Goal: Task Accomplishment & Management: Contribute content

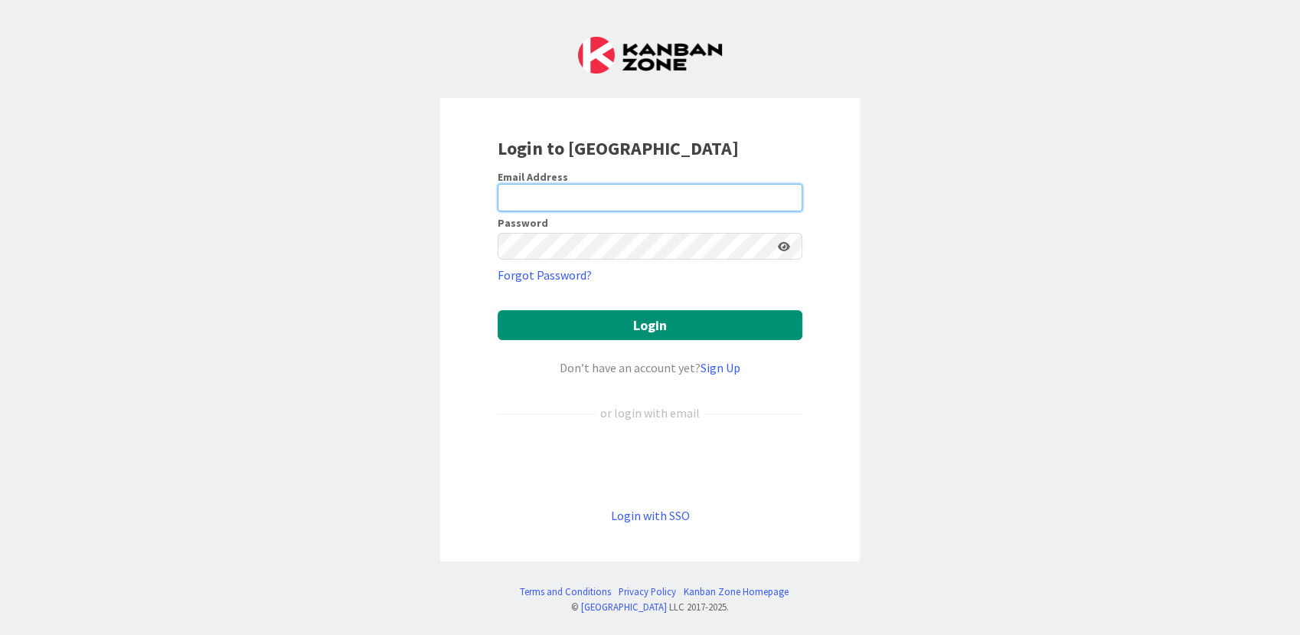
click at [499, 201] on input "email" at bounding box center [650, 198] width 305 height 28
type input "[PERSON_NAME][EMAIL_ADDRESS][DOMAIN_NAME]"
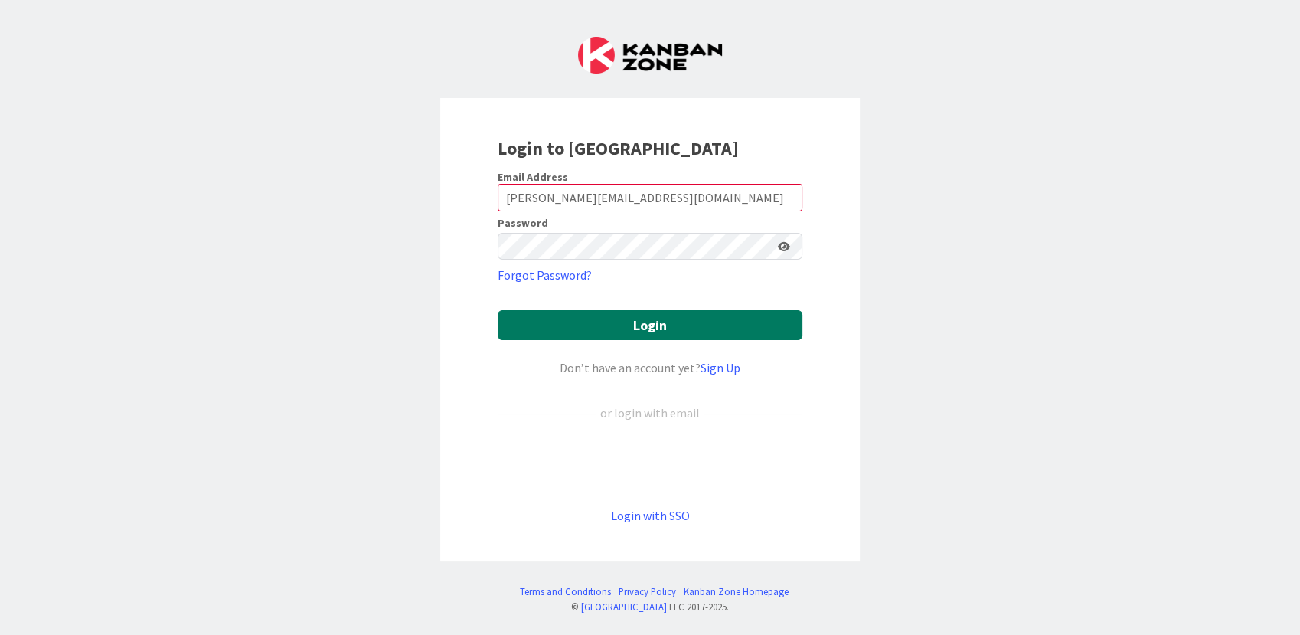
click at [646, 331] on button "Login" at bounding box center [650, 325] width 305 height 30
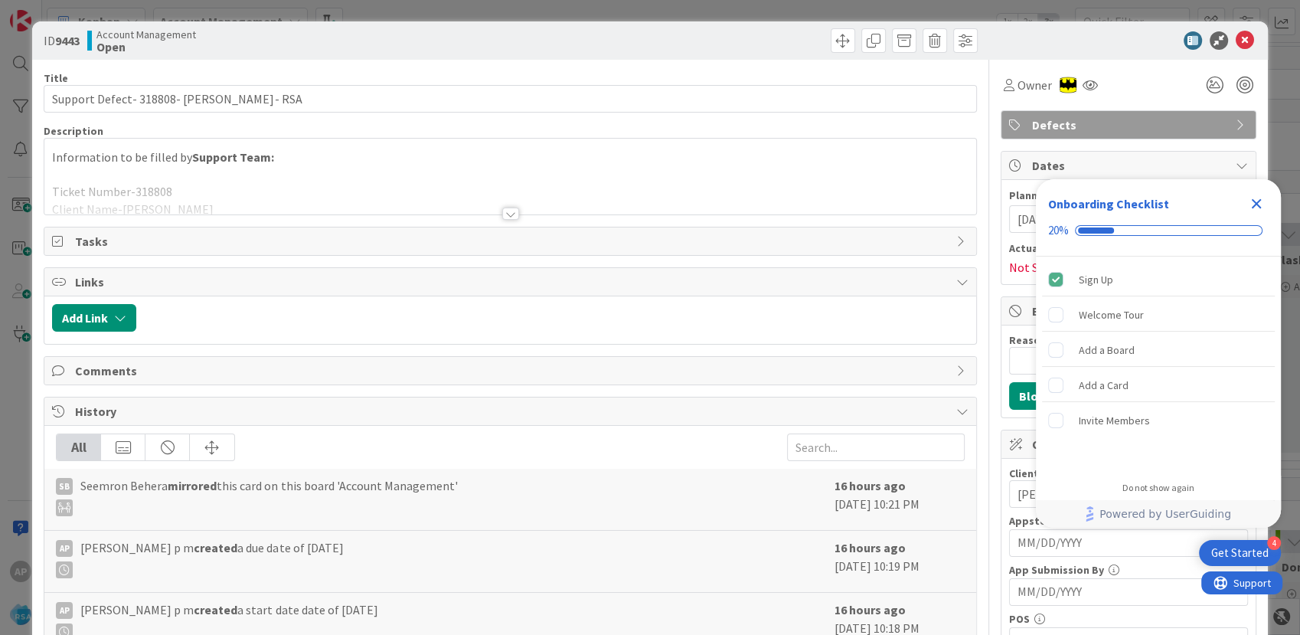
click at [318, 197] on div at bounding box center [509, 194] width 931 height 39
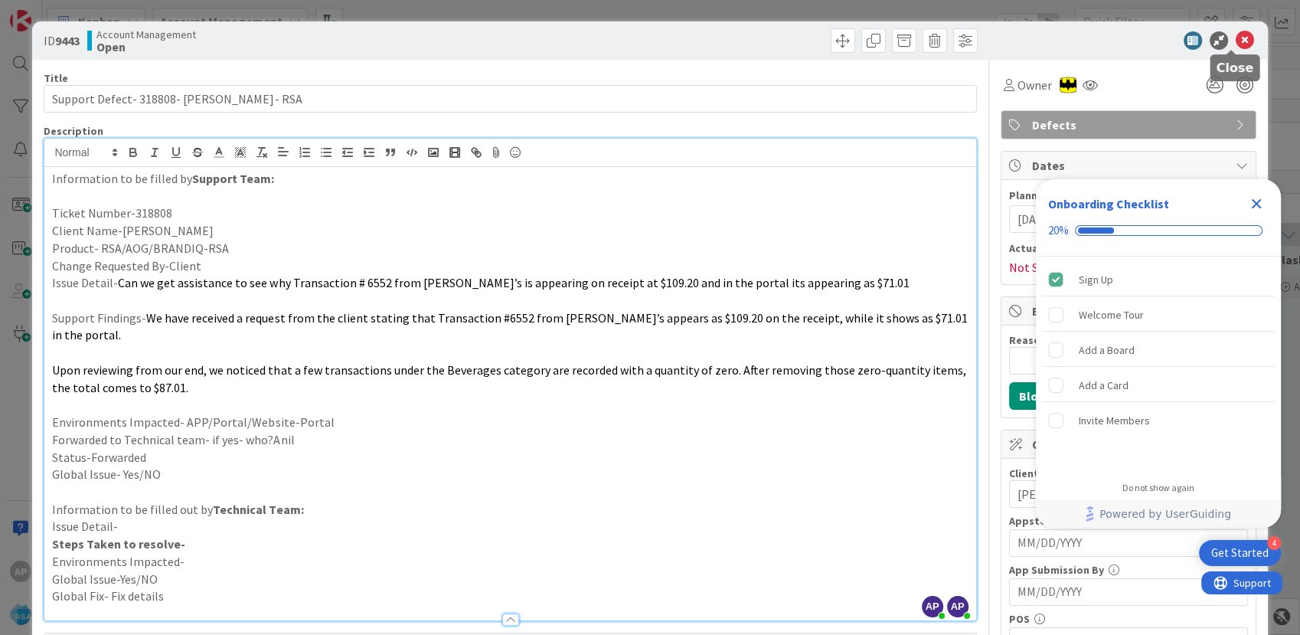
click at [1237, 47] on icon at bounding box center [1244, 40] width 18 height 18
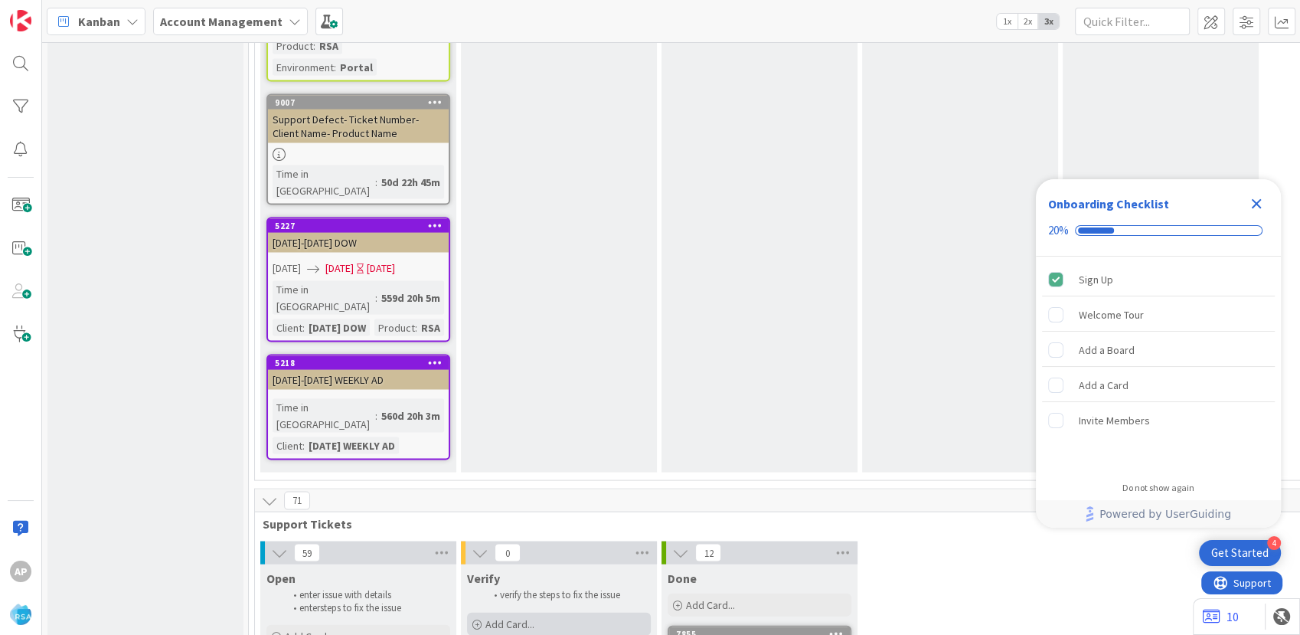
scroll to position [3062, 0]
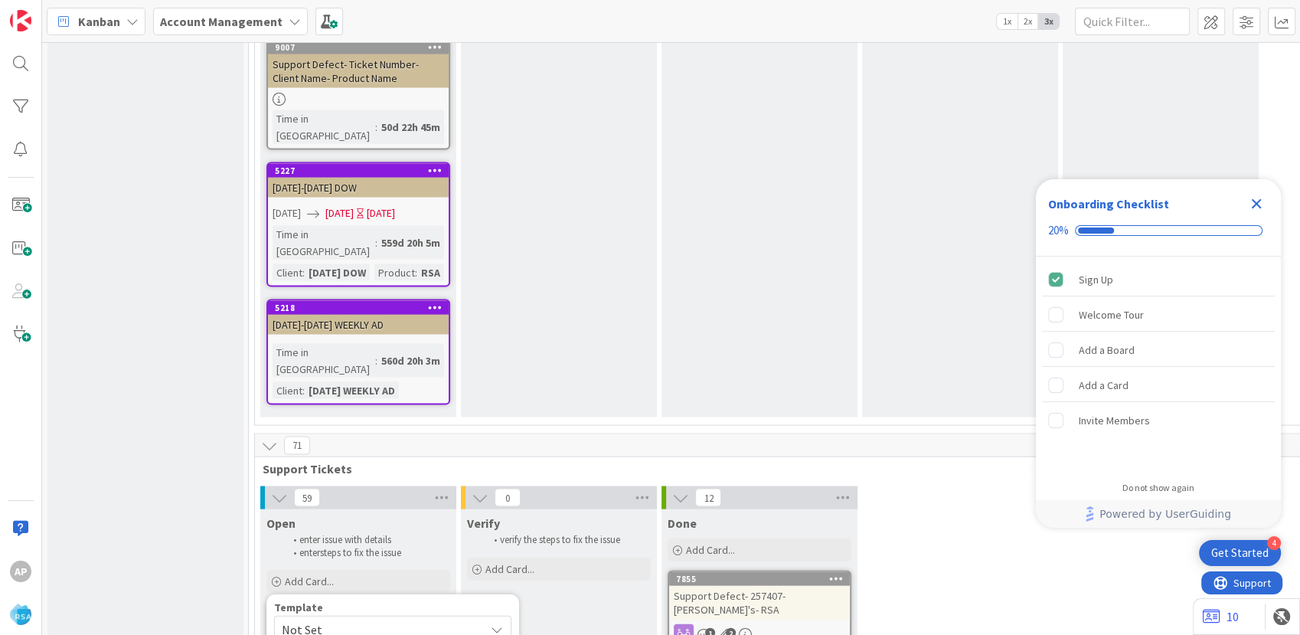
scroll to position [3232, 0]
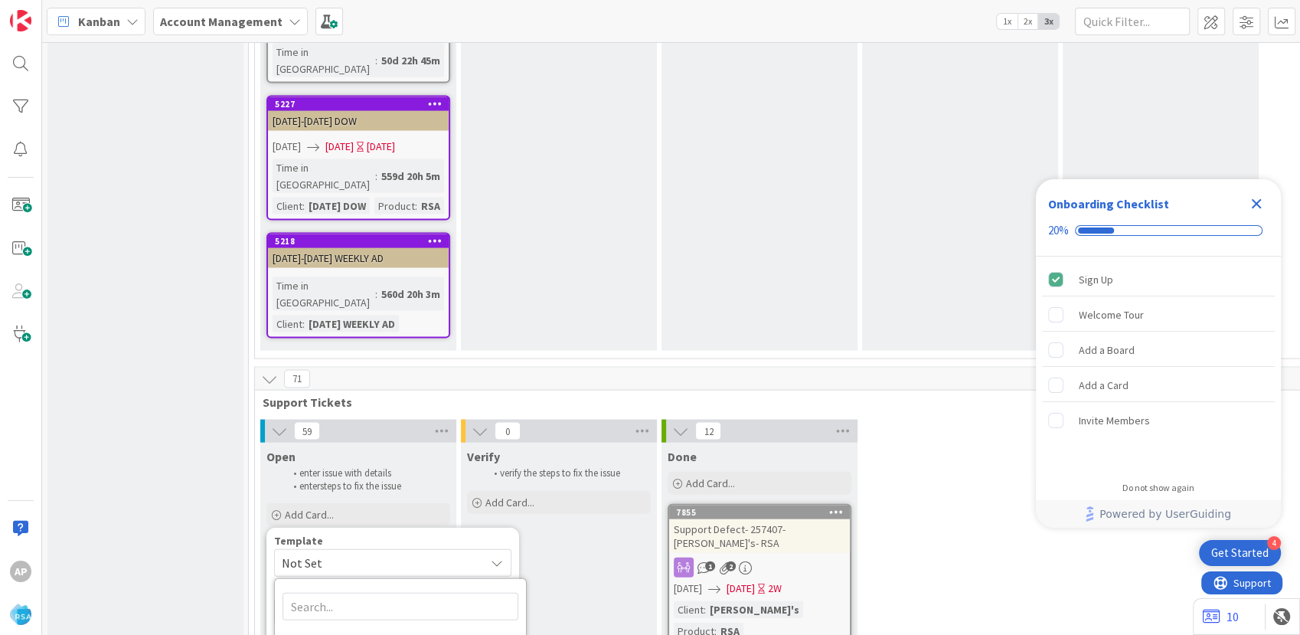
type textarea "x"
type textarea "Support Defect- Ticket Number- Client Name- Product Name"
drag, startPoint x: 443, startPoint y: 282, endPoint x: 452, endPoint y: 364, distance: 83.1
click at [443, 598] on textarea "Support Defect- Ticket Number- Client Name- Product Name" at bounding box center [392, 621] width 237 height 46
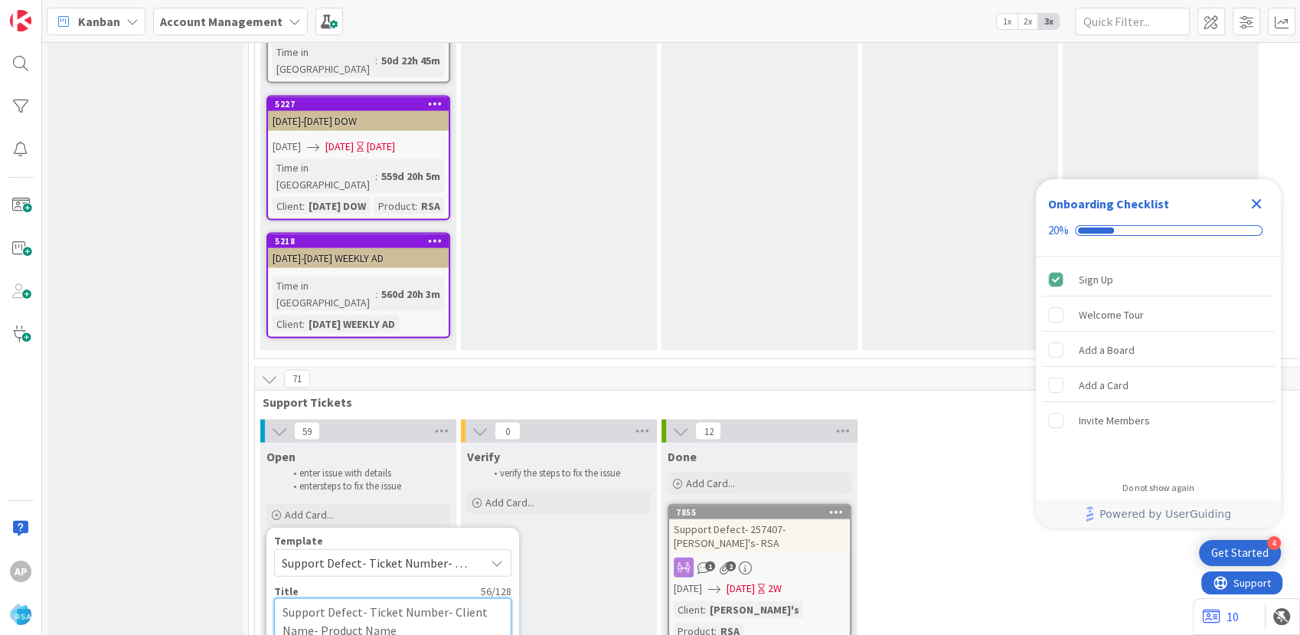
type textarea "x"
type textarea "Support Defect- Ticket Num- Client Name- Product Name"
type textarea "x"
type textarea "Support Defect- Ticket Nu- Client Name- Product Name"
type textarea "x"
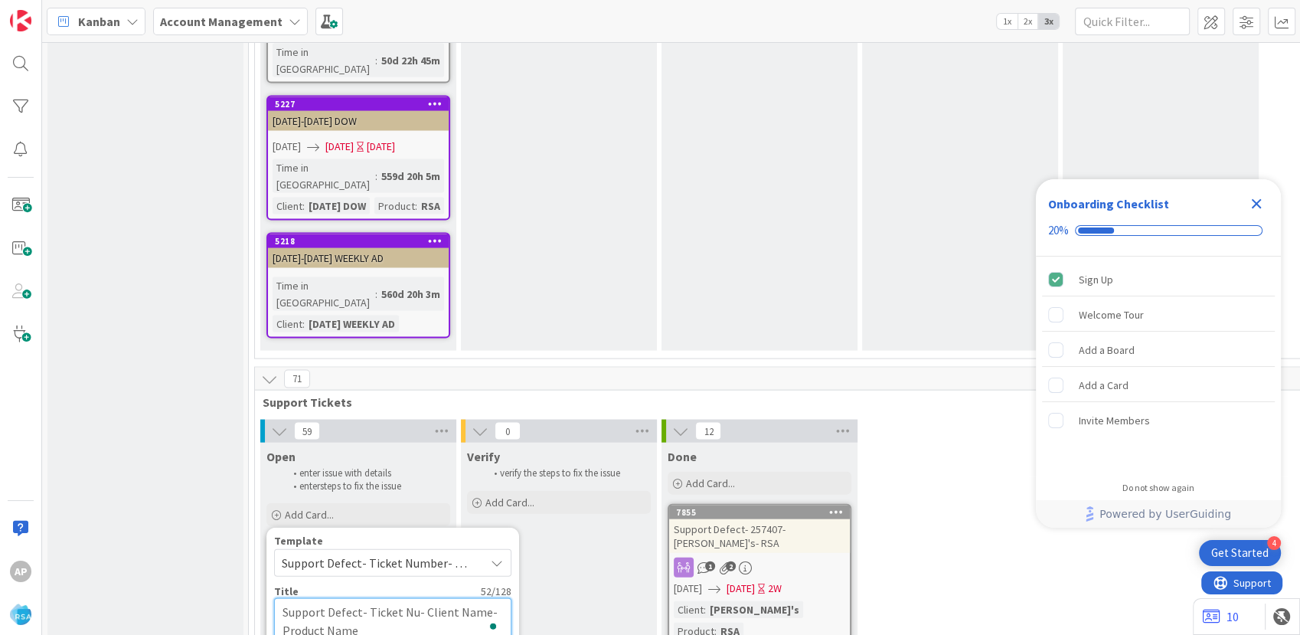
type textarea "Support Defect- Ticket N- Client Name- Product Name"
type textarea "x"
type textarea "Support Defect- Ticket - Client Name- Product Name"
type textarea "x"
type textarea "Support Defect- Ticket- Client Name- Product Name"
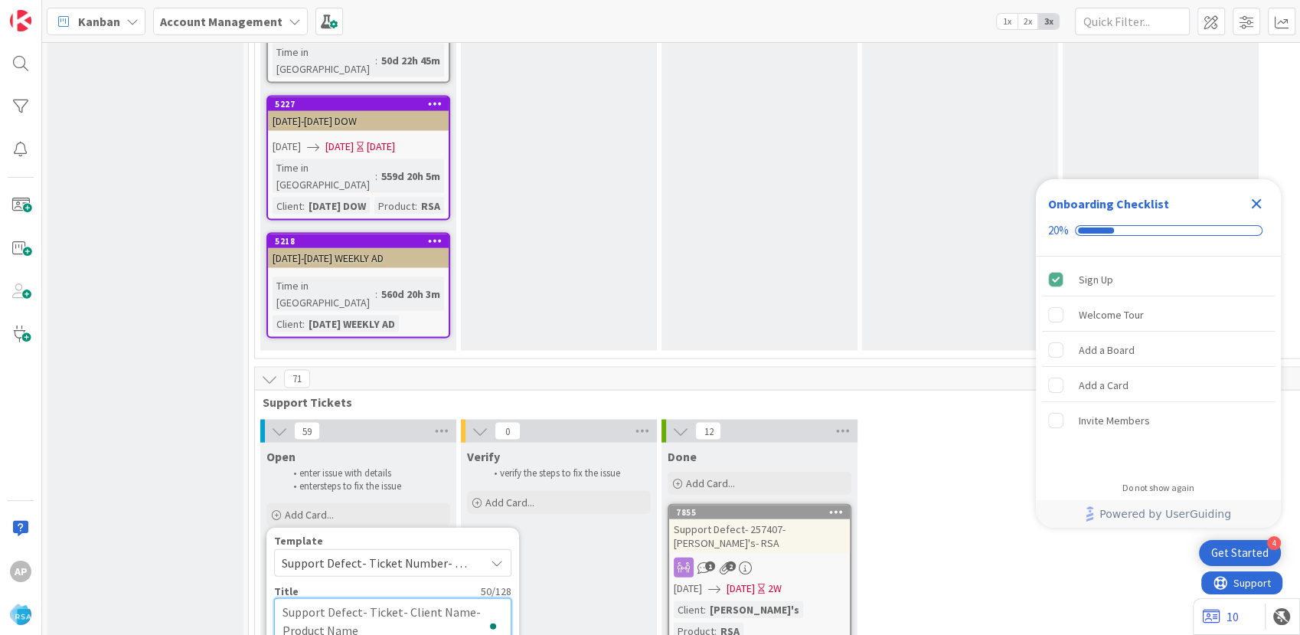
type textarea "x"
type textarea "Support Defect- Ticke- Client Name- Product Name"
type textarea "x"
type textarea "Support Defect- Tic- Client Name- Product Name"
type textarea "x"
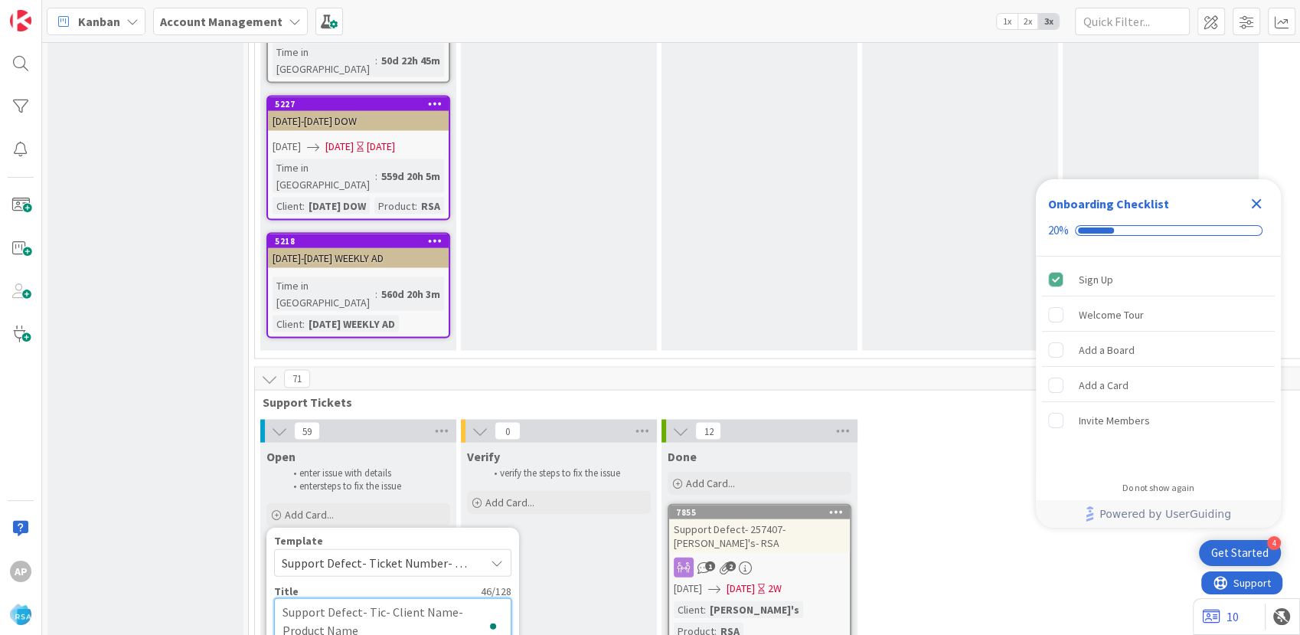
type textarea "Support Defect- Ti- Client Name- Product Name"
type textarea "x"
type textarea "Support Defect- T- Client Name- Product Name"
type textarea "x"
type textarea "Support Defect- - Client Name- Product Name"
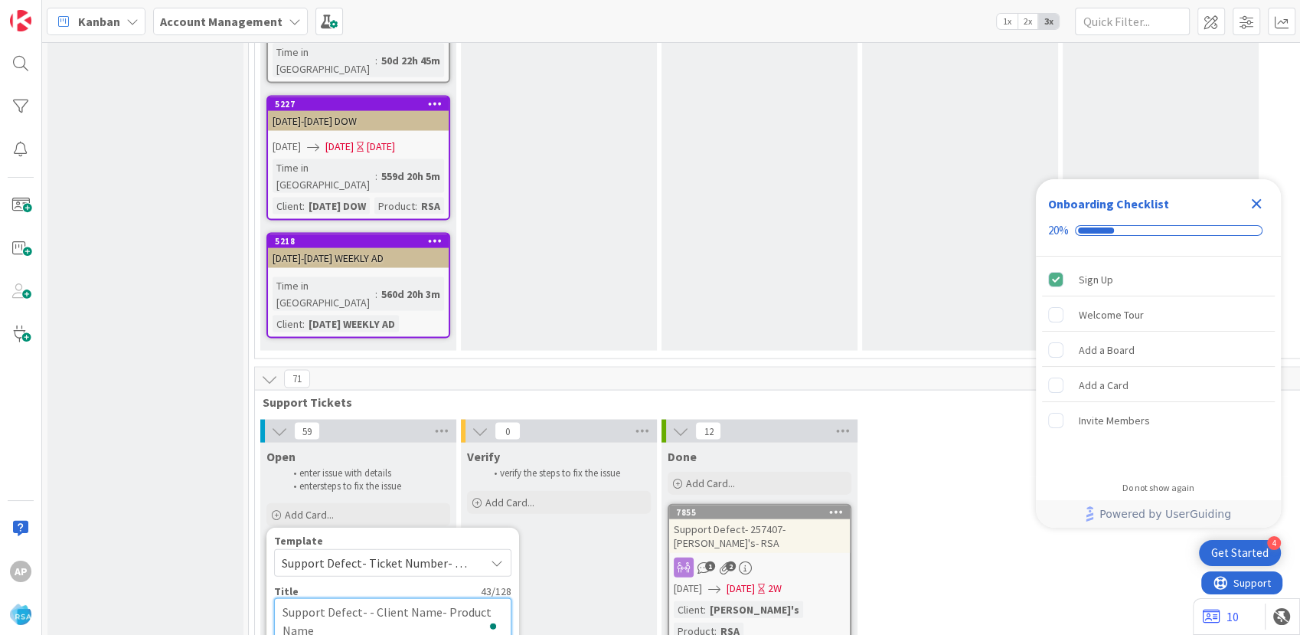
paste textarea "#318923"
type textarea "x"
type textarea "Support Defect- #318923- Client Name- Product Name"
type textarea "x"
type textarea "Support Defect- 318923- Client Name- Product Name"
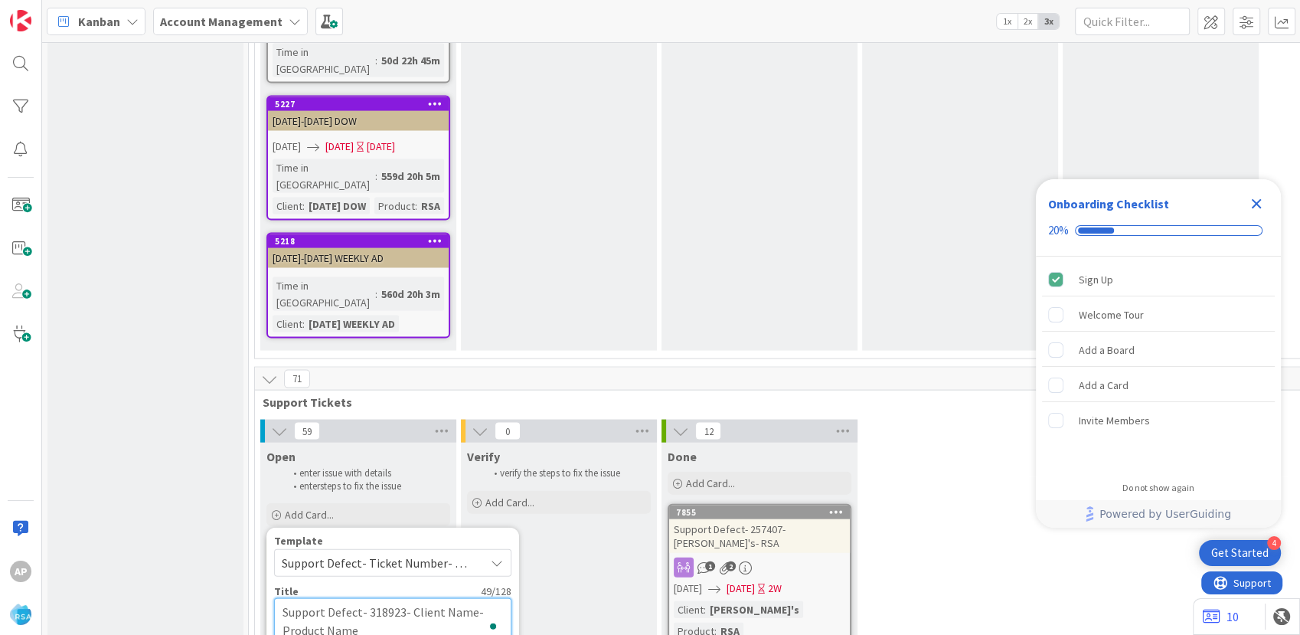
click at [472, 598] on textarea "Support Defect- 318923- Client Name- Product Name" at bounding box center [392, 621] width 237 height 46
type textarea "x"
type textarea "Support Defect- 318923- Client Nam- Product Name"
type textarea "x"
type textarea "Support Defect- 318923- Client Na- Product Name"
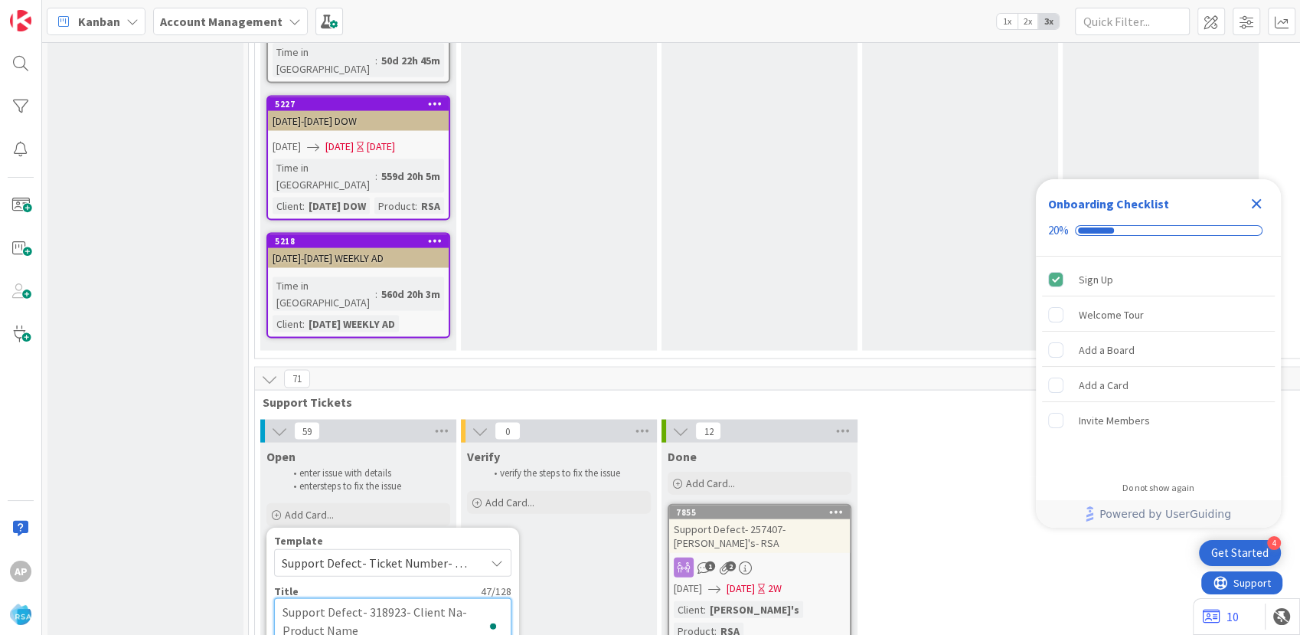
type textarea "x"
type textarea "Support Defect- 318923- Client N- Product Name"
type textarea "x"
type textarea "Support Defect- 318923- Client - Product Name"
type textarea "x"
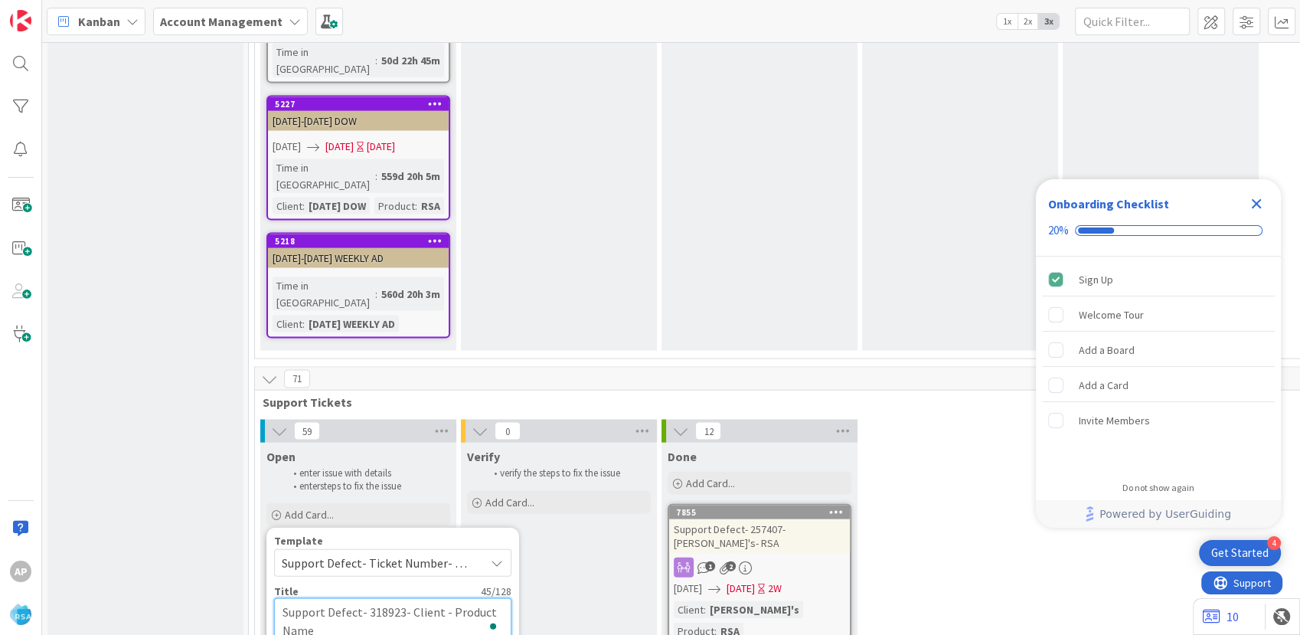
type textarea "Support Defect- 318923- Client- Product Name"
type textarea "x"
type textarea "Support Defect- 318923- Clien- Product Name"
type textarea "x"
type textarea "Support Defect- 318923- Clie- Product Name"
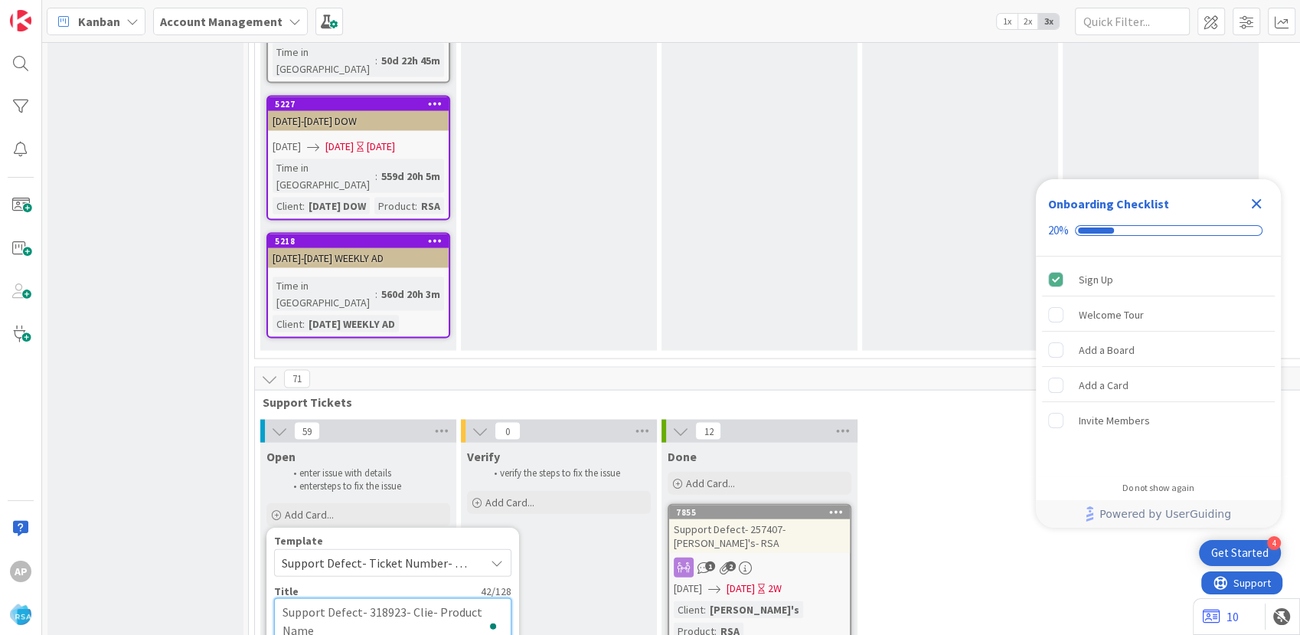
type textarea "x"
type textarea "Support Defect- 318923- Cli- Product Name"
type textarea "x"
type textarea "Support Defect- 318923- Cl- Product Name"
type textarea "x"
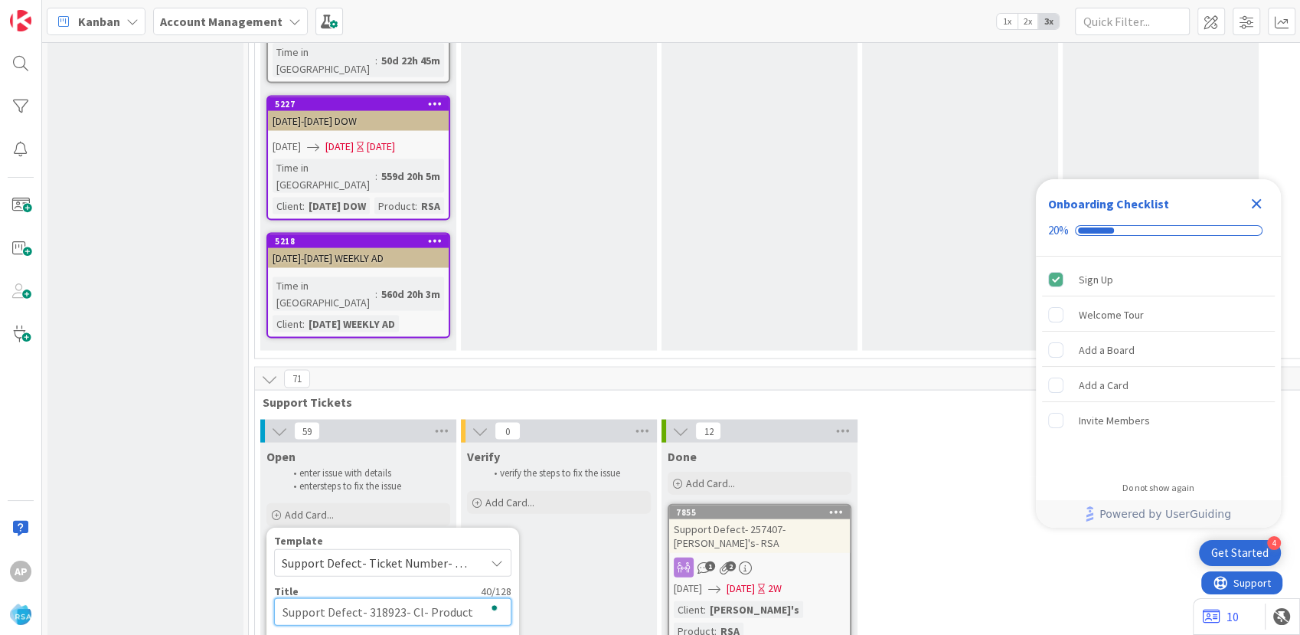
type textarea "Support Defect- 318923- C- Product Name"
type textarea "x"
type textarea "Support Defect- 318923- - Product Name"
type textarea "x"
type textarea "Support Defect- 318923- H- Product Name"
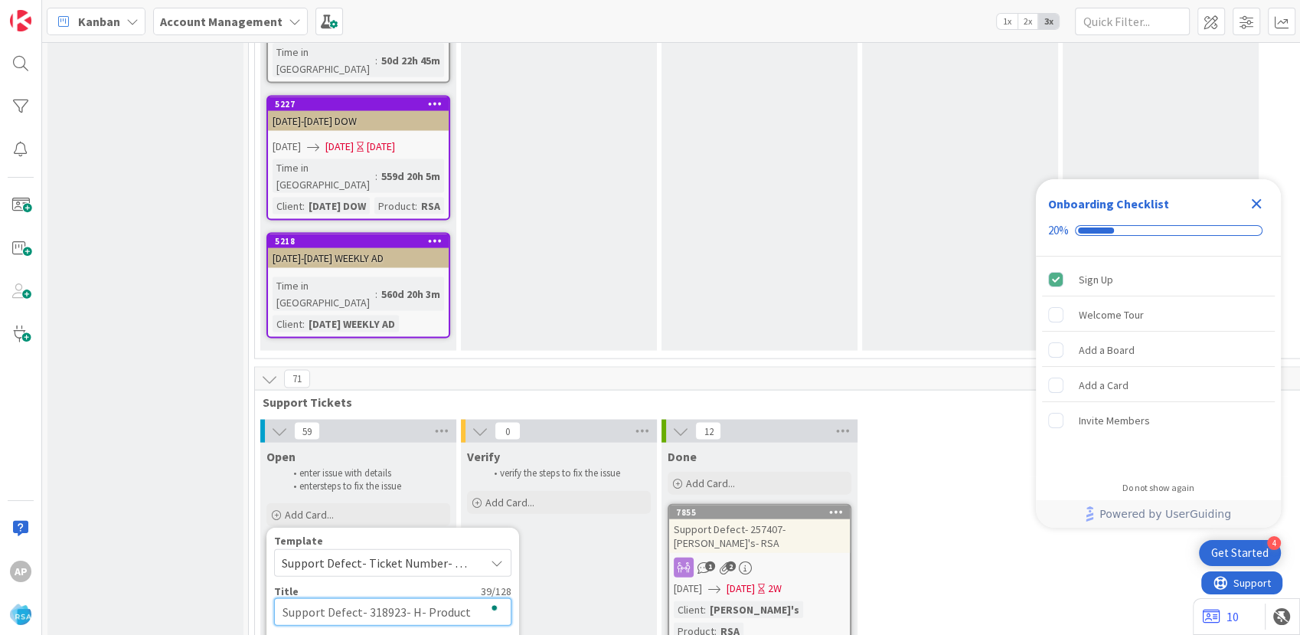
type textarea "x"
type textarea "Support Defect- 318923- Ha- Product Name"
type textarea "x"
type textarea "Support Defect- 318923- Har- Product Name"
type textarea "x"
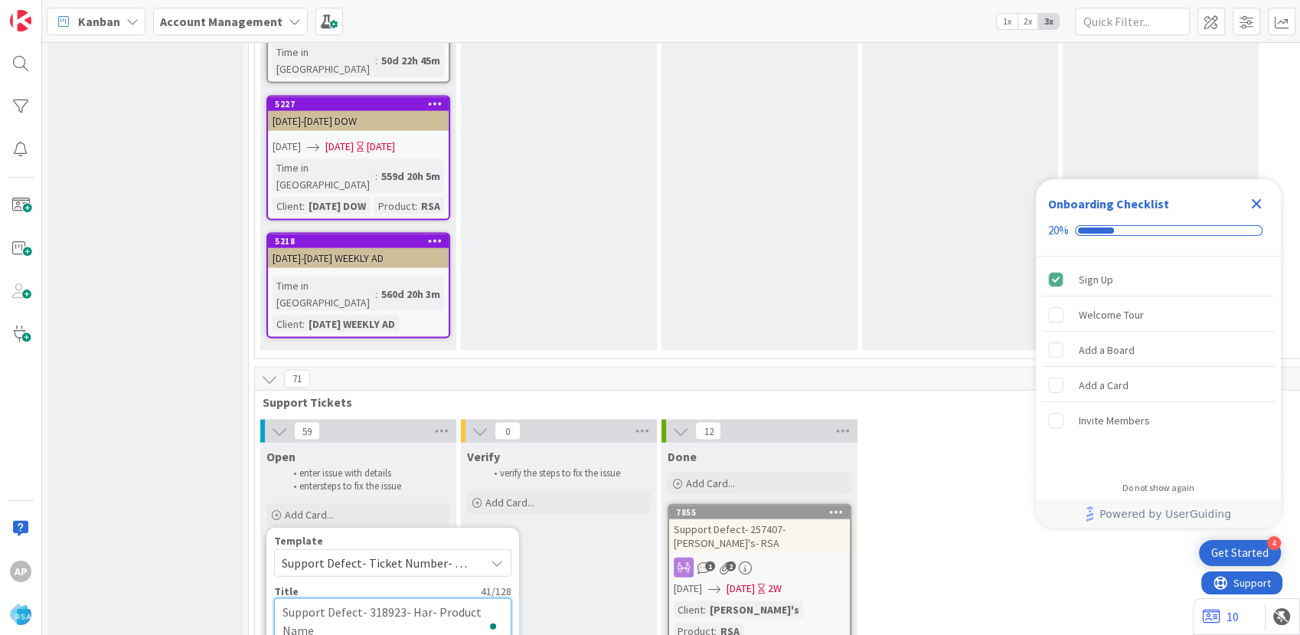
type textarea "Support Defect- 318923- Harv- Product Name"
type textarea "x"
type textarea "Support Defect- 318923- [PERSON_NAME]- Product Name"
type textarea "x"
type textarea "Support Defect- 318923- Harves- Product Name"
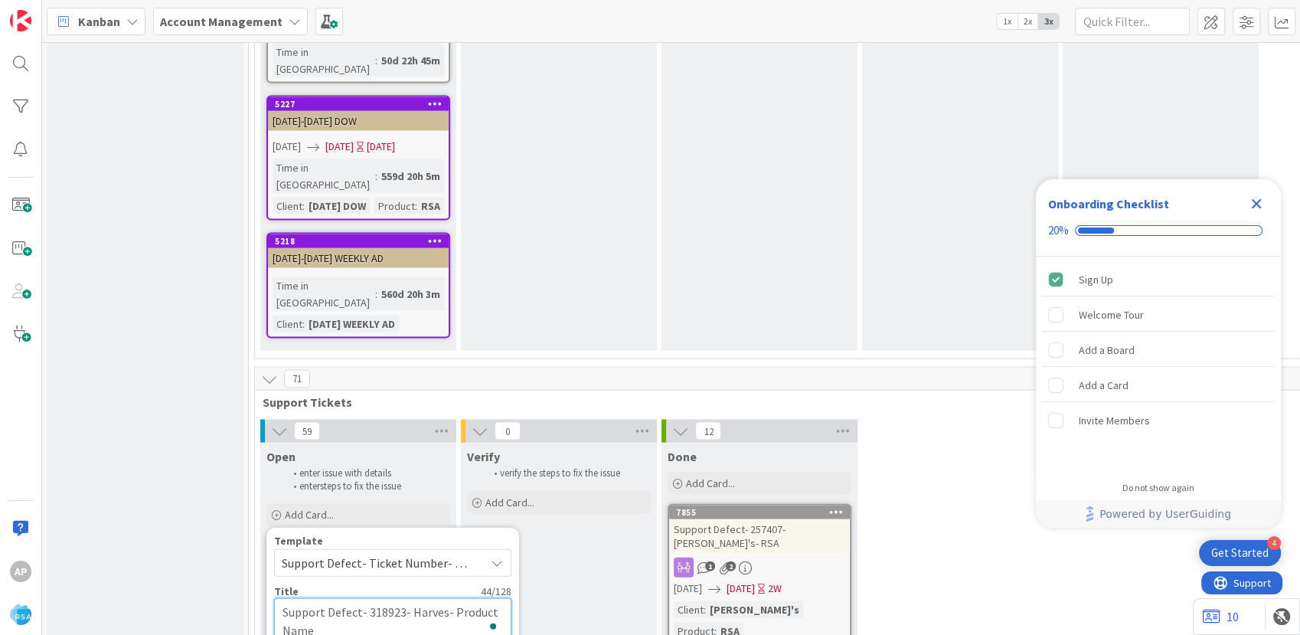
type textarea "x"
type textarea "Support Defect- 318923- Harvest- Product Name"
type textarea "x"
type textarea "Support Defect- 318923- Harvest - Product Name"
type textarea "x"
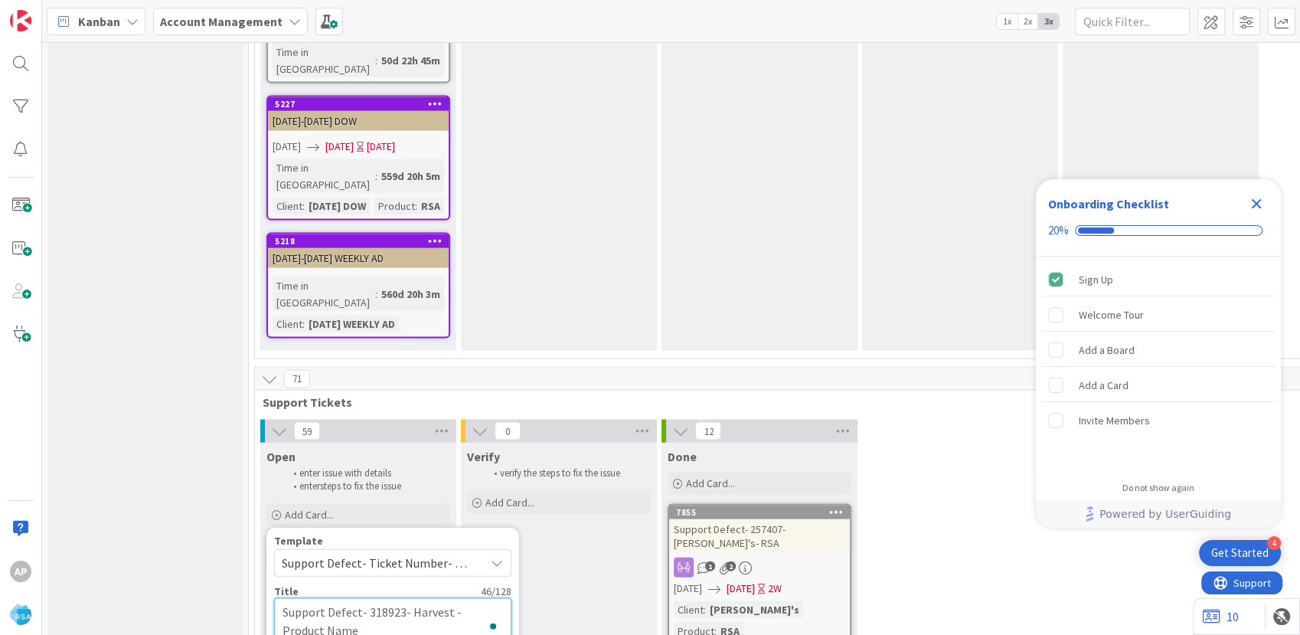
type textarea "Support Defect- 318923- Harvest T- Product Name"
type textarea "x"
type textarea "Support Defect- 318923- Harvest To- Product Name"
type textarea "x"
type textarea "Support Defect- 318923- Harvest Tow- Product Name"
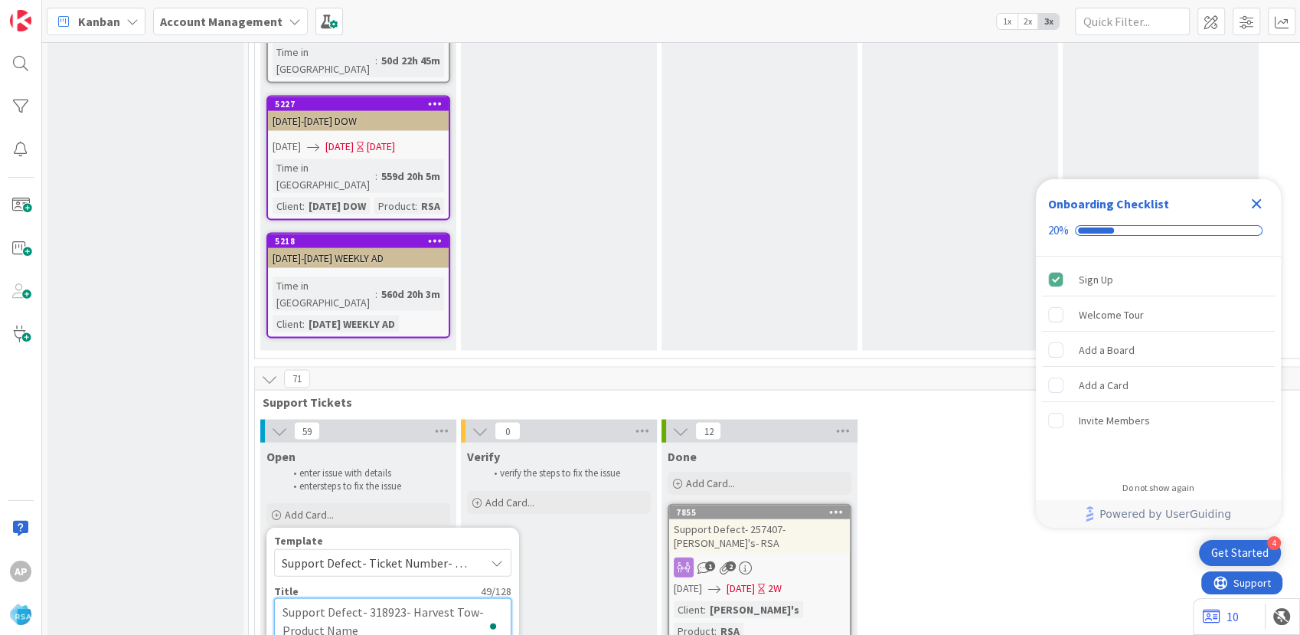
type textarea "x"
type textarea "Support Defect- 318923- Harvest Town- Product Name"
type textarea "x"
type textarea "Support Defect- 318923- Harvest Town - Product Name"
type textarea "x"
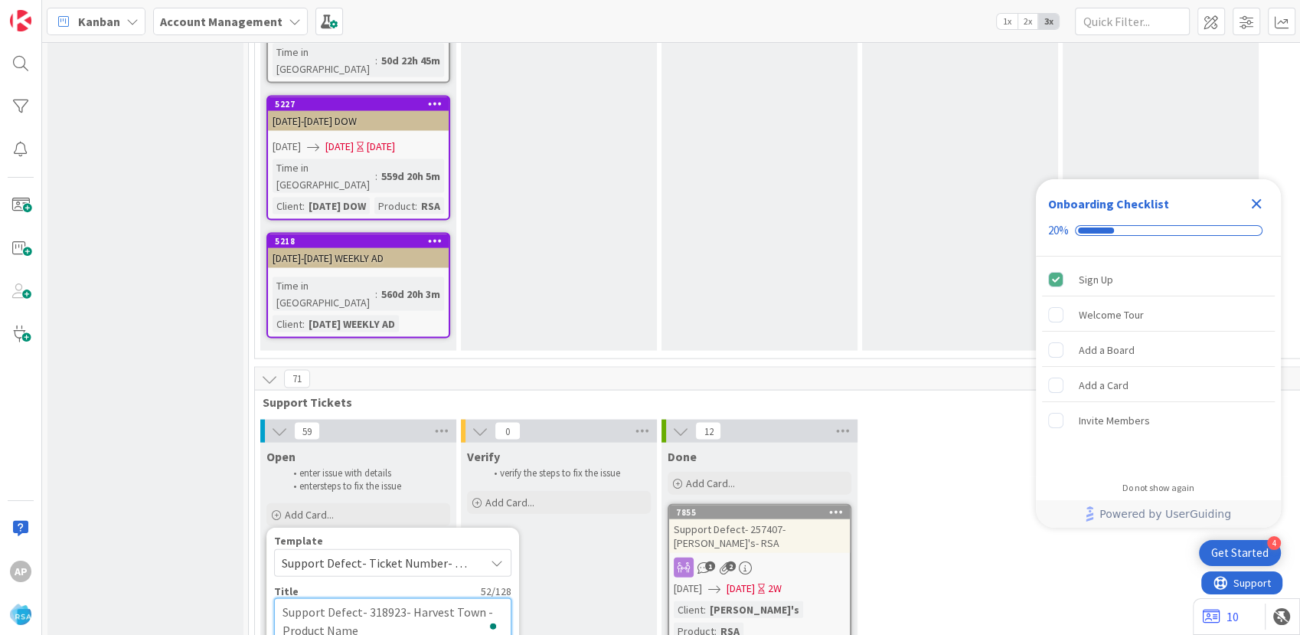
type textarea "Support Defect- 318923- Harvest Town F- Product Name"
type textarea "x"
type textarea "Support Defect- 318923- Harvest Town Fo- Product Name"
type textarea "x"
type textarea "Support Defect- 318923- Harvest Town Fod- Product Name"
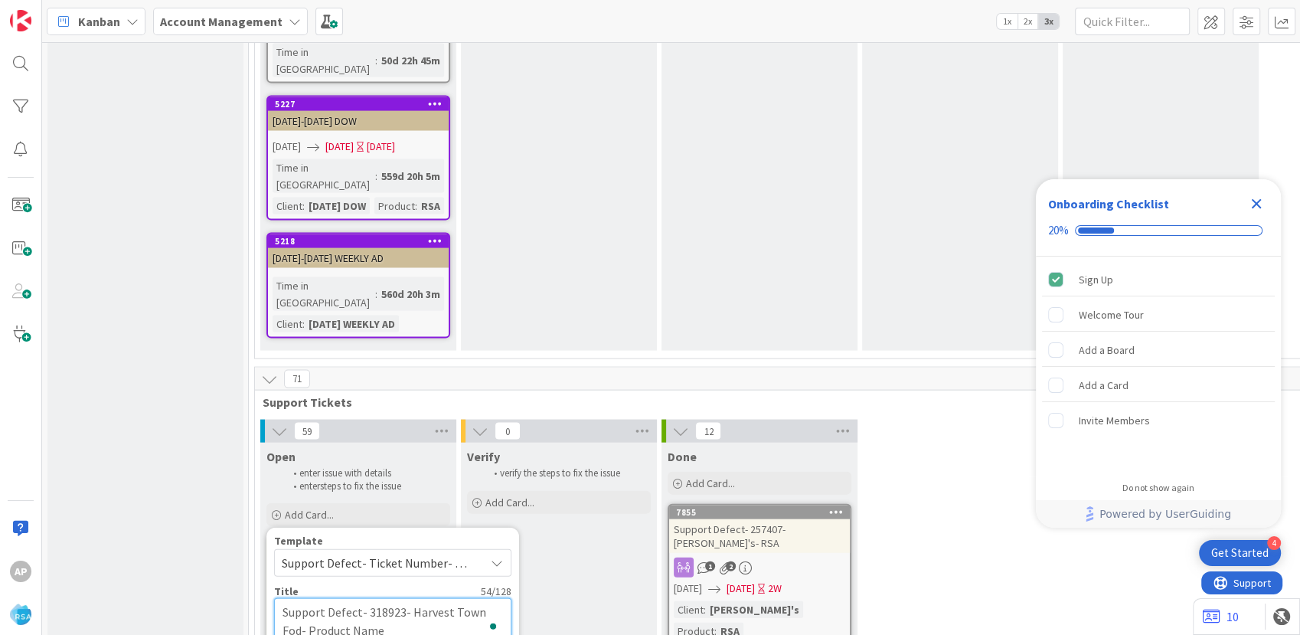
type textarea "x"
type textarea "Support Defect- 318923- Harvest Town Fodd- Product Name"
type textarea "x"
type textarea "Support Defect- 318923- Harvest Town Fodds- Product Name"
type textarea "x"
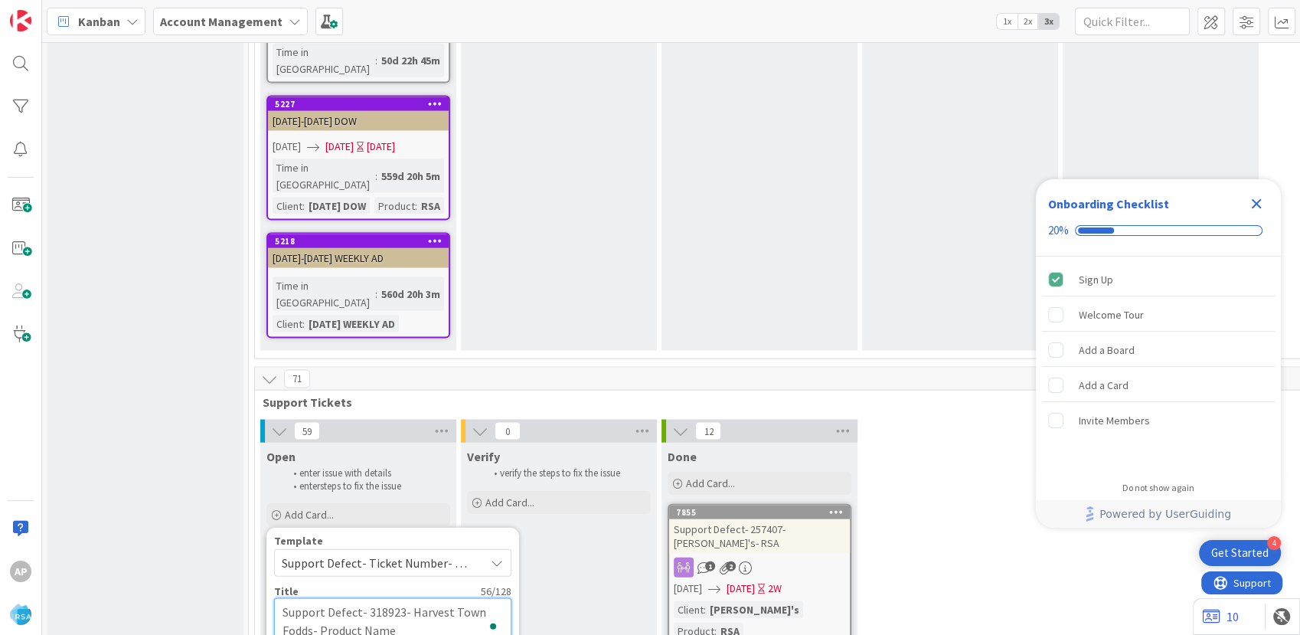
type textarea "Support Defect- 318923- Harvest Town Fodd- Product Name"
type textarea "x"
type textarea "Support Defect- 318923- Harvest Town Fod- Product Name"
type textarea "x"
type textarea "Support Defect- 318923- Harvest Town Fo- Product Name"
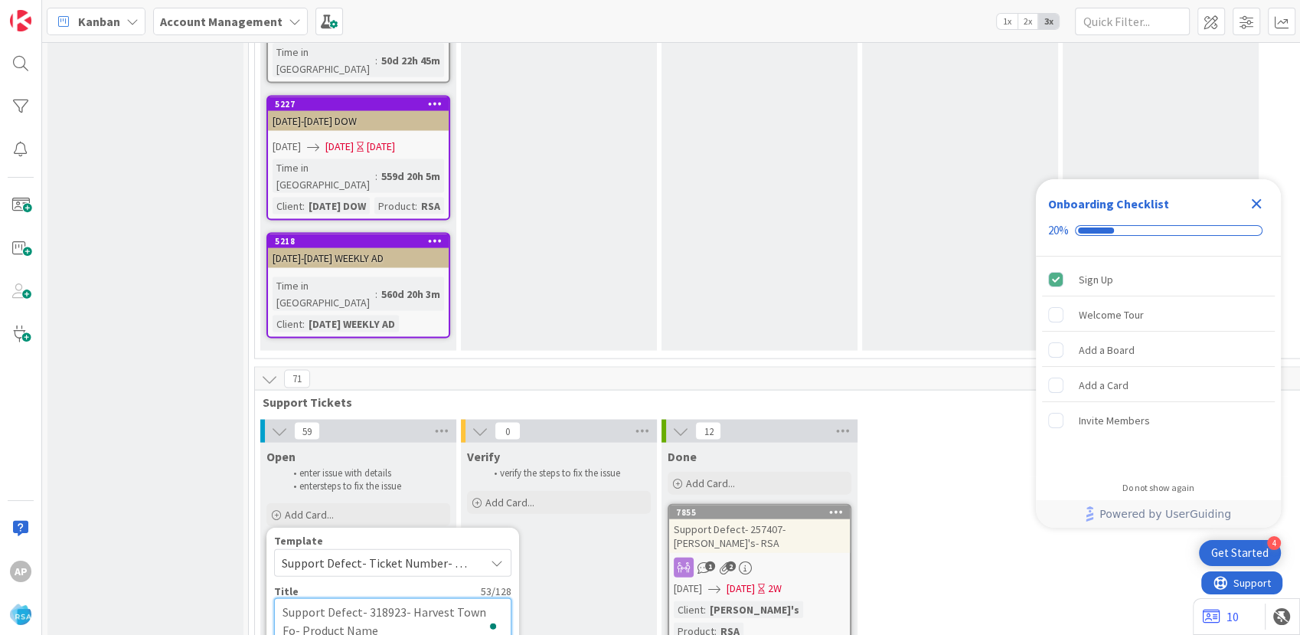
type textarea "x"
type textarea "Support Defect- 318923- Harvest Town Fod- Product Name"
type textarea "x"
type textarea "Support Defect- 318923- Harvest Town Fods- Product Name"
click at [416, 598] on textarea "Support Defect- 318923- Harvest Town Fods- Product Name" at bounding box center [392, 621] width 237 height 46
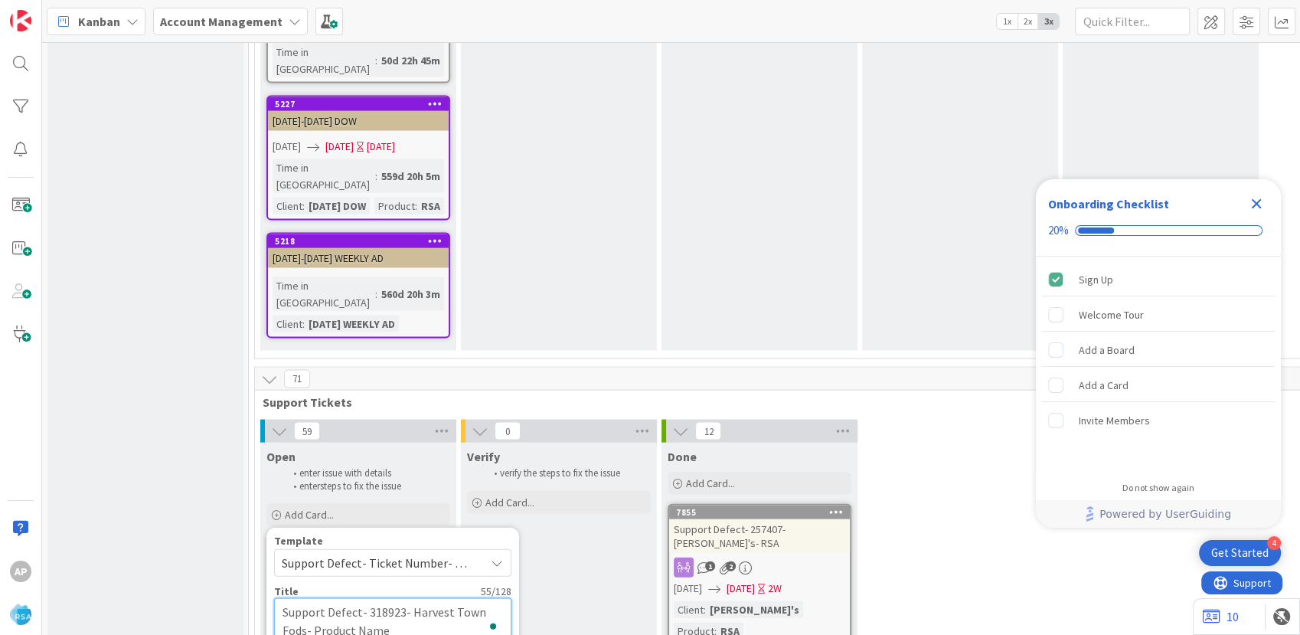
type textarea "x"
type textarea "Support Defect- 318923- Harvest Town Fods- Product Nam"
type textarea "x"
type textarea "Support Defect- 318923- Harvest Town Fods- Product Na"
type textarea "x"
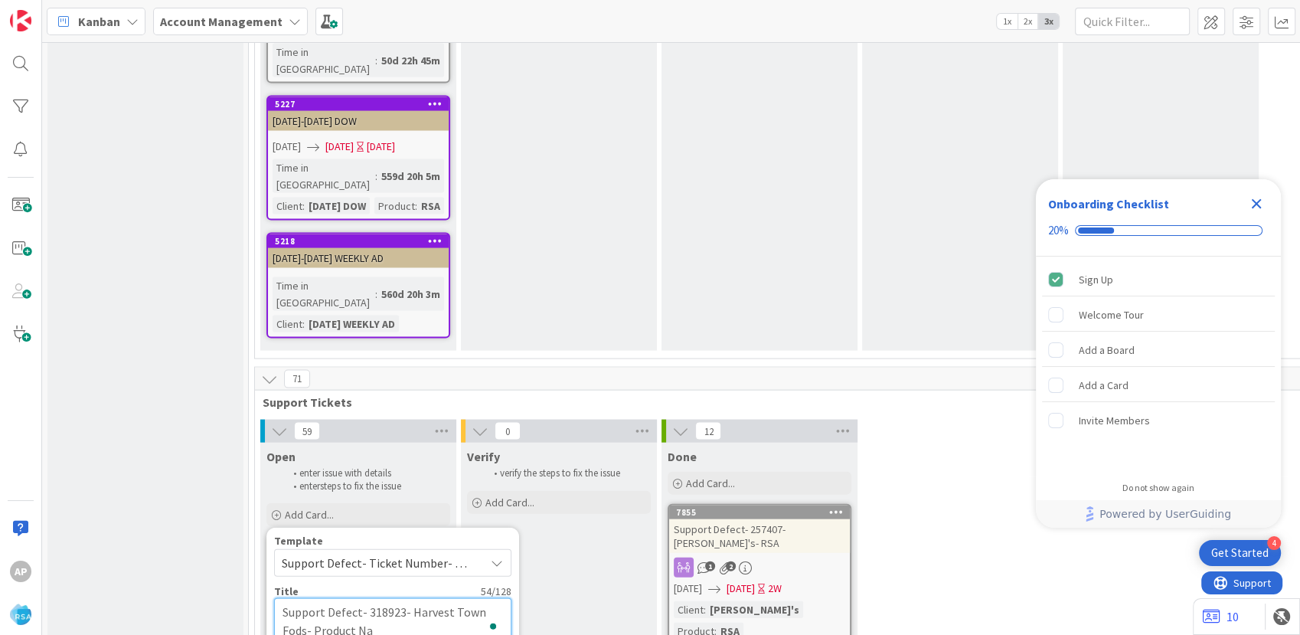
type textarea "Support Defect- 318923- Harvest Town Fods- Product N"
type textarea "x"
type textarea "Support Defect- 318923- Harvest Town Fods- Product"
type textarea "x"
type textarea "Support Defect- 318923- Harvest Town Fods- Product"
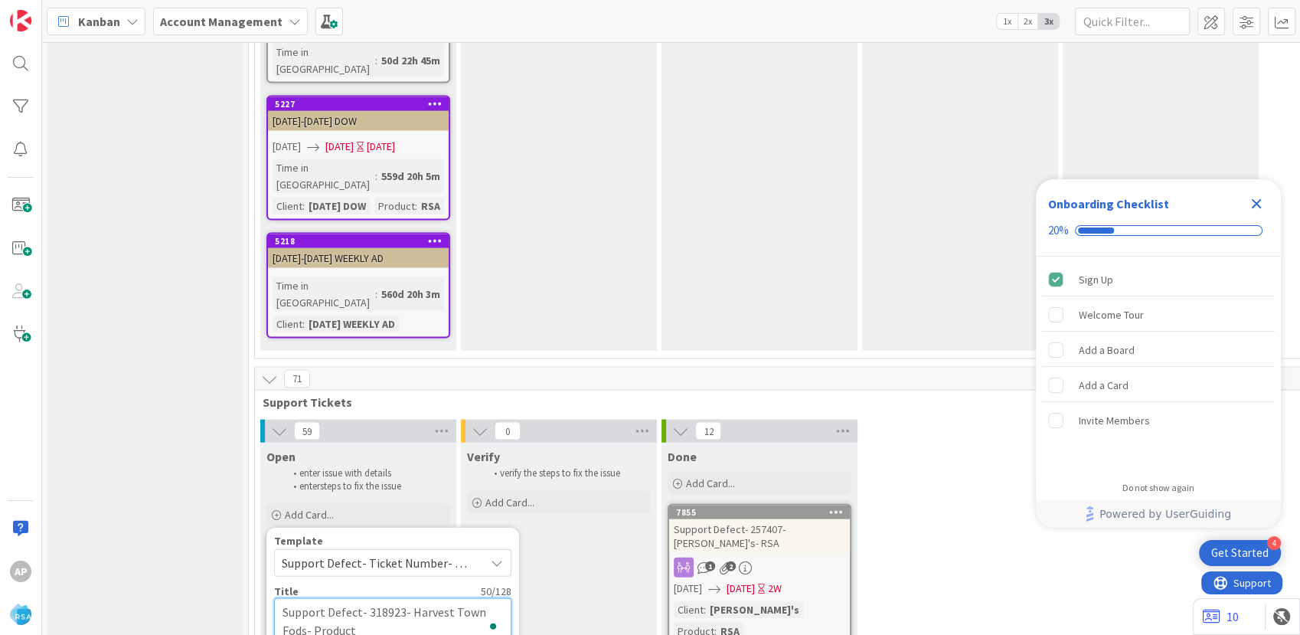
type textarea "x"
type textarea "Support Defect- 318923- Harvest Town Fods- Produc"
type textarea "x"
type textarea "Support Defect- 318923- Harvest Town Fods- Produ"
type textarea "x"
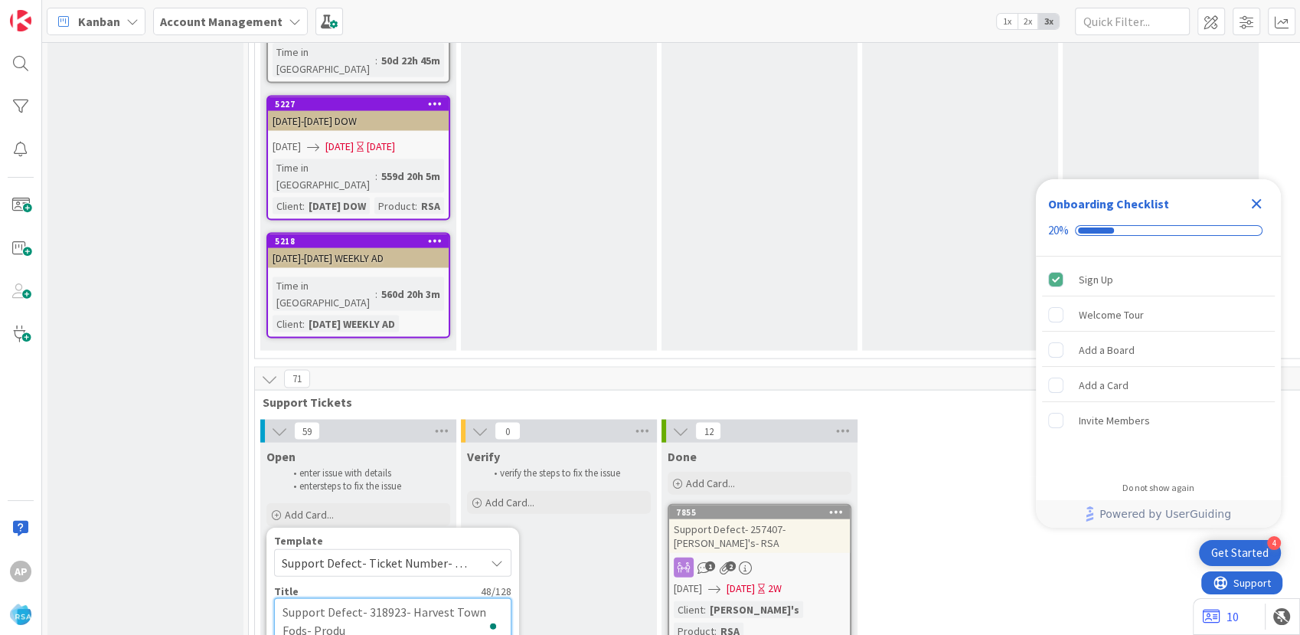
type textarea "Support Defect- 318923- Harvest Town Fods- Prod"
type textarea "x"
type textarea "Support Defect- 318923- Harvest Town Fods- Pro"
type textarea "x"
type textarea "Support Defect- 318923- Harvest Town Fods- Pr"
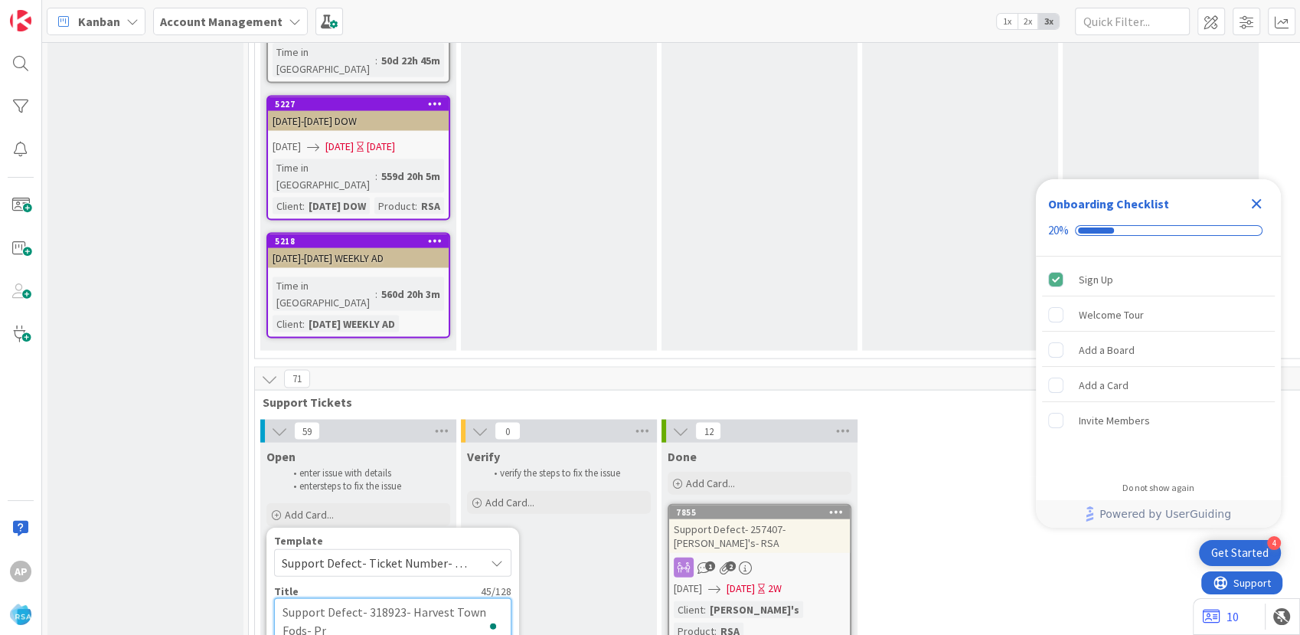
type textarea "x"
type textarea "Support Defect- 318923- Harvest Town Fods- P"
type textarea "x"
type textarea "Support Defect- 318923- Harvest Town Fods-"
type textarea "x"
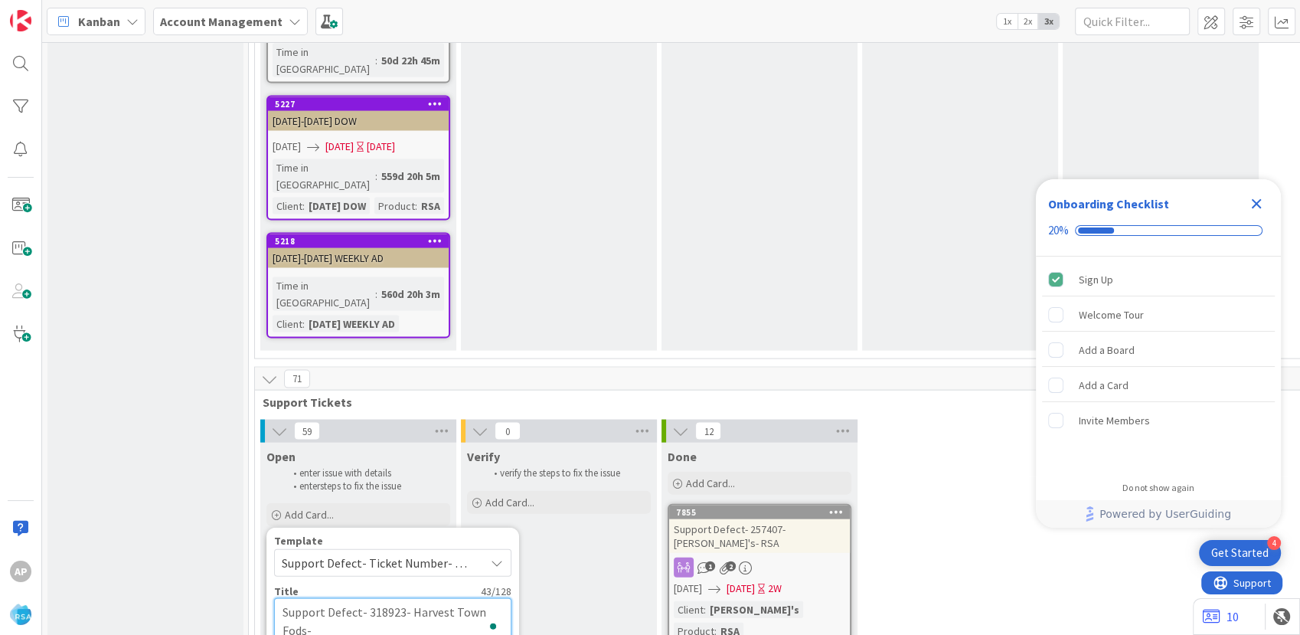
type textarea "Support Defect- 318923- Harvest Town Fods- R"
type textarea "x"
type textarea "Support Defect- 318923- Harvest Town Fods- [GEOGRAPHIC_DATA]"
type textarea "x"
type textarea "Support Defect- 318923- Harvest Town Fods- RSA"
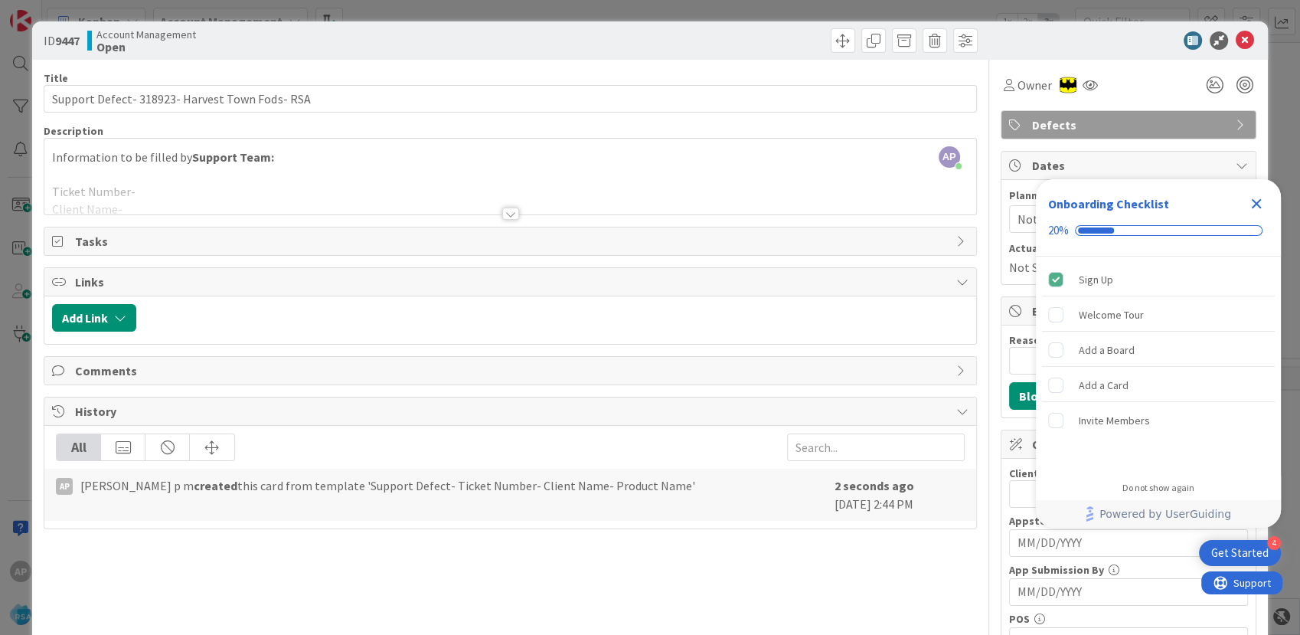
click at [178, 204] on div at bounding box center [509, 194] width 931 height 39
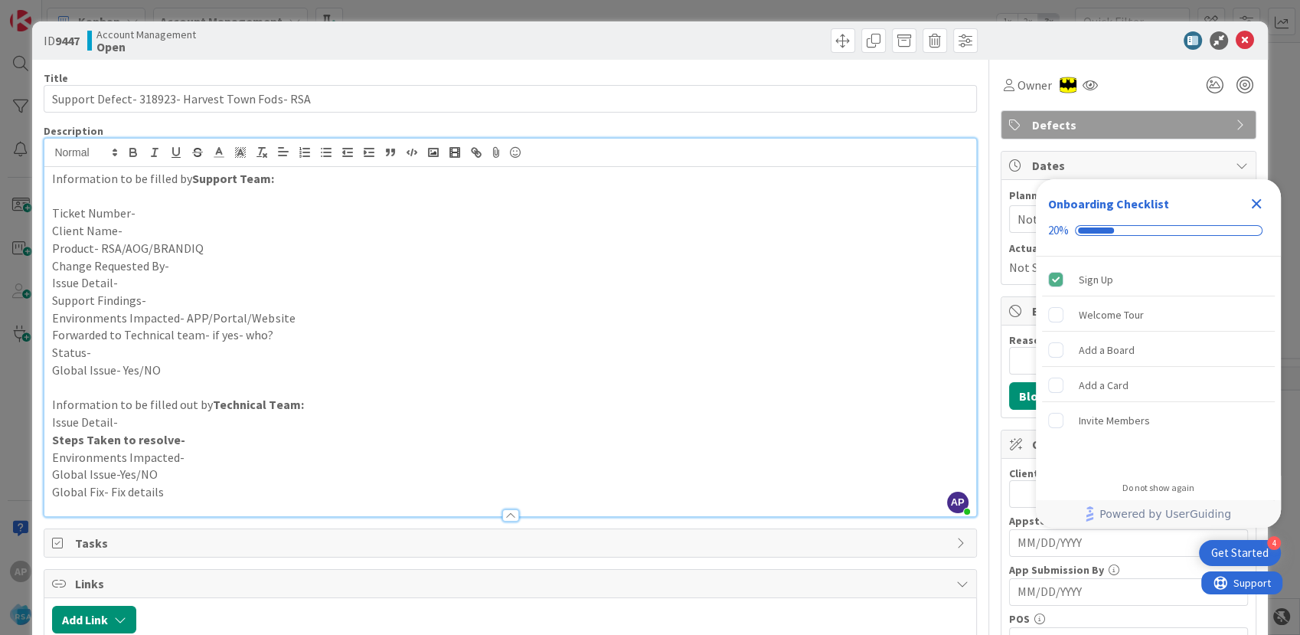
click at [175, 214] on p "Ticket Number-" at bounding box center [509, 213] width 915 height 18
click at [136, 230] on p "Client Name-" at bounding box center [509, 231] width 915 height 18
click at [225, 246] on p "Product- RSA/AOG/BRANDIQ" at bounding box center [509, 249] width 915 height 18
click at [183, 264] on p "Change Requested By-" at bounding box center [509, 266] width 915 height 18
click at [194, 268] on p "Change Requested By-[PERSON_NAME]" at bounding box center [509, 266] width 915 height 18
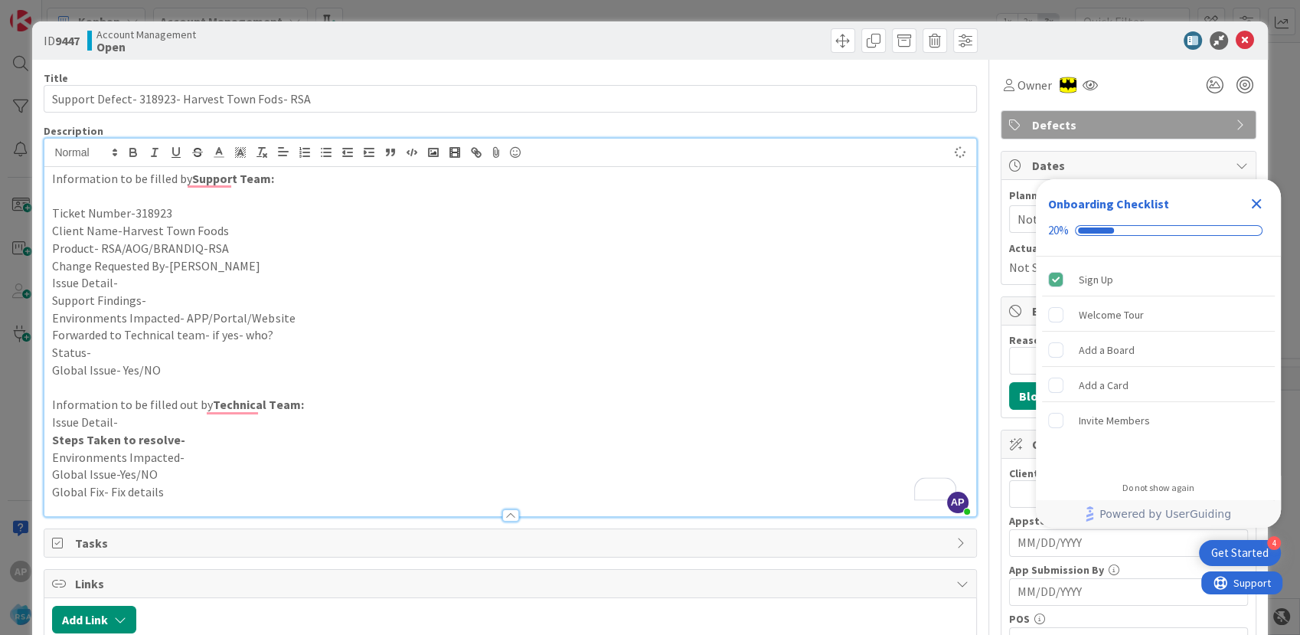
click at [129, 282] on p "Issue Detail-" at bounding box center [509, 283] width 915 height 18
click at [124, 283] on p "Issue Detail-" at bounding box center [509, 283] width 915 height 18
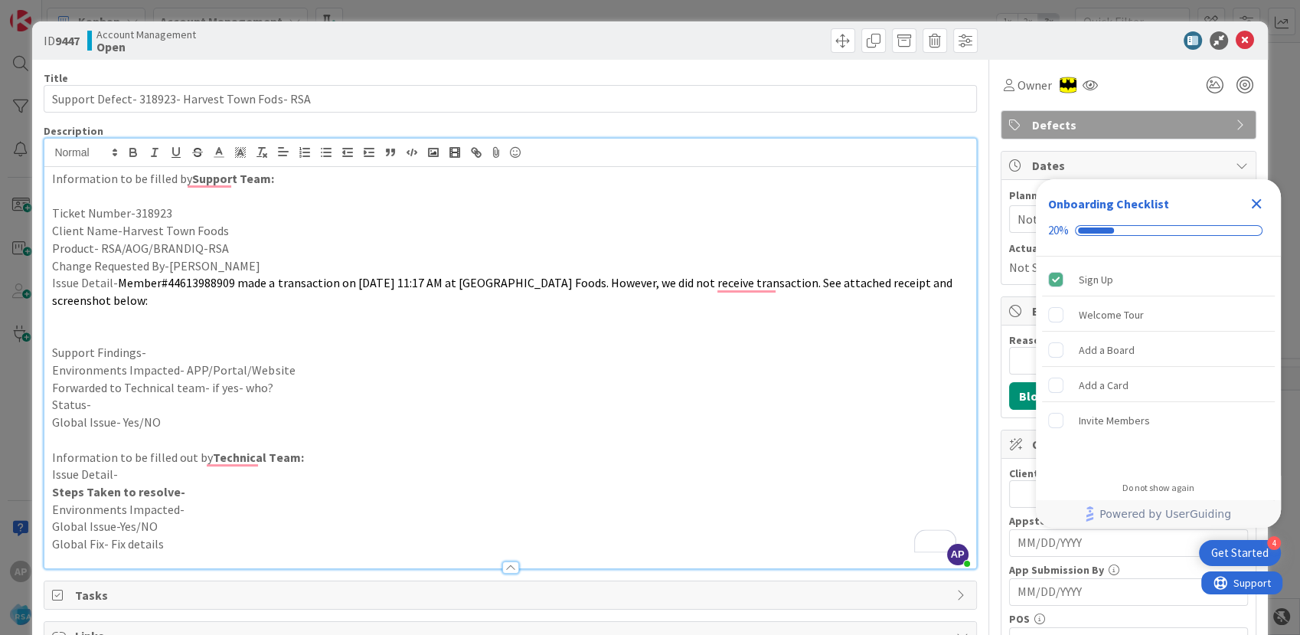
click at [157, 353] on p "Support Findings-" at bounding box center [509, 353] width 915 height 18
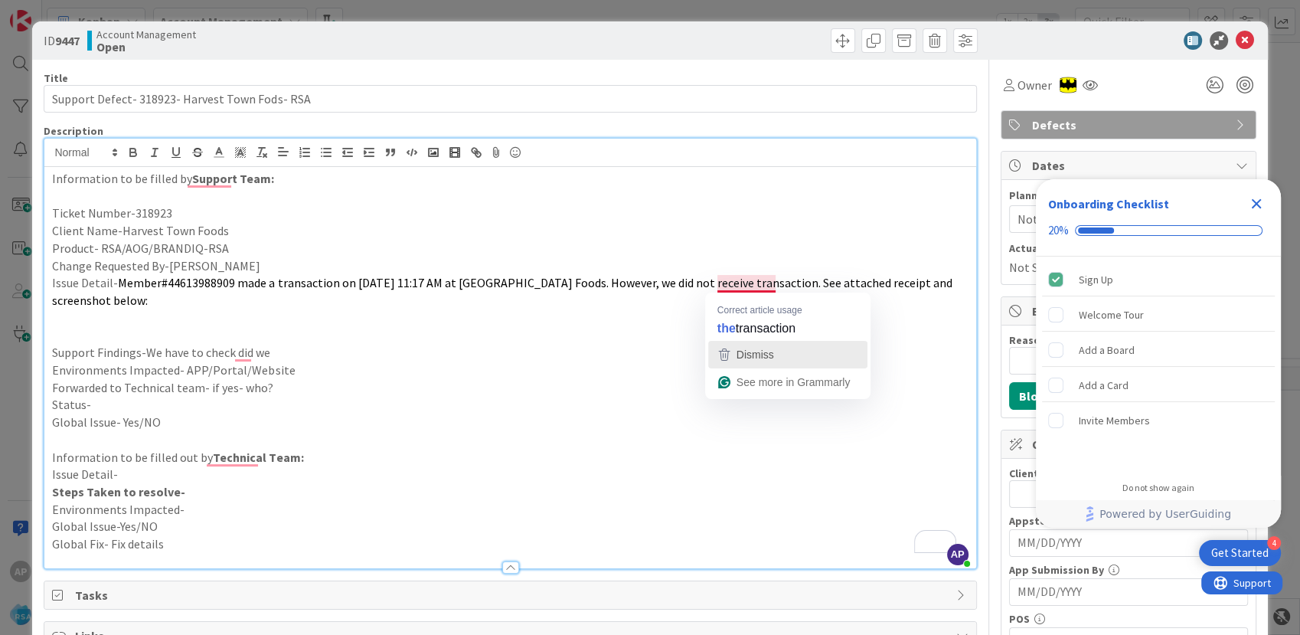
click at [772, 348] on span "Dismiss" at bounding box center [755, 354] width 38 height 12
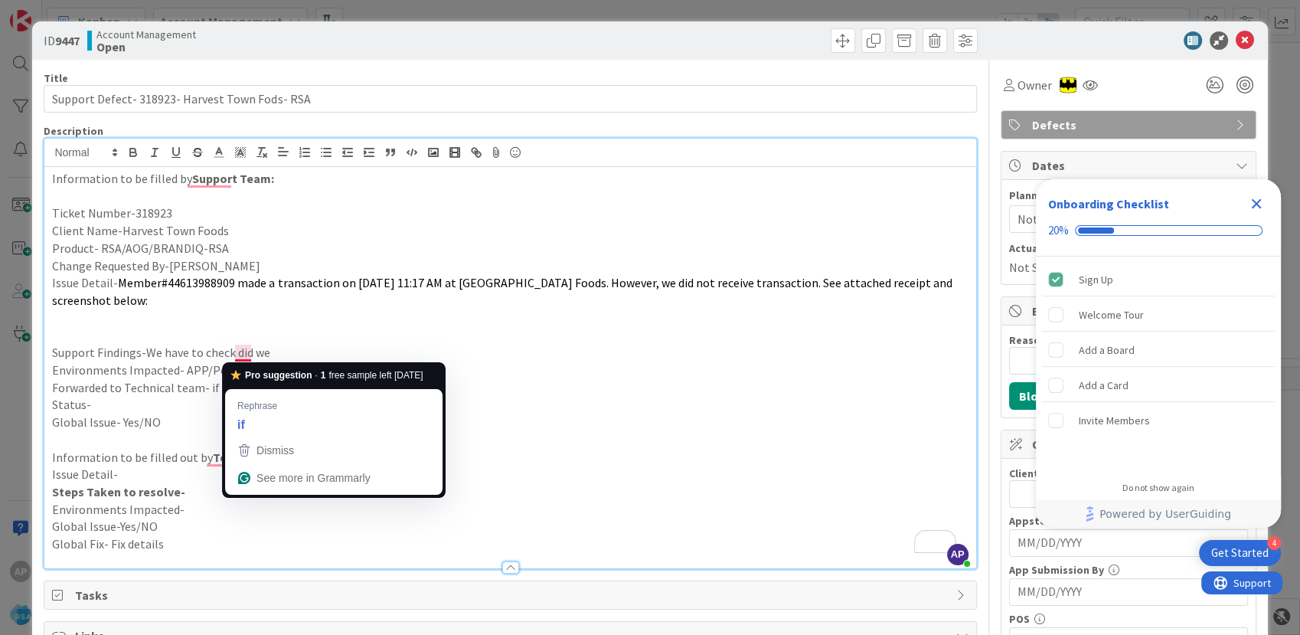
click at [293, 356] on p "Support Findings-We have to check did we" at bounding box center [509, 353] width 915 height 18
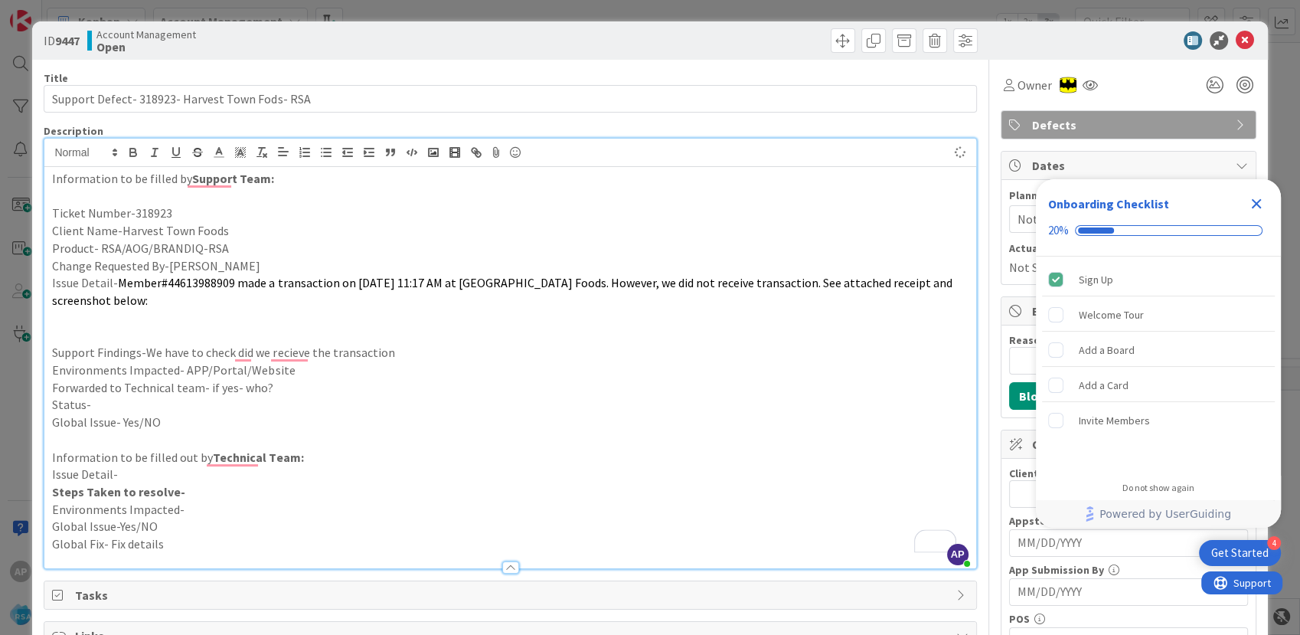
click at [308, 366] on p "Environments Impacted- APP/Portal/Website" at bounding box center [509, 370] width 915 height 18
click at [291, 390] on p "Forwarded to Technical team- if yes- who?" at bounding box center [509, 388] width 915 height 18
click at [116, 410] on p "Status-" at bounding box center [509, 405] width 915 height 18
click at [680, 370] on p "Environments Impacted- APP/Portal/Website-Portal" at bounding box center [509, 370] width 915 height 18
click at [1253, 203] on icon "Close Checklist" at bounding box center [1256, 203] width 18 height 18
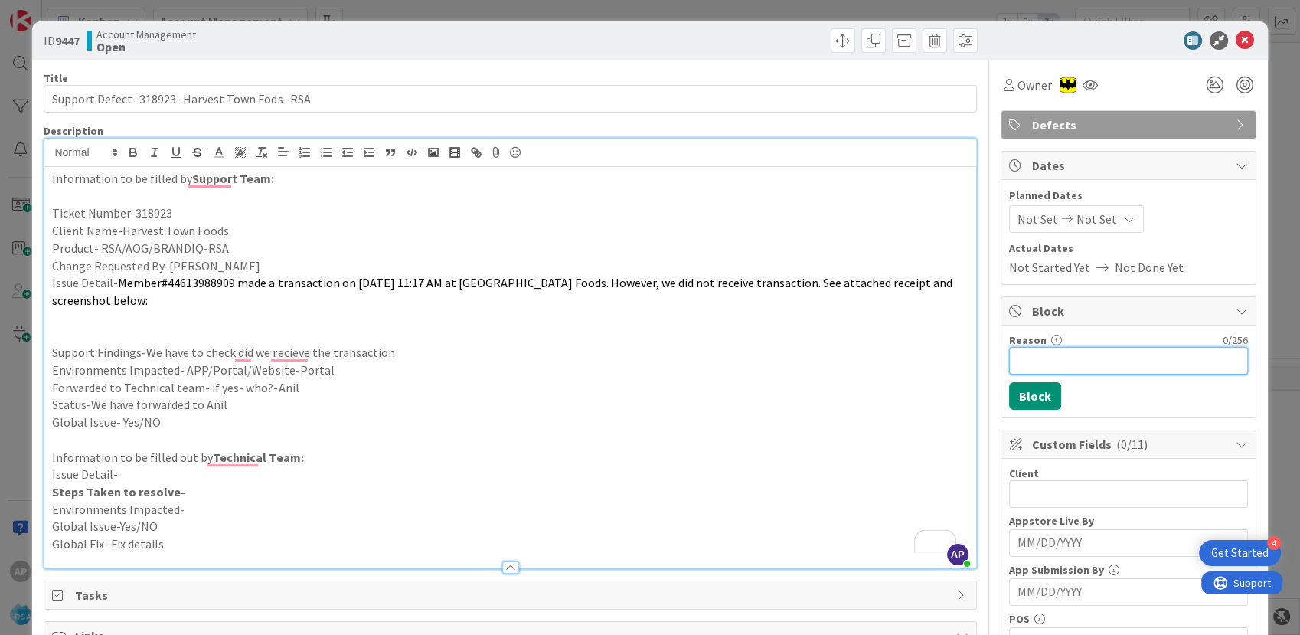
click at [1009, 362] on input "Reason" at bounding box center [1128, 361] width 239 height 28
drag, startPoint x: 221, startPoint y: 234, endPoint x: 116, endPoint y: 233, distance: 105.6
click at [116, 233] on p "Client Name-Harvest Town Foods" at bounding box center [509, 231] width 915 height 18
copy p "-Harvest Town Foods"
click at [1020, 360] on input "Reason" at bounding box center [1128, 361] width 239 height 28
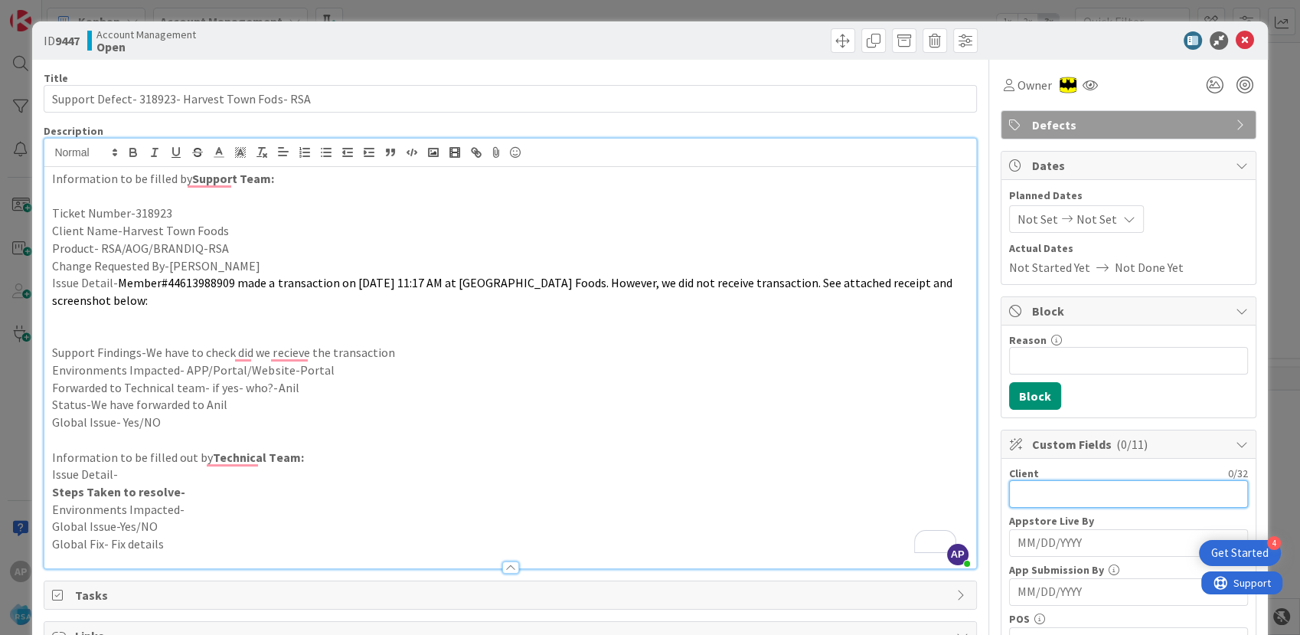
click at [1029, 487] on input "text" at bounding box center [1128, 494] width 239 height 28
paste input "-Harvest Town Foods"
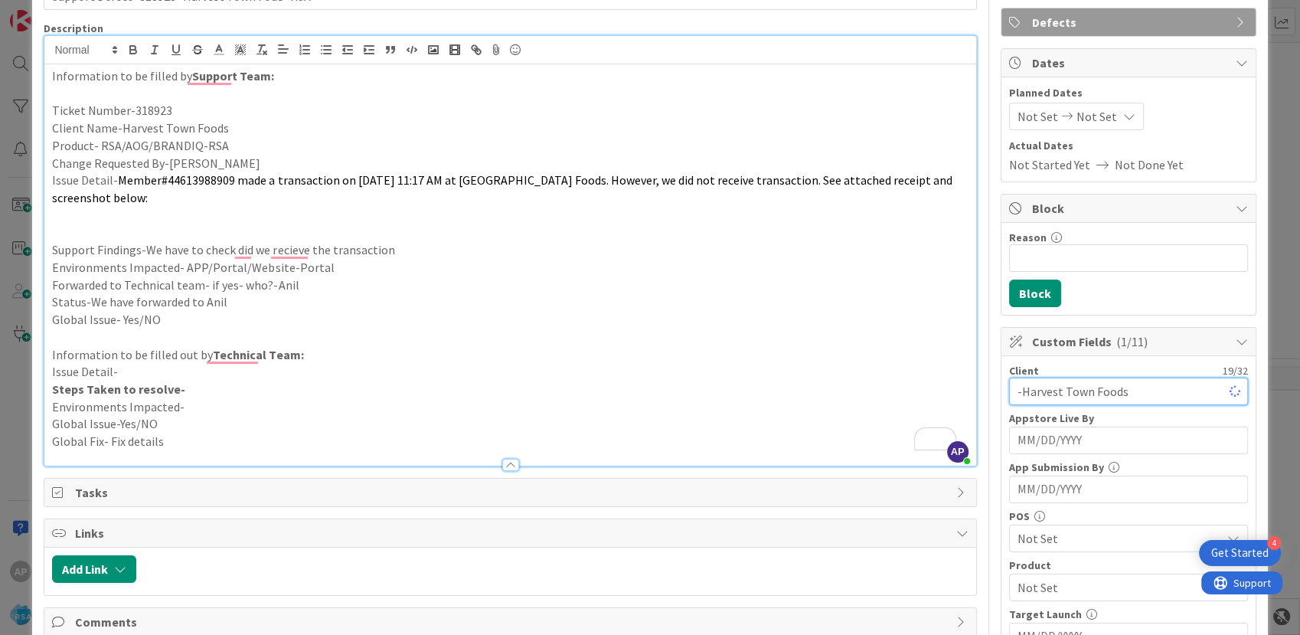
scroll to position [170, 0]
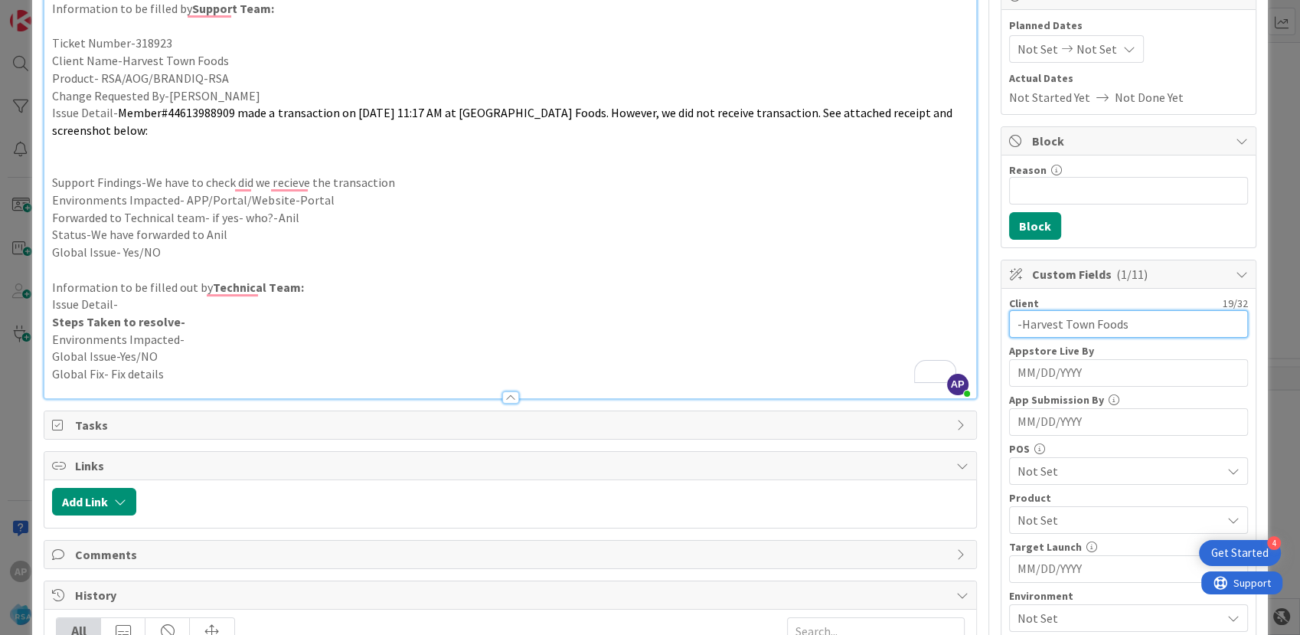
drag, startPoint x: 1004, startPoint y: 320, endPoint x: 1008, endPoint y: 338, distance: 18.0
click at [1009, 321] on input "-Harvest Town Foods" at bounding box center [1128, 324] width 239 height 28
type input "Harvest Town Foods"
click at [1029, 47] on span "Not Set" at bounding box center [1037, 49] width 41 height 18
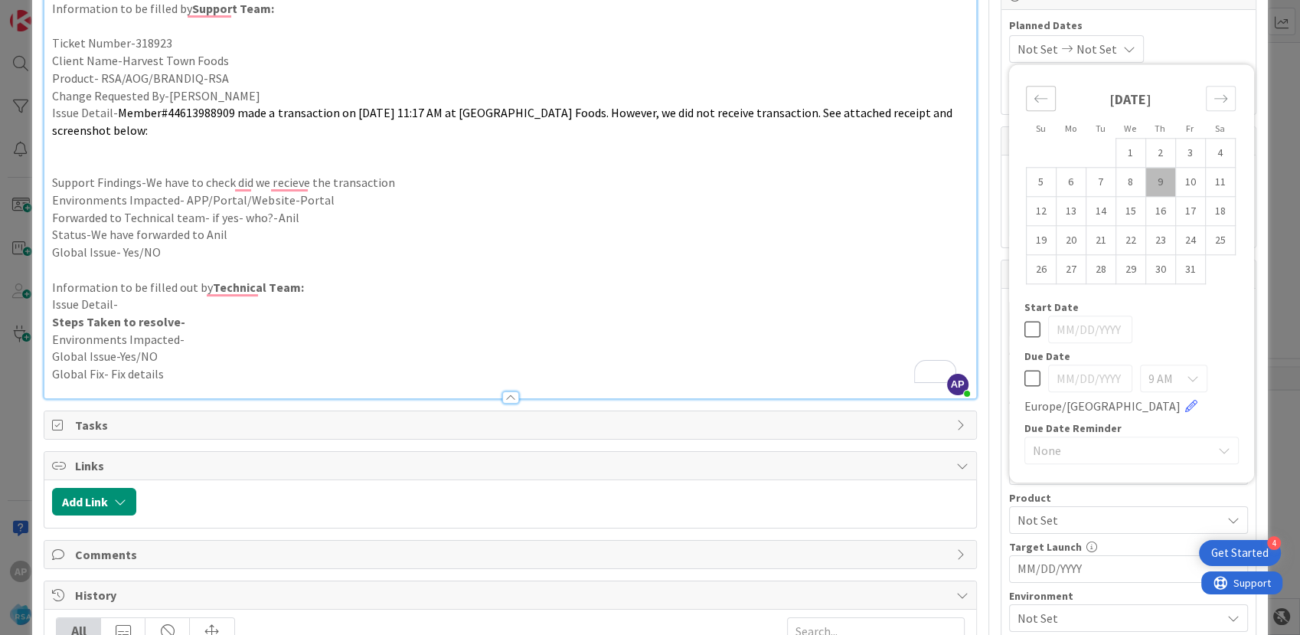
click at [1026, 107] on div "Move backward to switch to the previous month." at bounding box center [1041, 98] width 30 height 25
click at [1056, 274] on td "29" at bounding box center [1071, 269] width 30 height 29
type input "[DATE]"
click at [1175, 276] on td "Calendar" at bounding box center [1190, 269] width 30 height 29
click at [1213, 98] on icon "Move forward to switch to the next month." at bounding box center [1219, 99] width 13 height 8
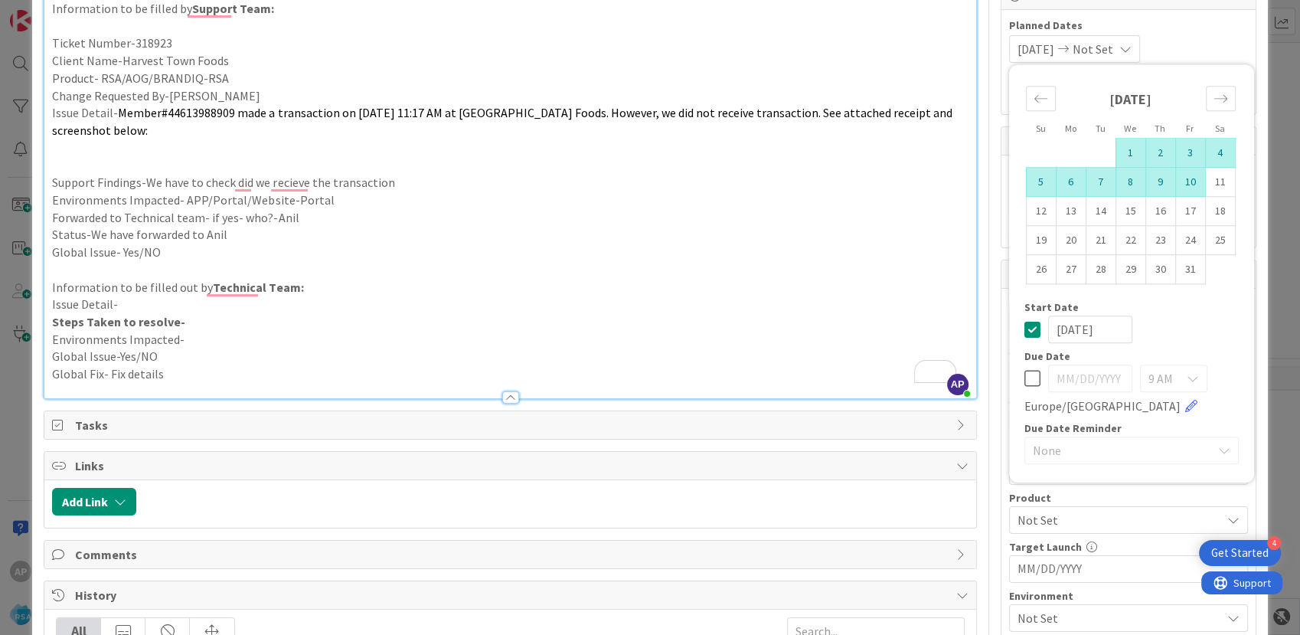
click at [1181, 185] on td "10" at bounding box center [1190, 182] width 30 height 29
type input "[DATE]"
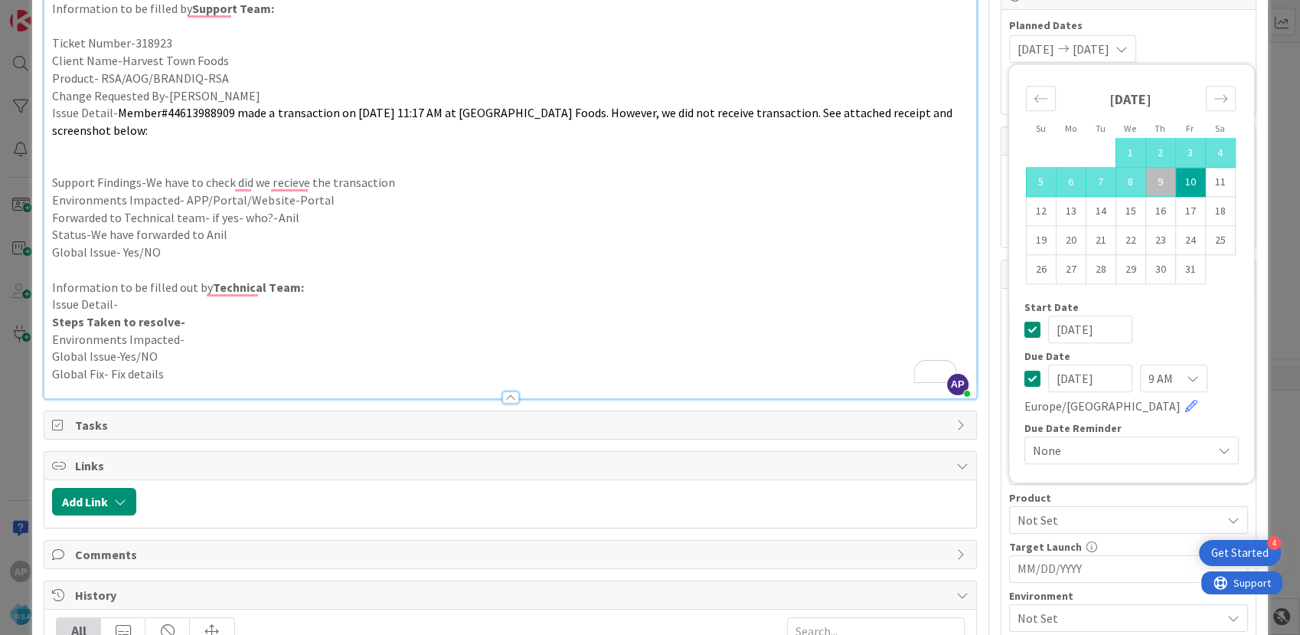
click at [1207, 309] on div "Start Date" at bounding box center [1131, 307] width 214 height 11
click at [834, 313] on p "Steps Taken to resolve-" at bounding box center [509, 322] width 915 height 18
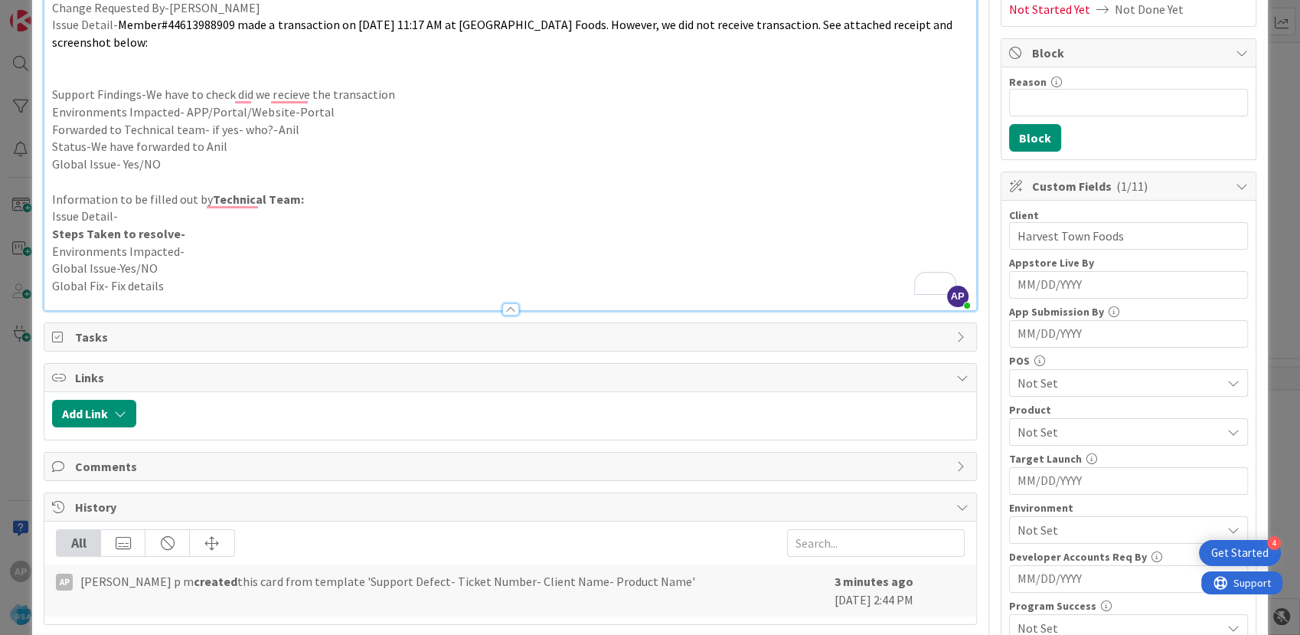
scroll to position [340, 0]
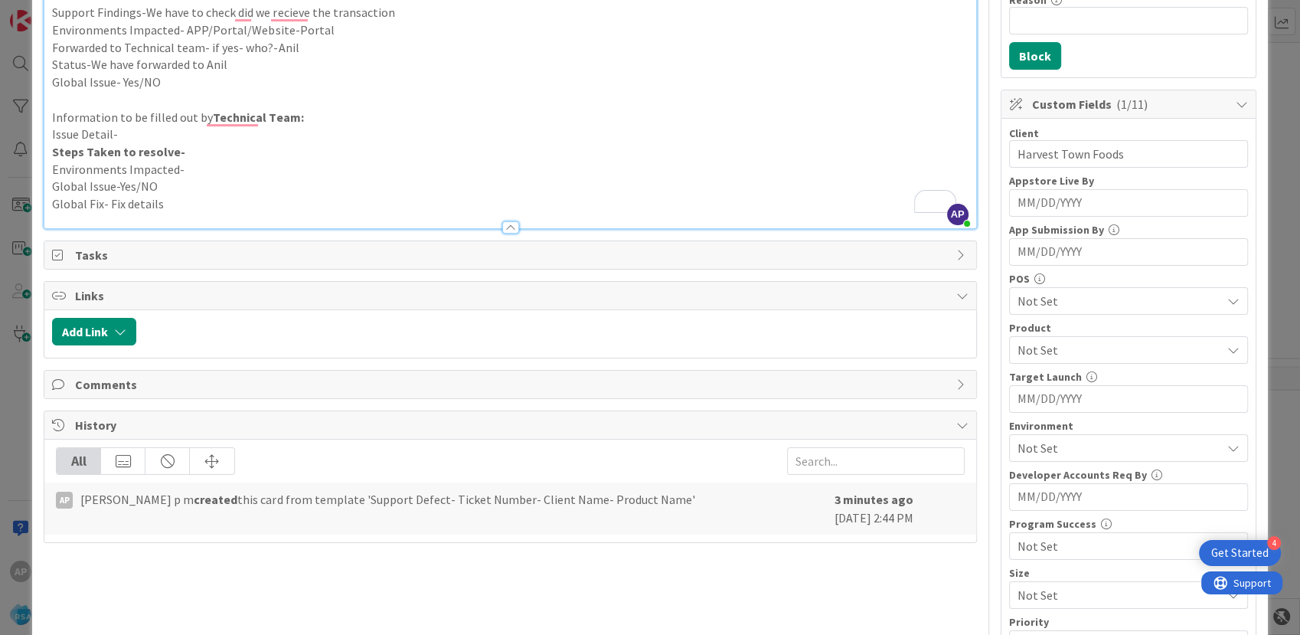
click at [1035, 338] on div "Not Set" at bounding box center [1128, 350] width 239 height 28
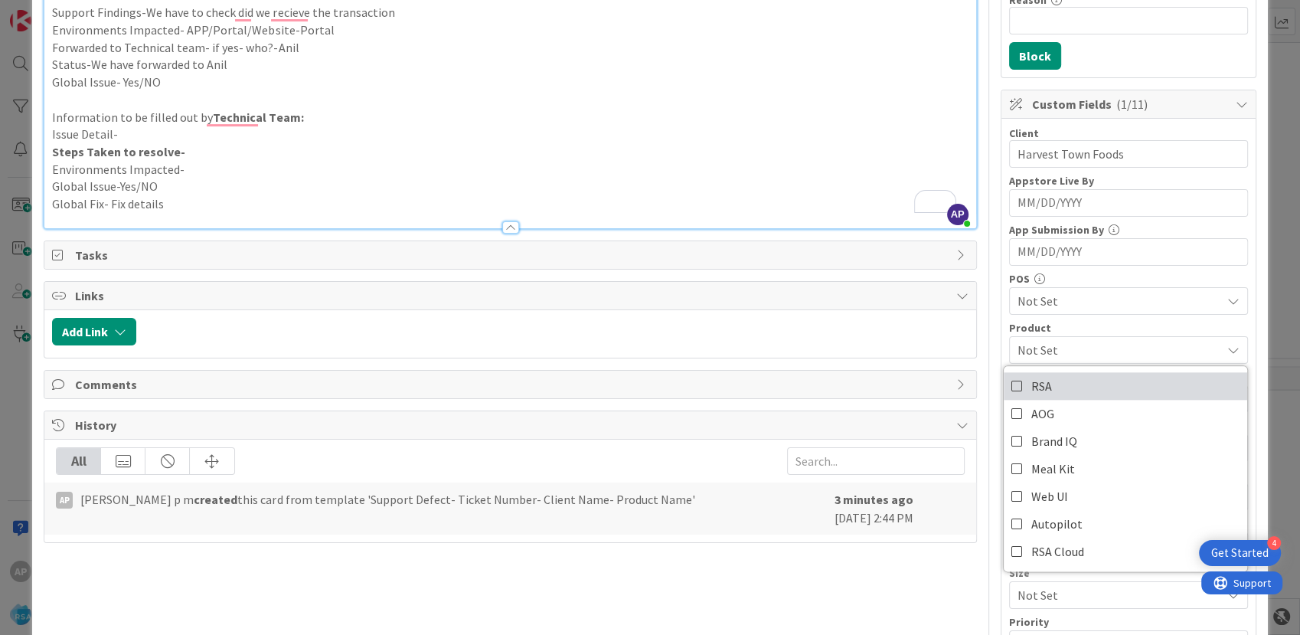
click at [1031, 374] on span "RSA" at bounding box center [1041, 385] width 21 height 23
click at [791, 144] on p "Steps Taken to resolve-" at bounding box center [509, 152] width 915 height 18
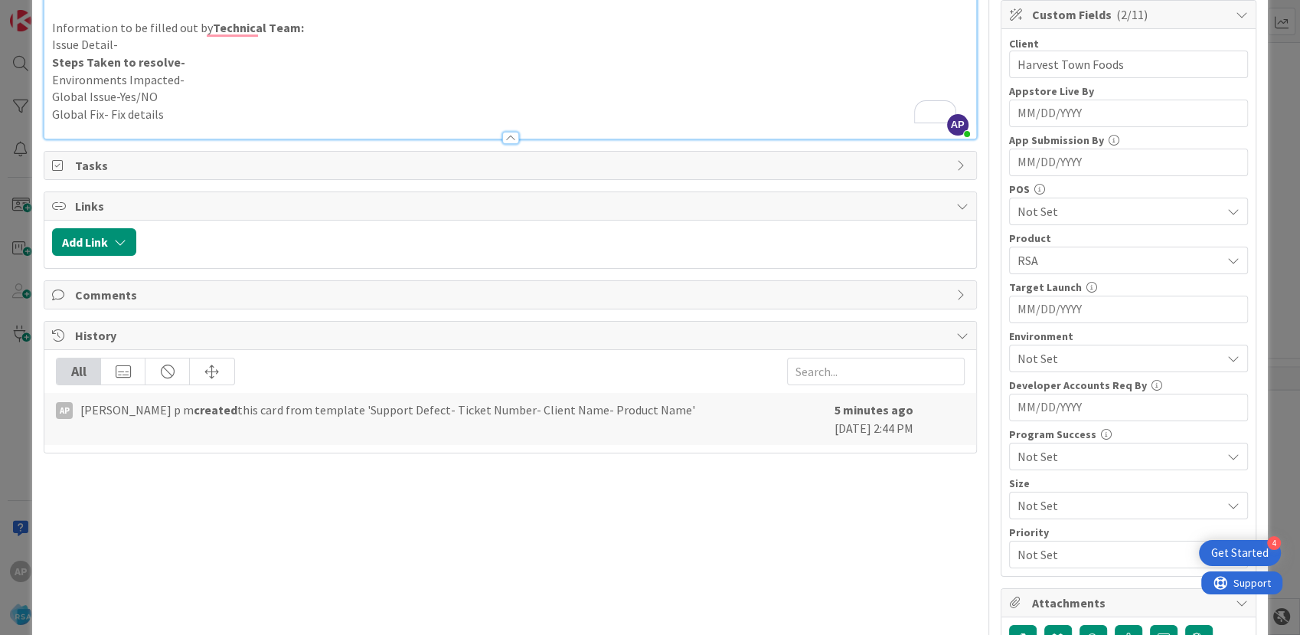
scroll to position [510, 0]
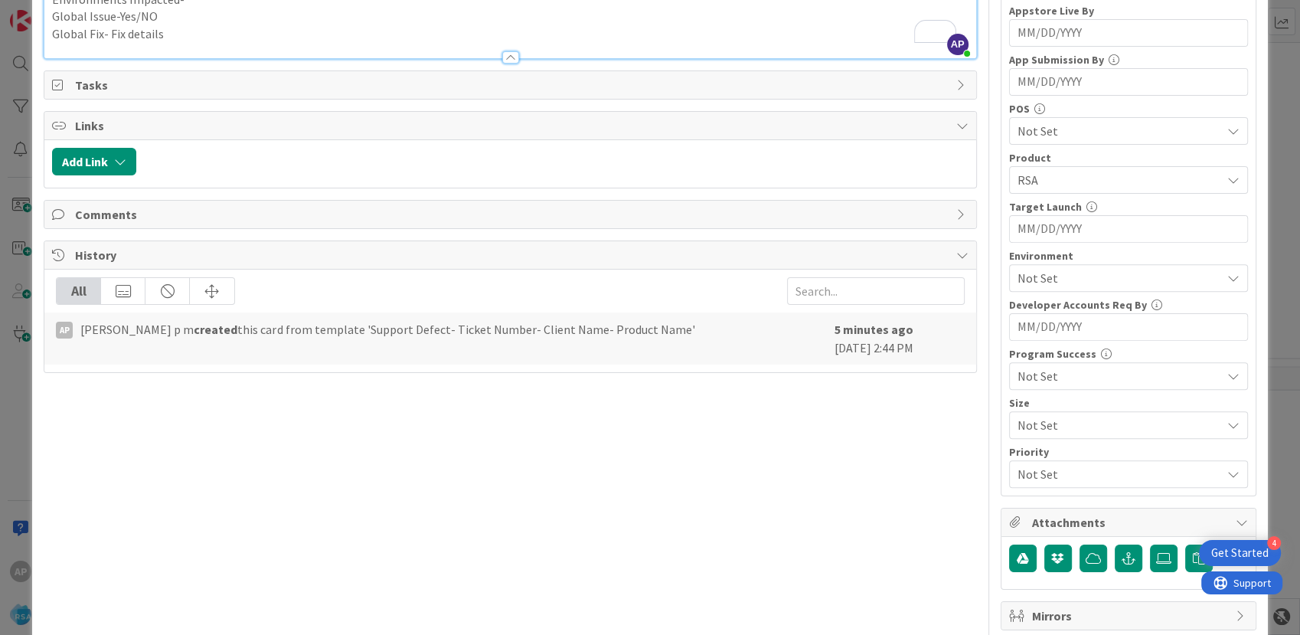
click at [1031, 273] on span "Not Set" at bounding box center [1119, 278] width 204 height 18
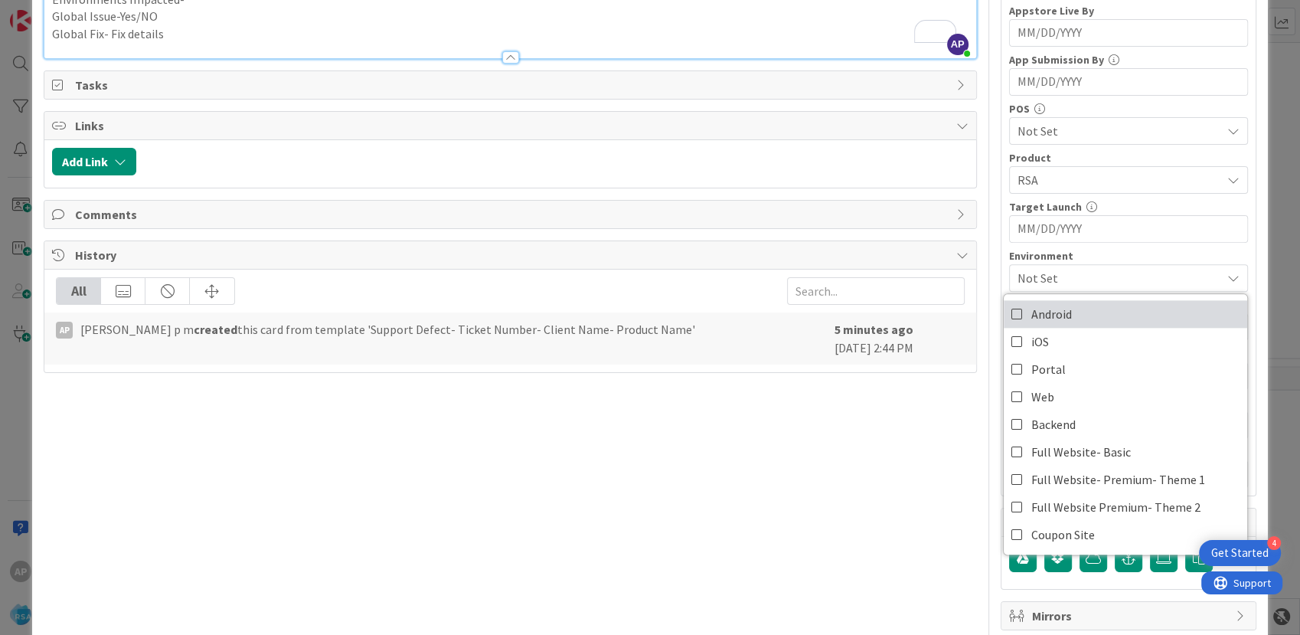
click at [1041, 311] on span "Android" at bounding box center [1051, 313] width 41 height 23
click at [793, 504] on div "Title 46 / 128 Support Defect- 318923- Harvest Town Fods- RSA Description AP [P…" at bounding box center [510, 241] width 932 height 1382
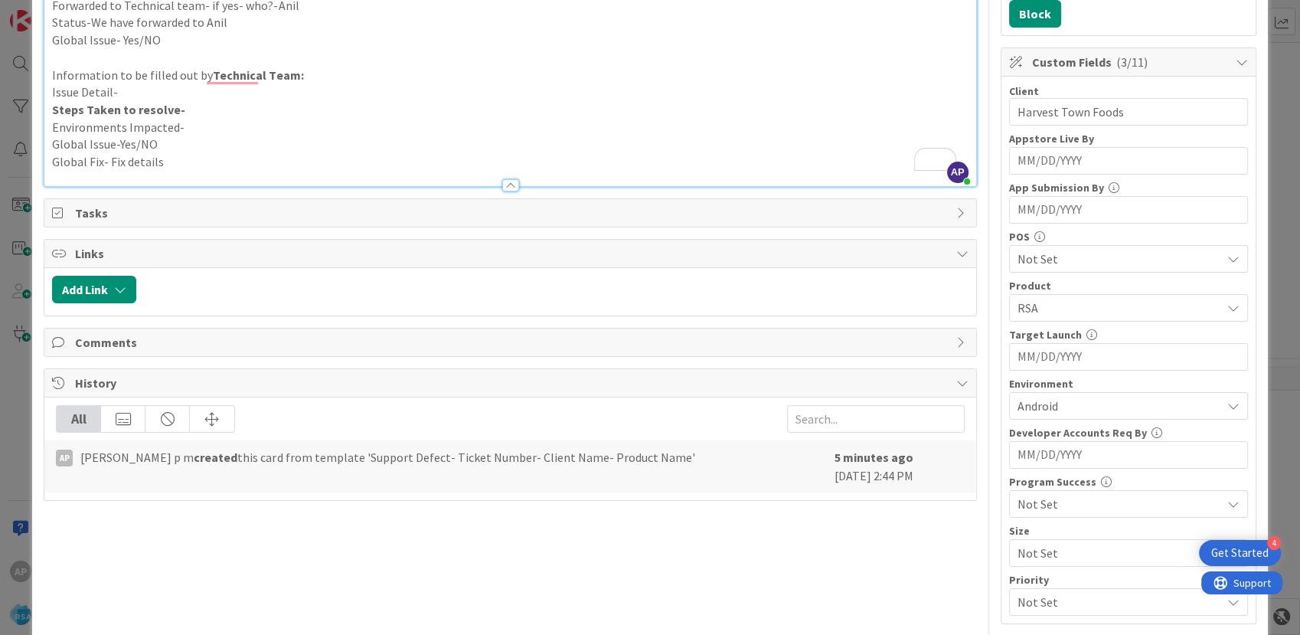
scroll to position [85, 0]
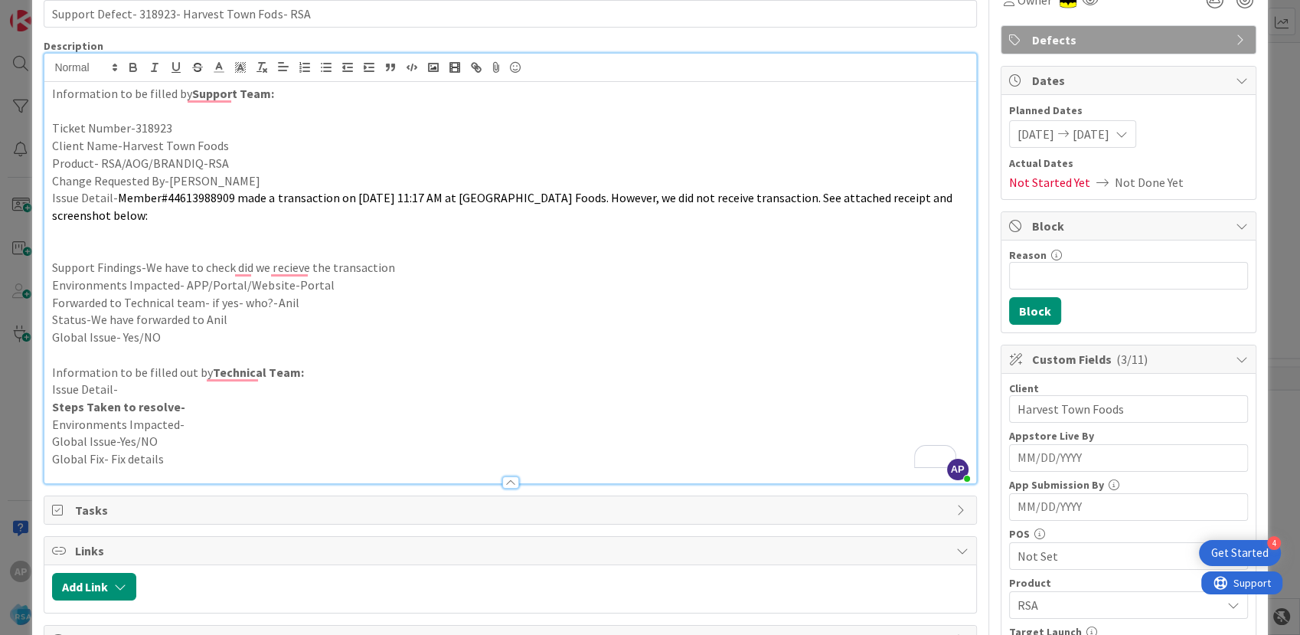
click at [390, 371] on p "Information to be filled out by Technical Team:" at bounding box center [509, 373] width 915 height 18
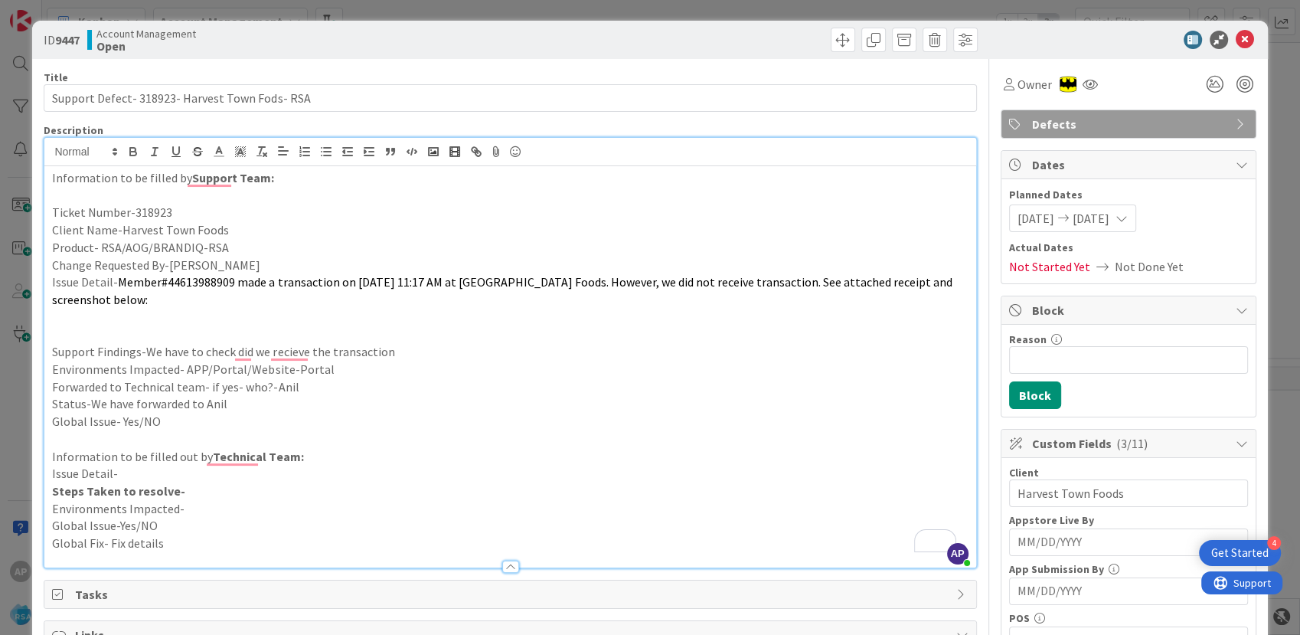
scroll to position [0, 0]
click at [1235, 36] on icon at bounding box center [1244, 40] width 18 height 18
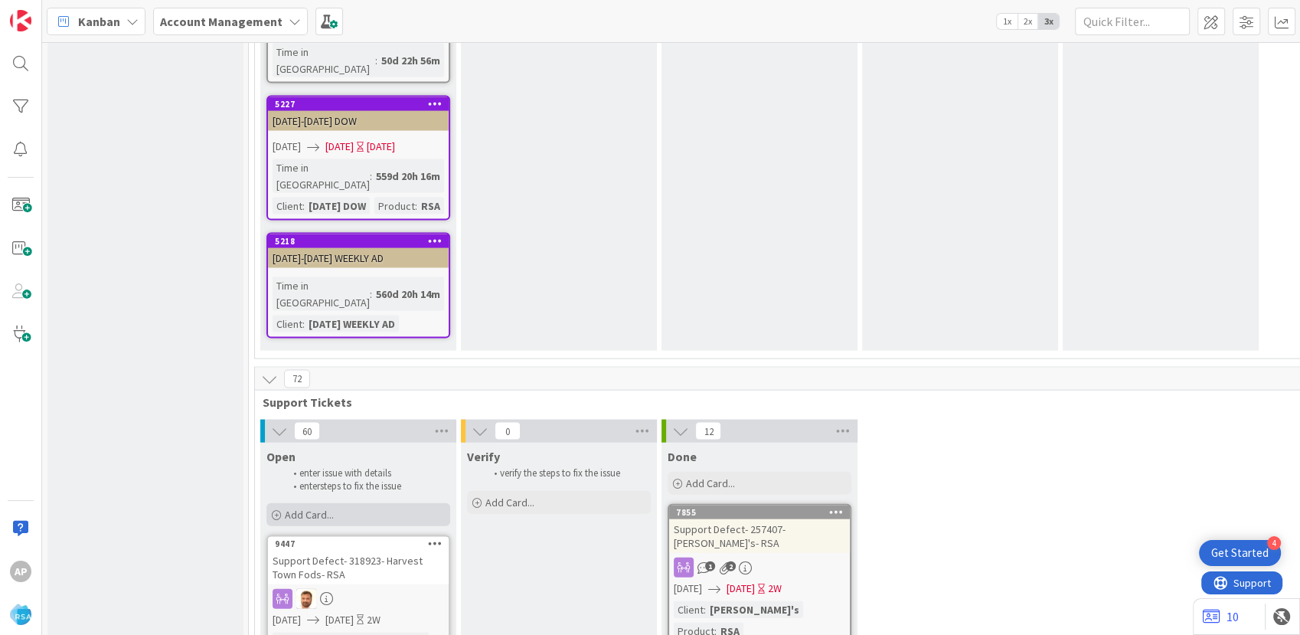
click at [341, 503] on div "Add Card..." at bounding box center [358, 514] width 184 height 23
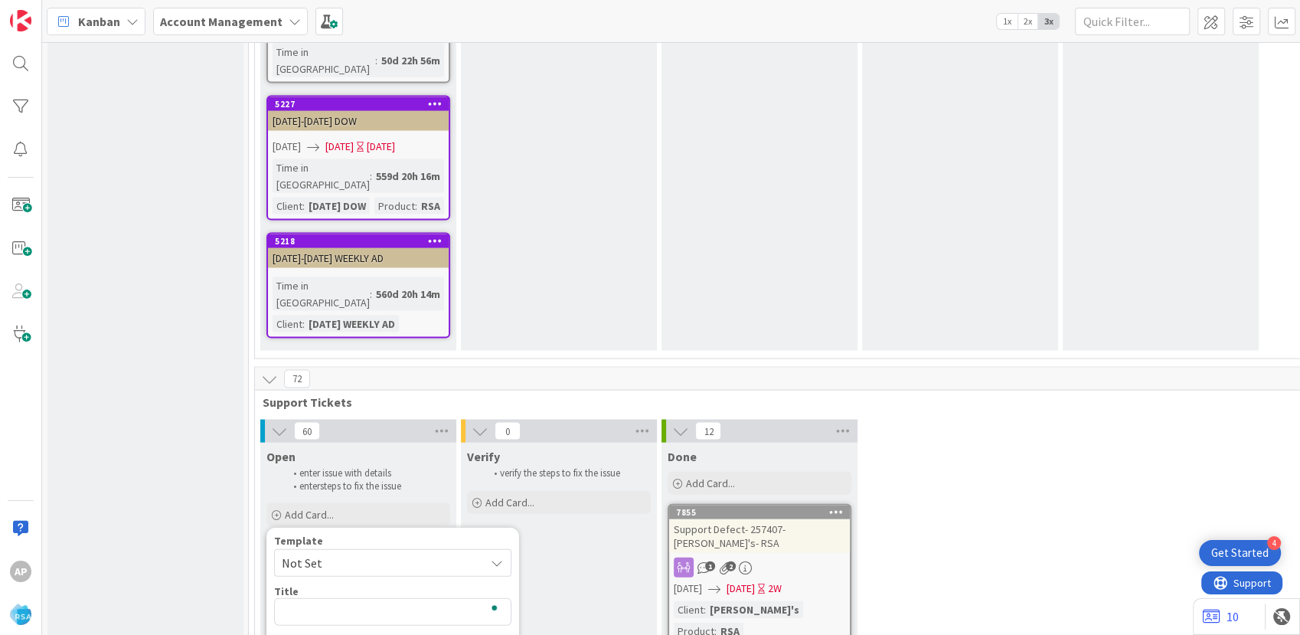
click at [321, 553] on span "Not Set" at bounding box center [377, 563] width 191 height 20
type textarea "x"
drag, startPoint x: 441, startPoint y: 281, endPoint x: 444, endPoint y: 304, distance: 23.2
click at [441, 598] on textarea "Support Defect- Ticket Number- Client Name- Product Name" at bounding box center [392, 621] width 237 height 46
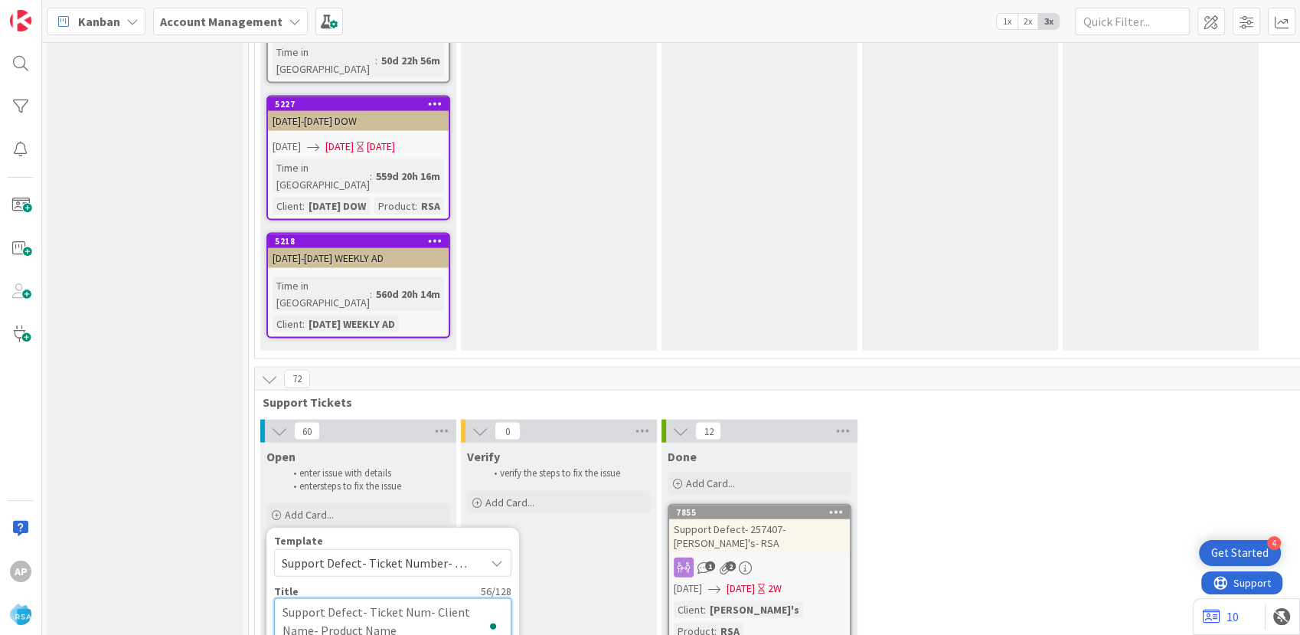
type textarea "Support Defect- Ticket Nu- Client Name- Product Name"
type textarea "x"
type textarea "Support Defect- Ticket N- Client Name- Product Name"
type textarea "x"
type textarea "Support Defect- Ticket - Client Name- Product Name"
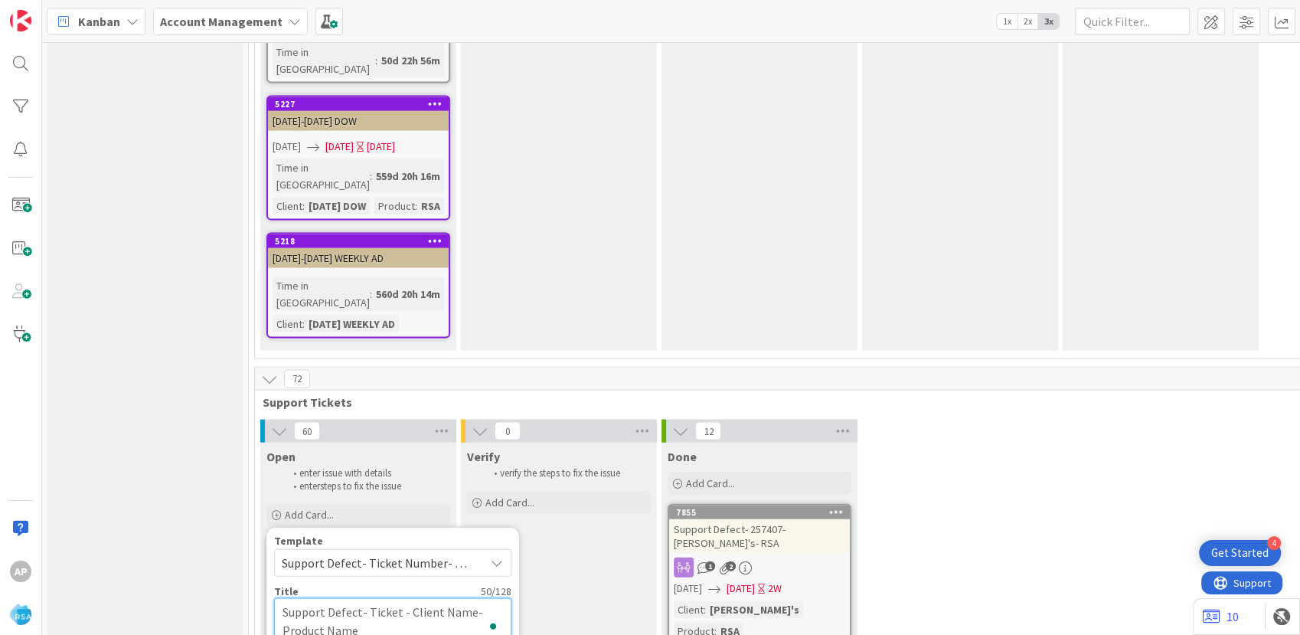
type textarea "x"
type textarea "Support Defect- Ticket- Client Name- Product Name"
type textarea "x"
type textarea "Support Defect- Ticke- Client Name- Product Name"
type textarea "x"
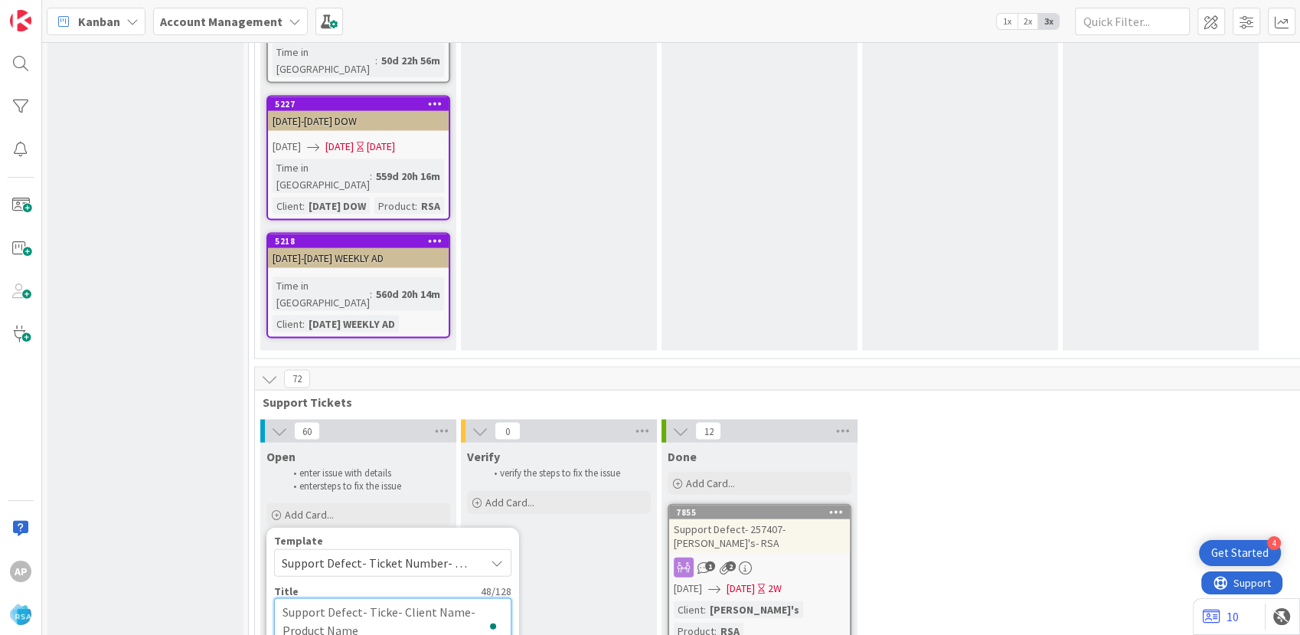
type textarea "Support Defect- Tick- Client Name- Product Name"
type textarea "x"
type textarea "Support Defect- Tic- Client Name- Product Name"
type textarea "x"
type textarea "Support Defect- Ti- Client Name- Product Name"
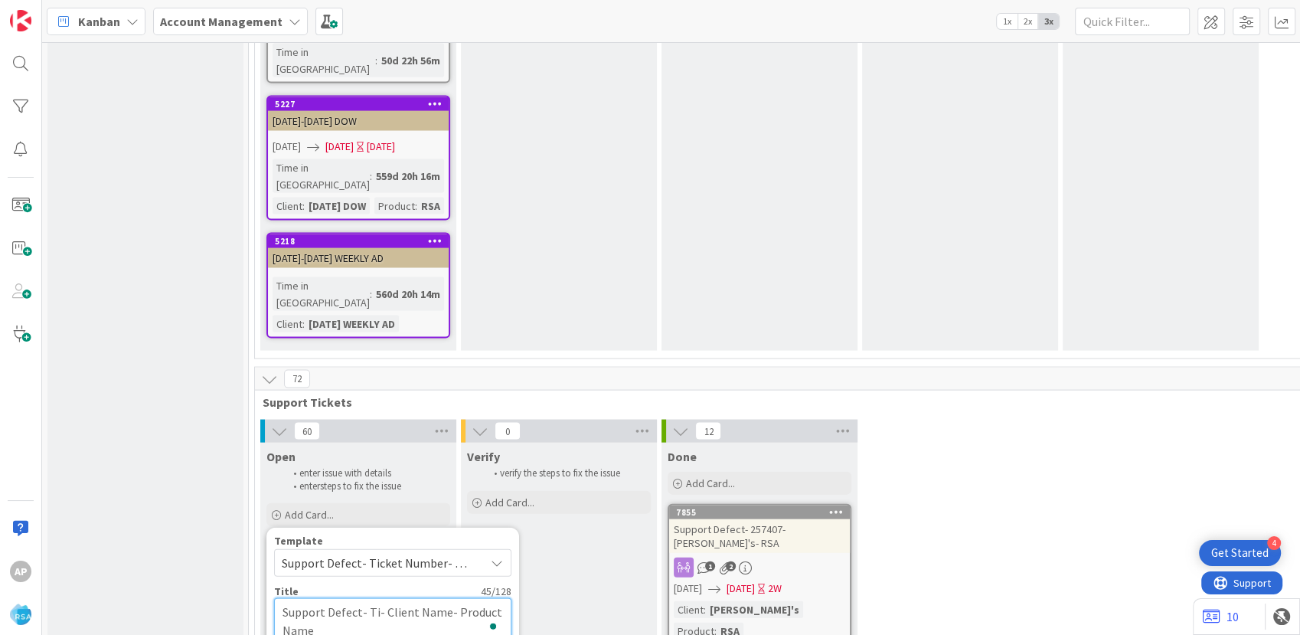
type textarea "x"
type textarea "Support Defect- T- Client Name- Product Name"
type textarea "x"
click at [367, 598] on textarea "Support Defect- - Client Name- Product Name" at bounding box center [392, 621] width 237 height 46
type textarea "Support Defect- - Client Name- Product Name"
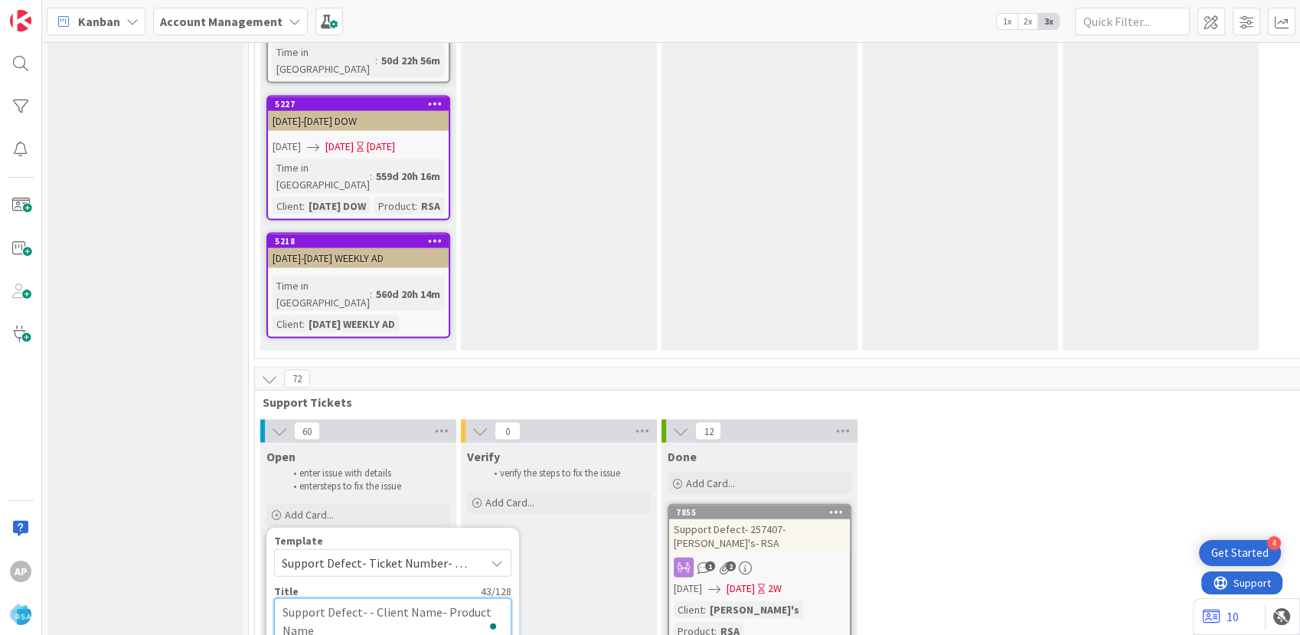
click at [364, 598] on textarea "Support Defect- - Client Name- Product Name" at bounding box center [392, 621] width 237 height 46
paste textarea "#318925"
type textarea "x"
type textarea "Support Defect- #318925- Client Name- Product Name"
click at [373, 598] on textarea "Support Defect- #318925- Client Name- Product Name" at bounding box center [392, 621] width 237 height 46
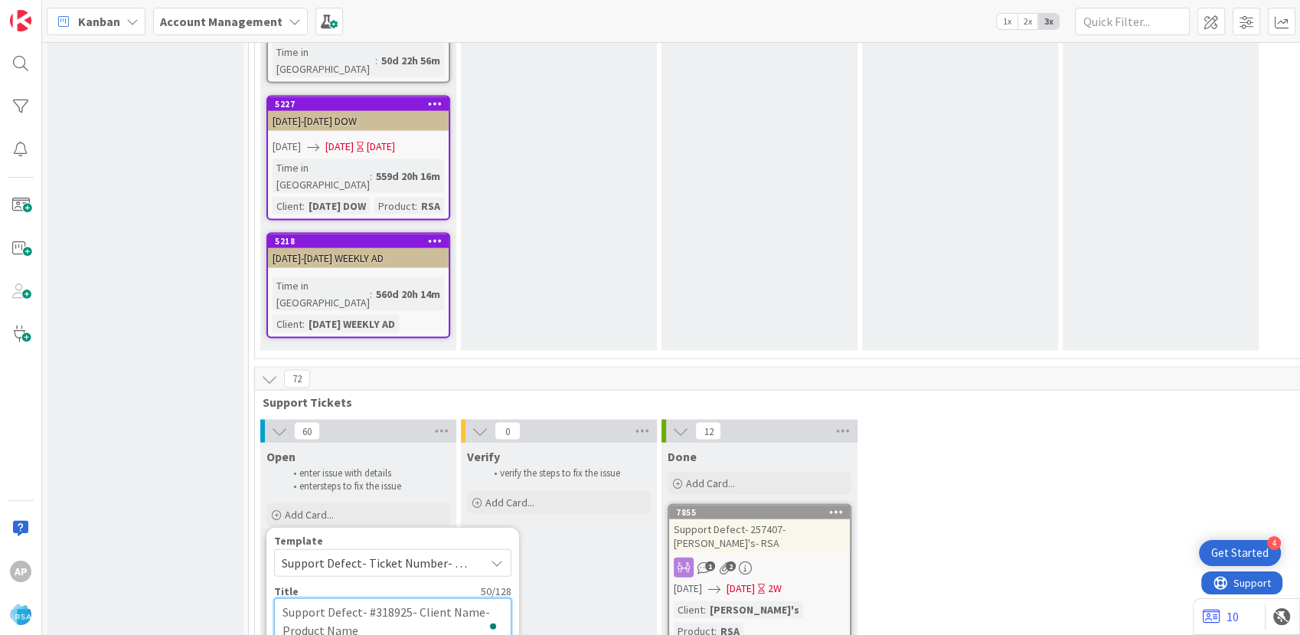
type textarea "x"
type textarea "Support Defect- 318925- Client Name- Product Name"
click at [472, 598] on textarea "Support Defect- 318925- Client Name- Product Name" at bounding box center [392, 621] width 237 height 46
type textarea "x"
type textarea "Support Defect- 318925- Client Nam- Product Name"
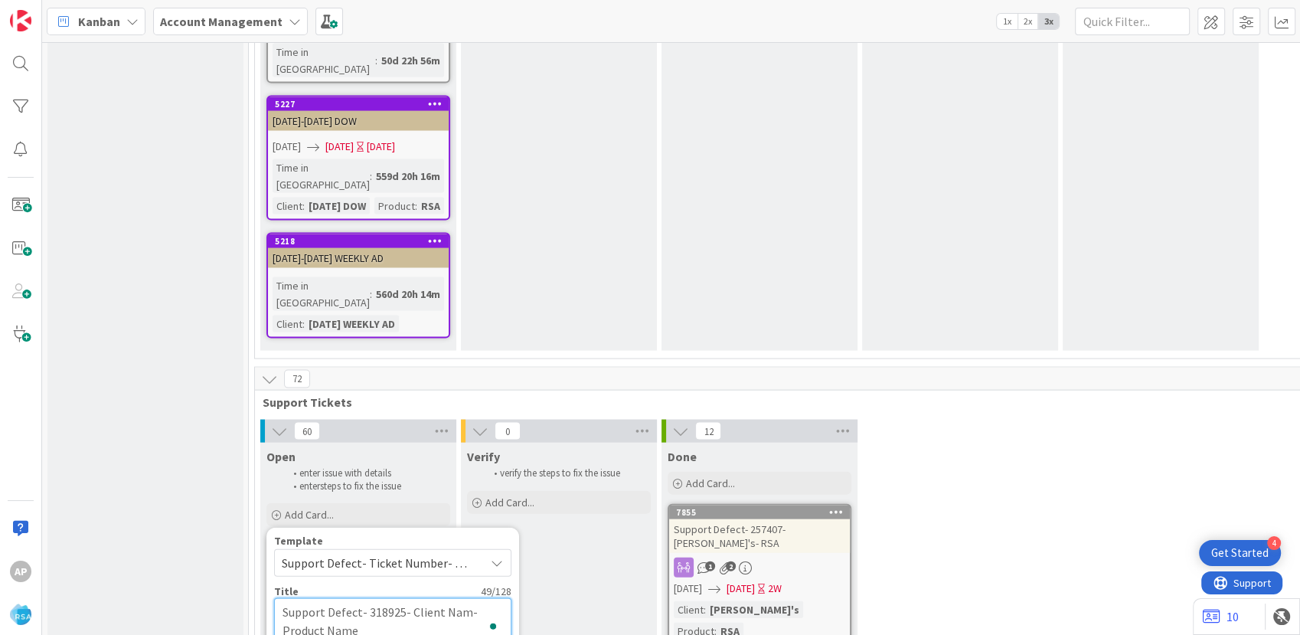
type textarea "x"
type textarea "Support Defect- 318925- Client Na- Product Name"
type textarea "x"
type textarea "Support Defect- 318925- Client N- Product Name"
type textarea "x"
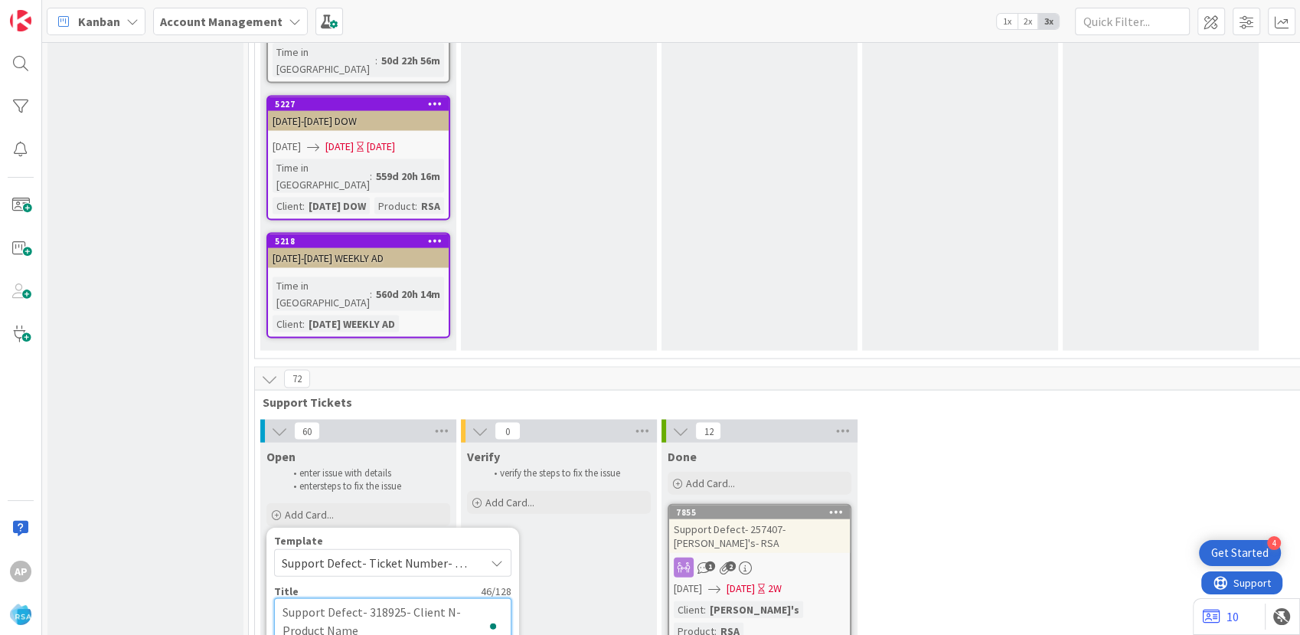
type textarea "Support Defect- 318925- Client - Product Name"
type textarea "x"
type textarea "Support Defect- 318925- Client- Product Name"
type textarea "x"
type textarea "Support Defect- 318925- Clien- Product Name"
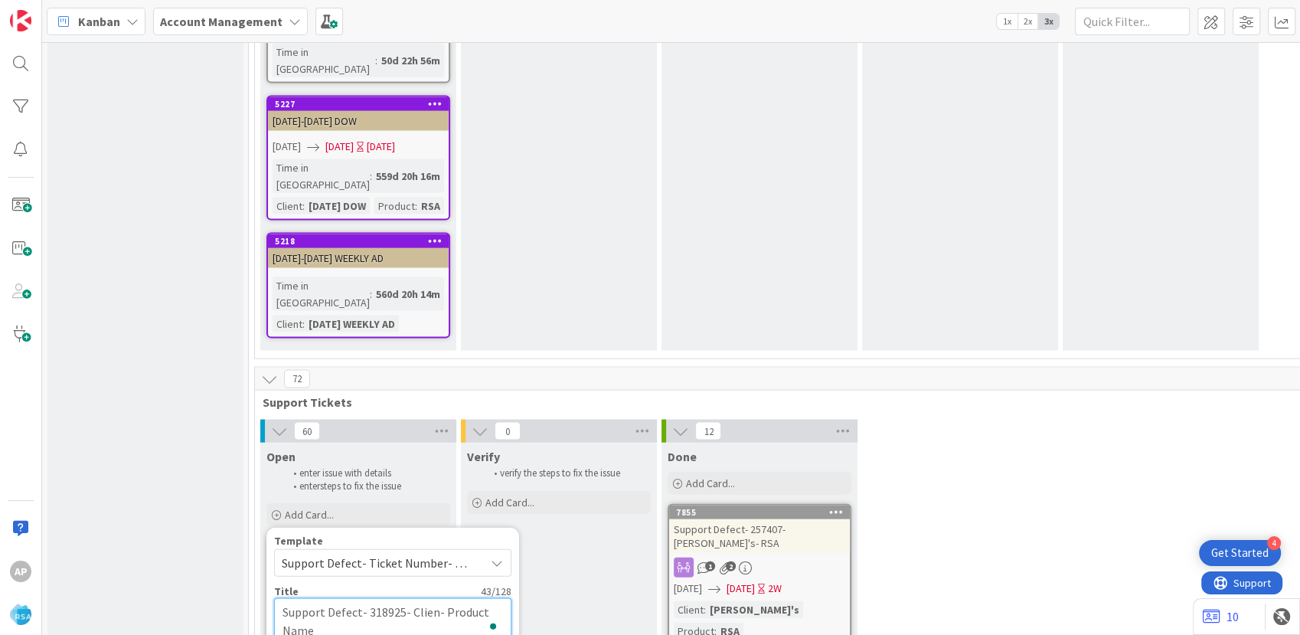
type textarea "x"
type textarea "Support Defect- 318925- Clie- Product Name"
type textarea "x"
type textarea "Support Defect- 318925- Cli- Product Name"
type textarea "x"
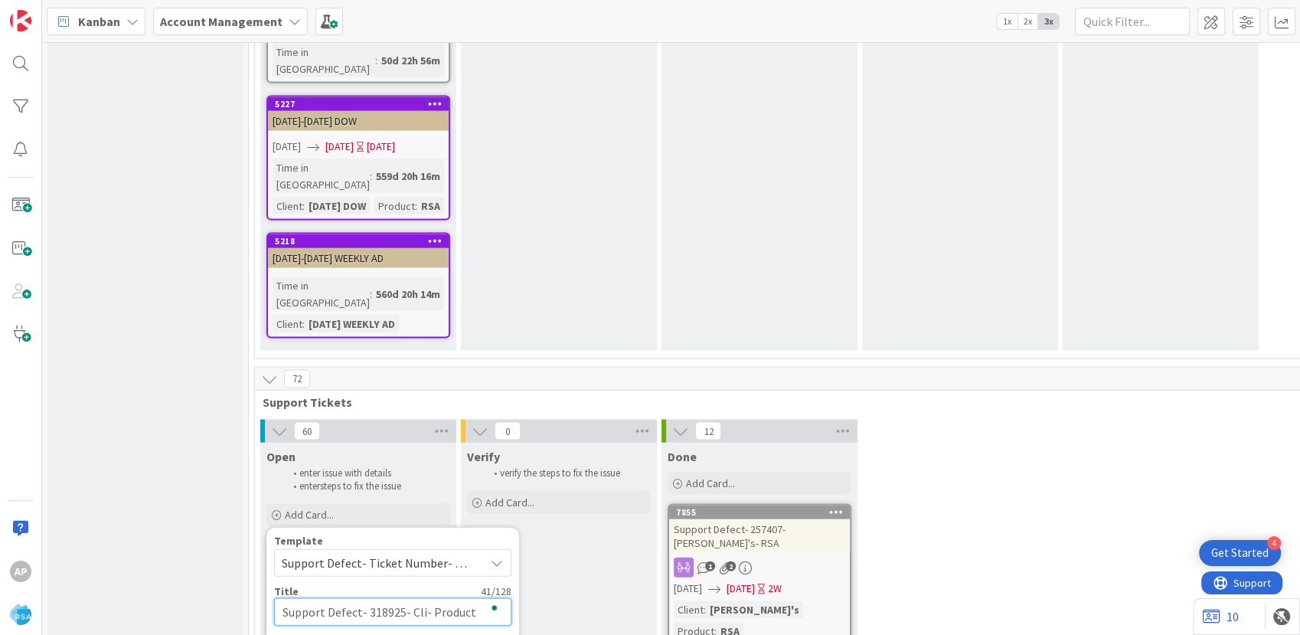
type textarea "Support Defect- 318925- Cl- Product Name"
type textarea "x"
type textarea "Support Defect- 318925- C- Product Name"
type textarea "x"
type textarea "Support Defect- 318925- - Product Name"
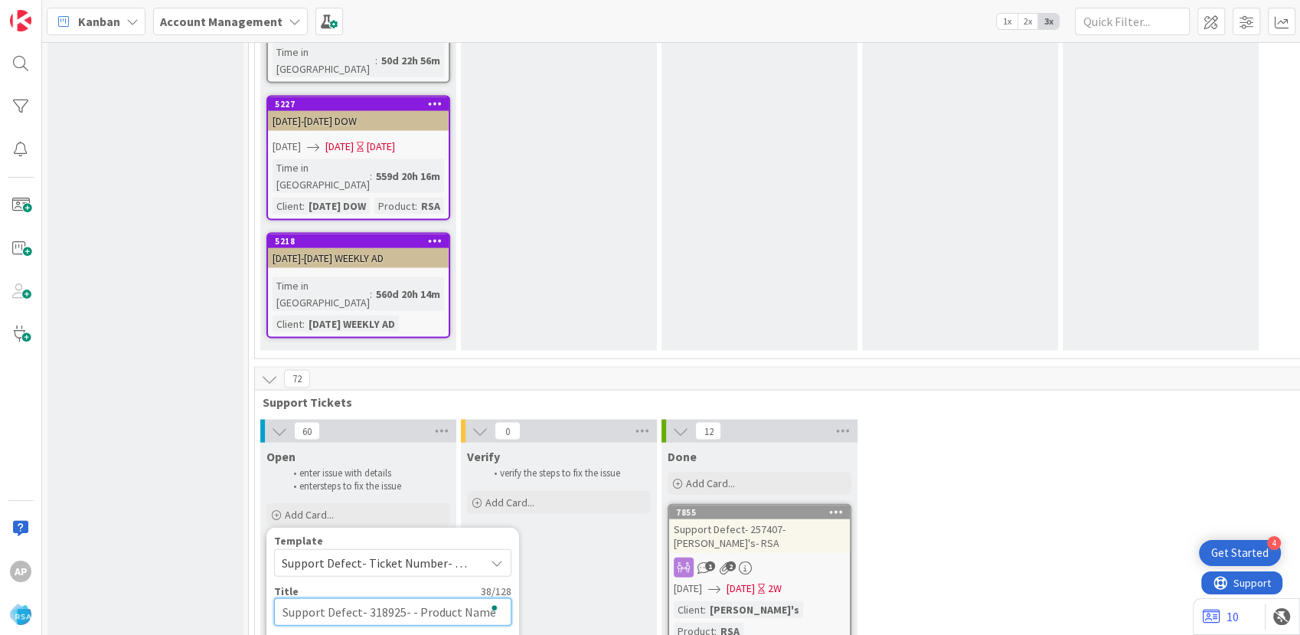
type textarea "x"
type textarea "Support Defect- 318925- H- Product Name"
type textarea "x"
type textarea "Support Defect- 318925- Ha- Product Name"
type textarea "x"
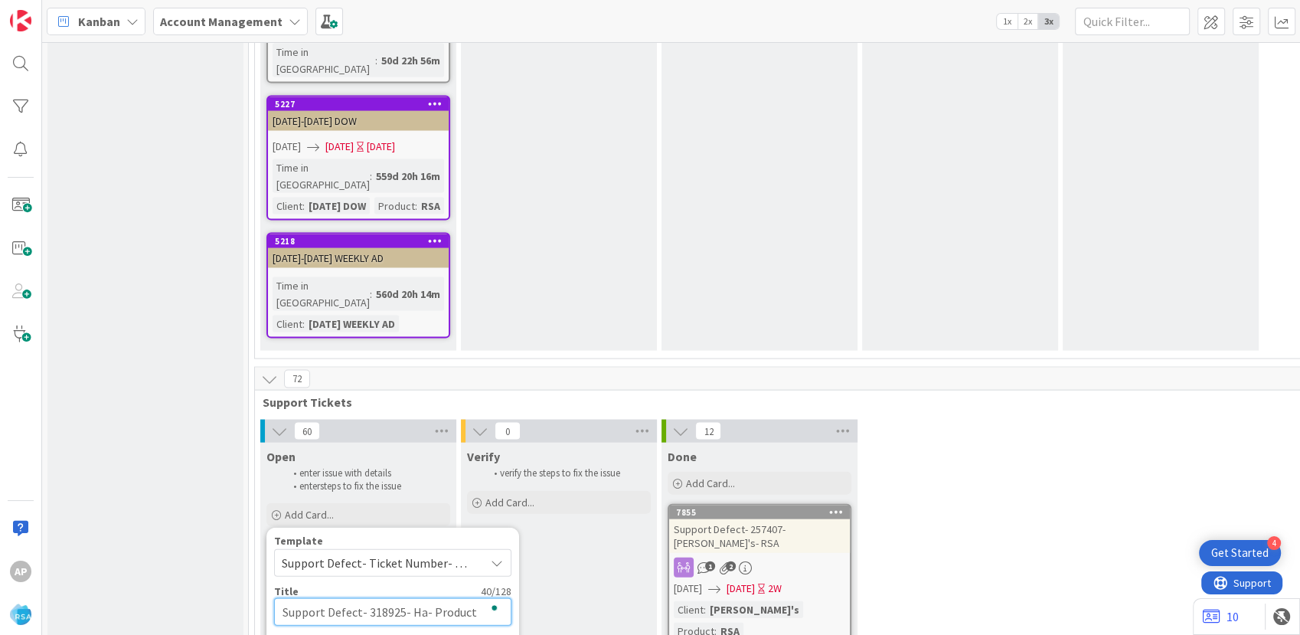
type textarea "Support Defect- 318925- Har- Product Name"
type textarea "x"
type textarea "Support Defect- 318925- Hard- Product Name"
type textarea "x"
type textarea "Support Defect- 318925- Hardw- Product Name"
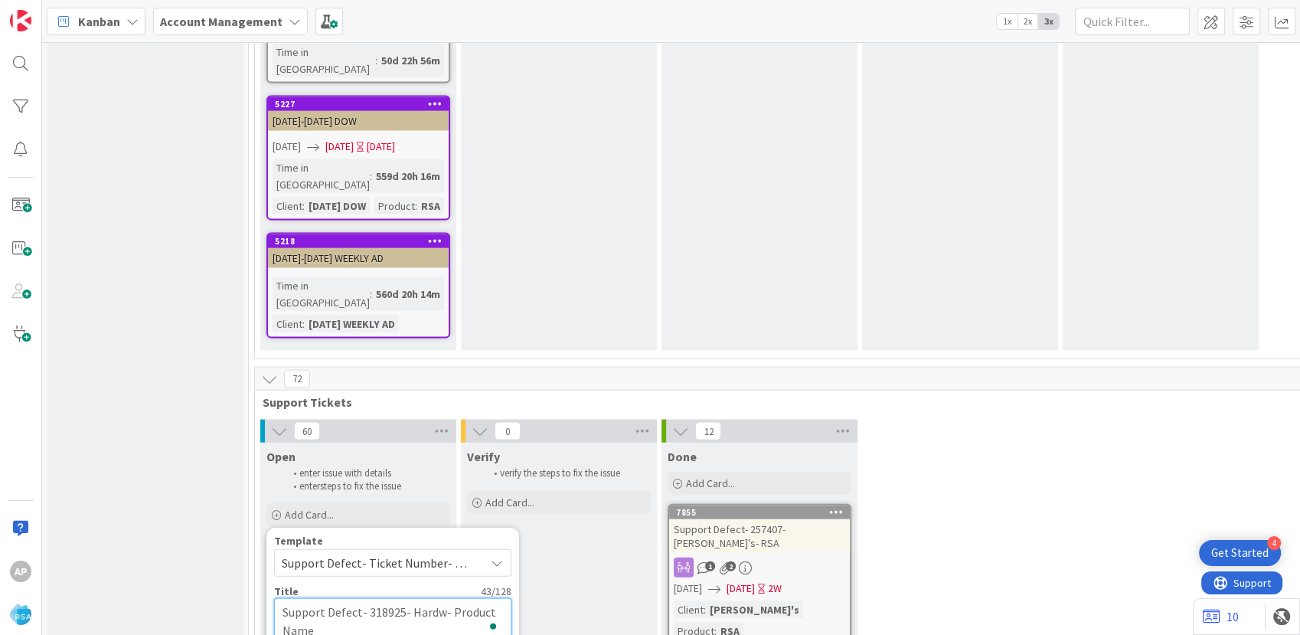
type textarea "x"
type textarea "Support Defect- 318925- Hardwa- Product Name"
type textarea "x"
type textarea "Support Defect- 318925- Hardw- Product Name"
type textarea "x"
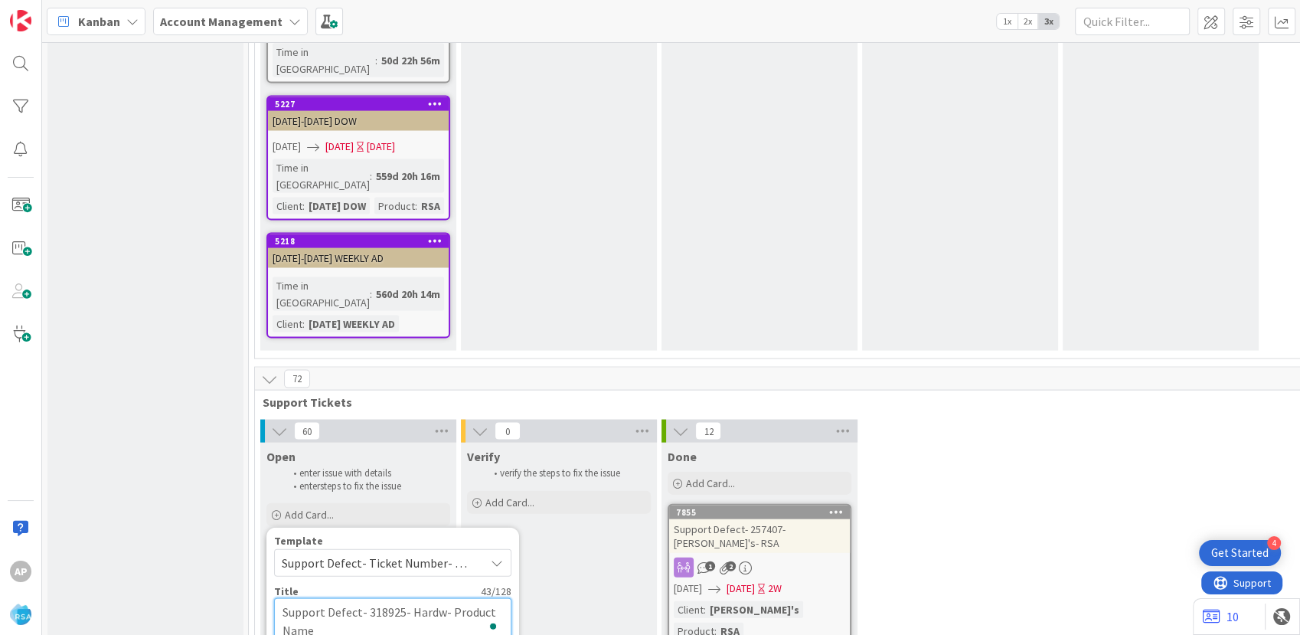
type textarea "Support Defect- 318925- Hard- Product Name"
type textarea "x"
type textarea "Support Defect- 318925- Har- Product Name"
type textarea "x"
type textarea "Support Defect- 318925- Harv- Product Name"
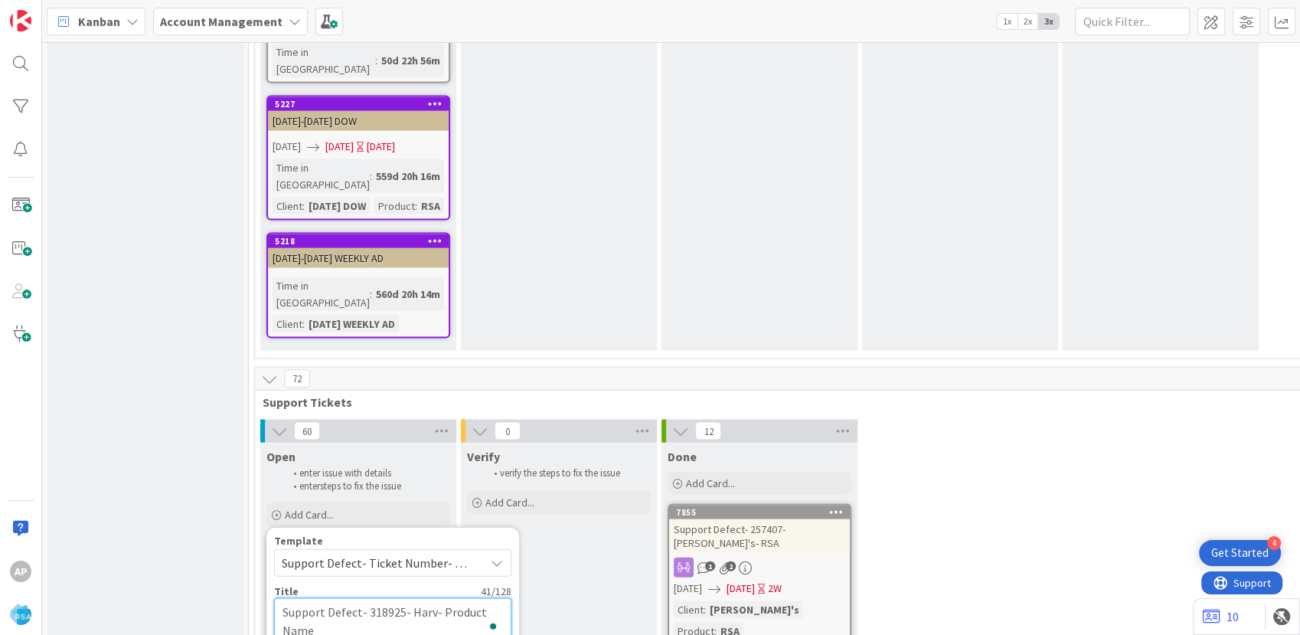
type textarea "x"
type textarea "Support Defect- 318925- [PERSON_NAME]- Product Name"
type textarea "x"
type textarea "Support Defect- 318925- Harves- Product Name"
type textarea "x"
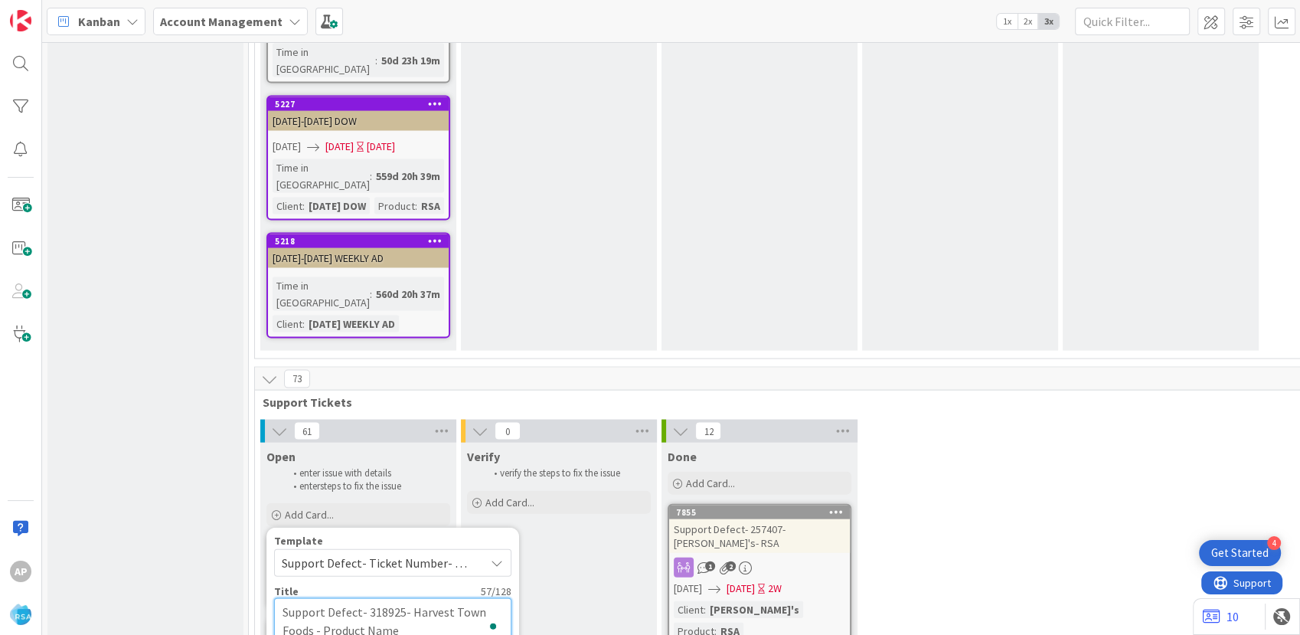
click at [416, 598] on textarea "Support Defect- 318925- Harvest Town Foods - Product Name" at bounding box center [392, 621] width 237 height 46
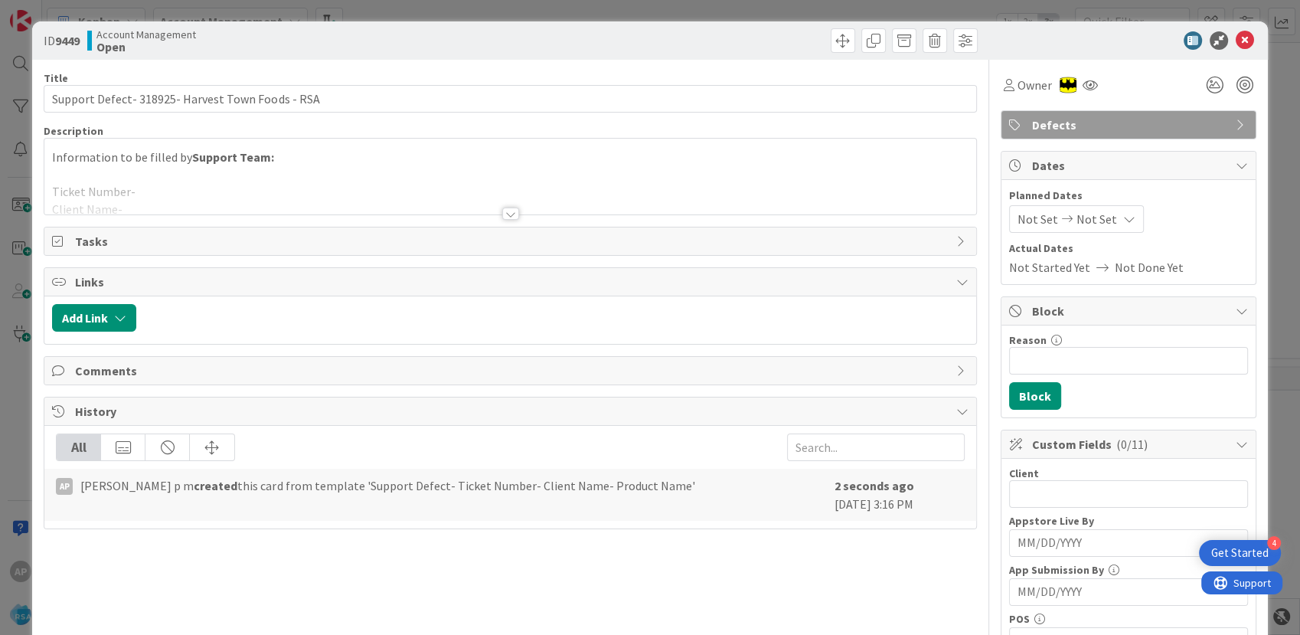
click at [162, 206] on div at bounding box center [509, 194] width 931 height 39
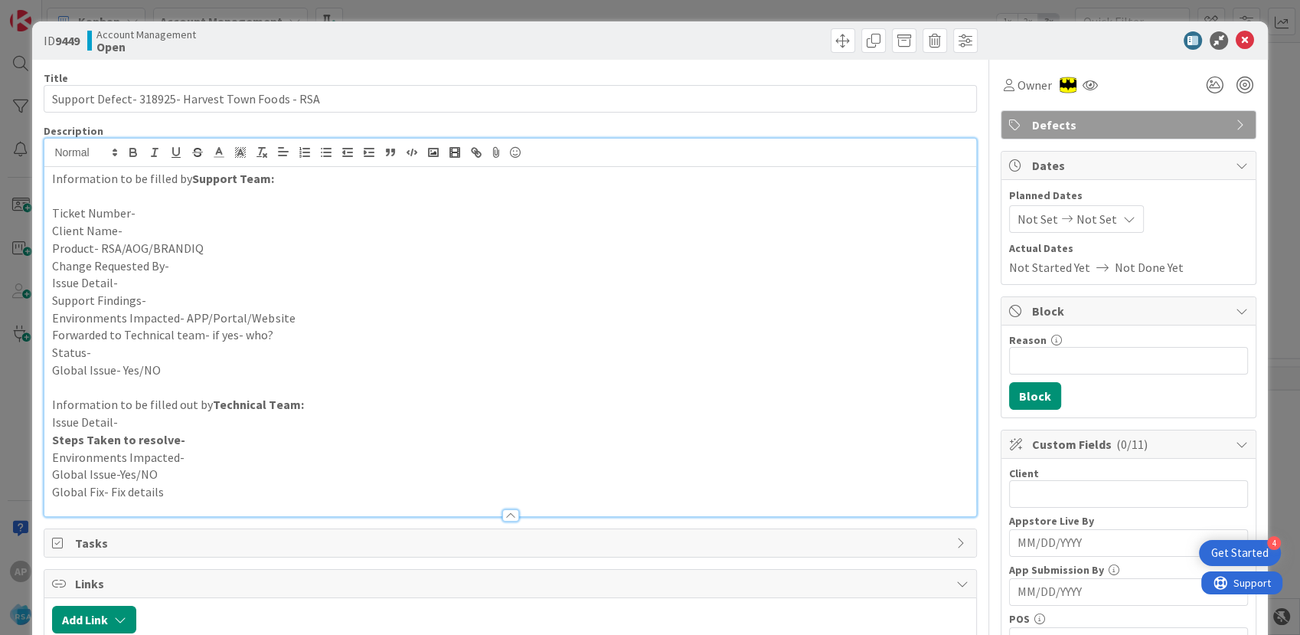
click at [149, 214] on p "Ticket Number-" at bounding box center [509, 213] width 915 height 18
click at [153, 216] on p "Ticket Number-" at bounding box center [509, 213] width 915 height 18
drag, startPoint x: 159, startPoint y: 215, endPoint x: 131, endPoint y: 212, distance: 28.5
click at [131, 212] on p "Ticket Number-9449" at bounding box center [509, 213] width 915 height 18
click at [159, 231] on p "Client Name-" at bounding box center [509, 231] width 915 height 18
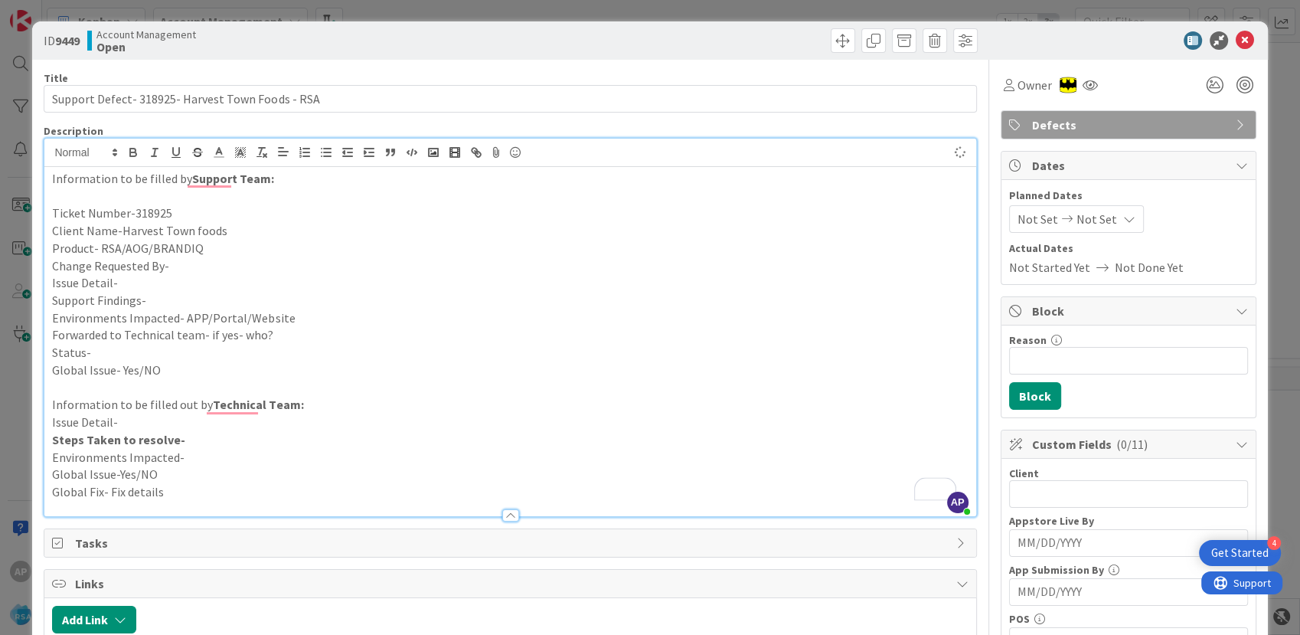
click at [196, 230] on p "Client Name-Harvest Town foods" at bounding box center [509, 231] width 915 height 18
click at [251, 248] on p "Product- RSA/AOG/BRANDIQ" at bounding box center [509, 249] width 915 height 18
click at [190, 269] on p "Change Requested By-" at bounding box center [509, 266] width 915 height 18
click at [137, 281] on p "Issue Detail-" at bounding box center [509, 283] width 915 height 18
click at [128, 283] on p "Issue Detail-" at bounding box center [509, 283] width 915 height 18
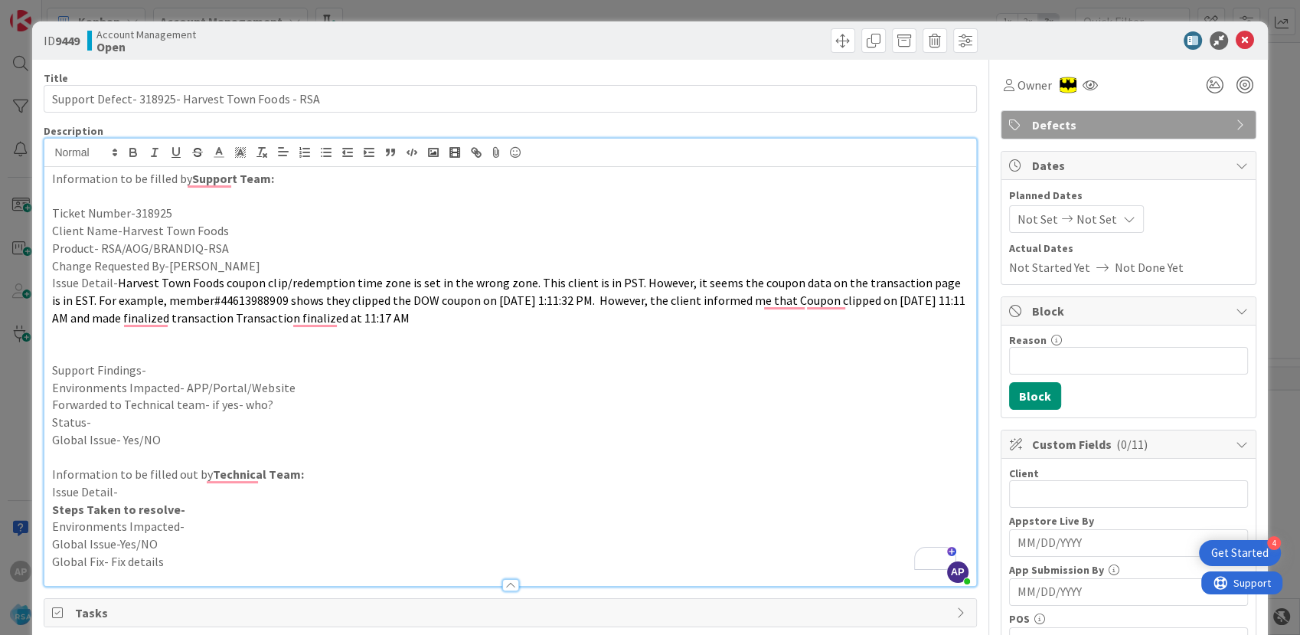
click at [439, 326] on p "To enrich screen reader interactions, please activate Accessibility in Grammarl…" at bounding box center [509, 335] width 915 height 18
click at [52, 332] on span "To enrich screen reader interactions, please activate Accessibility in Grammarl…" at bounding box center [53, 334] width 2 height 15
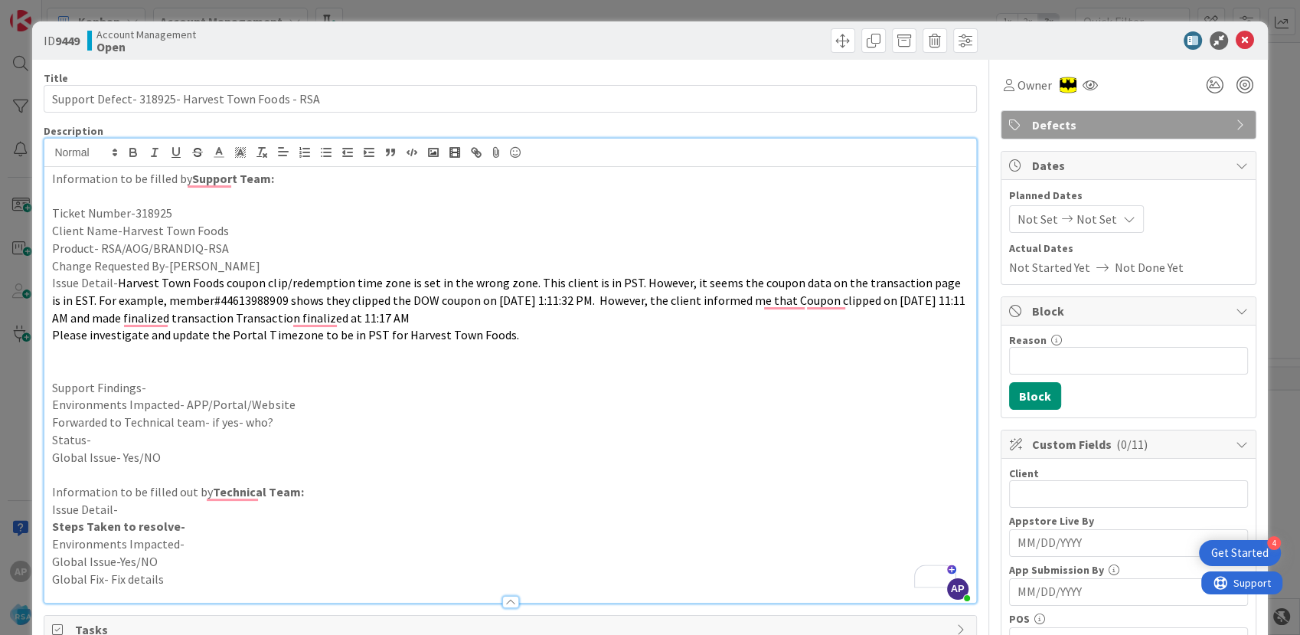
click at [185, 387] on p "Support Findings-" at bounding box center [509, 388] width 915 height 18
drag, startPoint x: 674, startPoint y: 297, endPoint x: 409, endPoint y: 320, distance: 265.8
click at [409, 320] on p "Issue Detail- Harvest Town Foods coupon clip/redemption time zone is set in the…" at bounding box center [509, 300] width 915 height 52
copy span "informed me that Coupon clipped on [DATE] 11:11 AM and made finalized transacti…"
drag, startPoint x: 248, startPoint y: 390, endPoint x: 153, endPoint y: 389, distance: 94.9
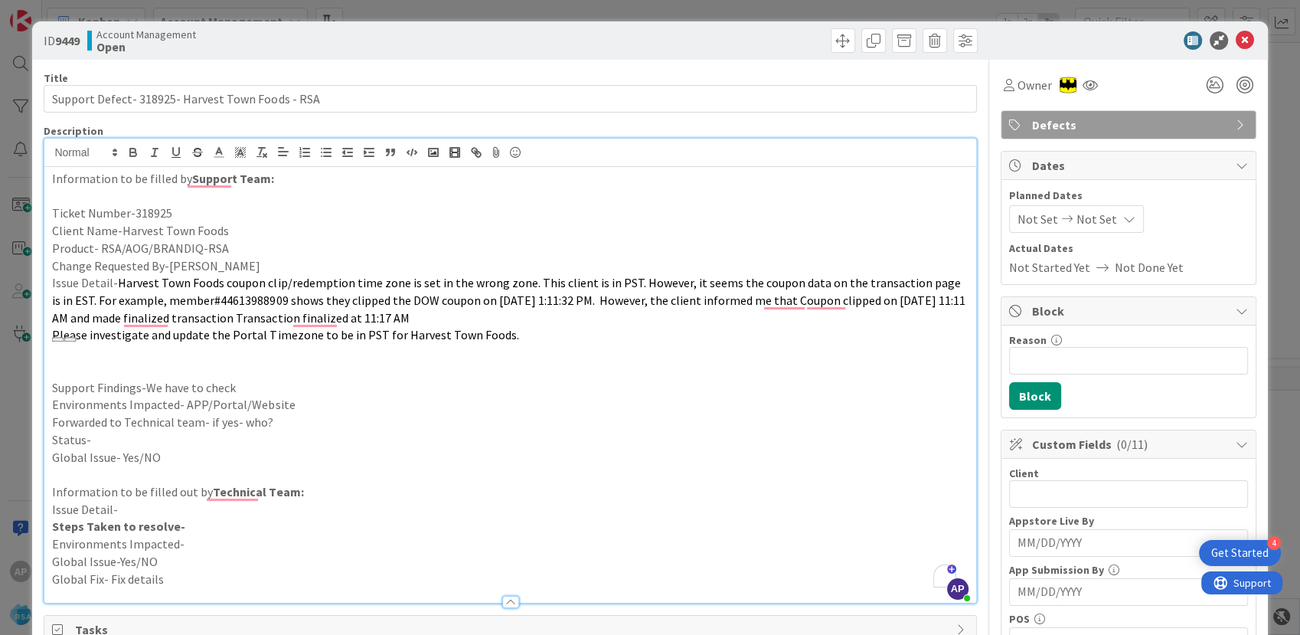
click at [143, 389] on p "Support Findings-We have to check" at bounding box center [509, 388] width 915 height 18
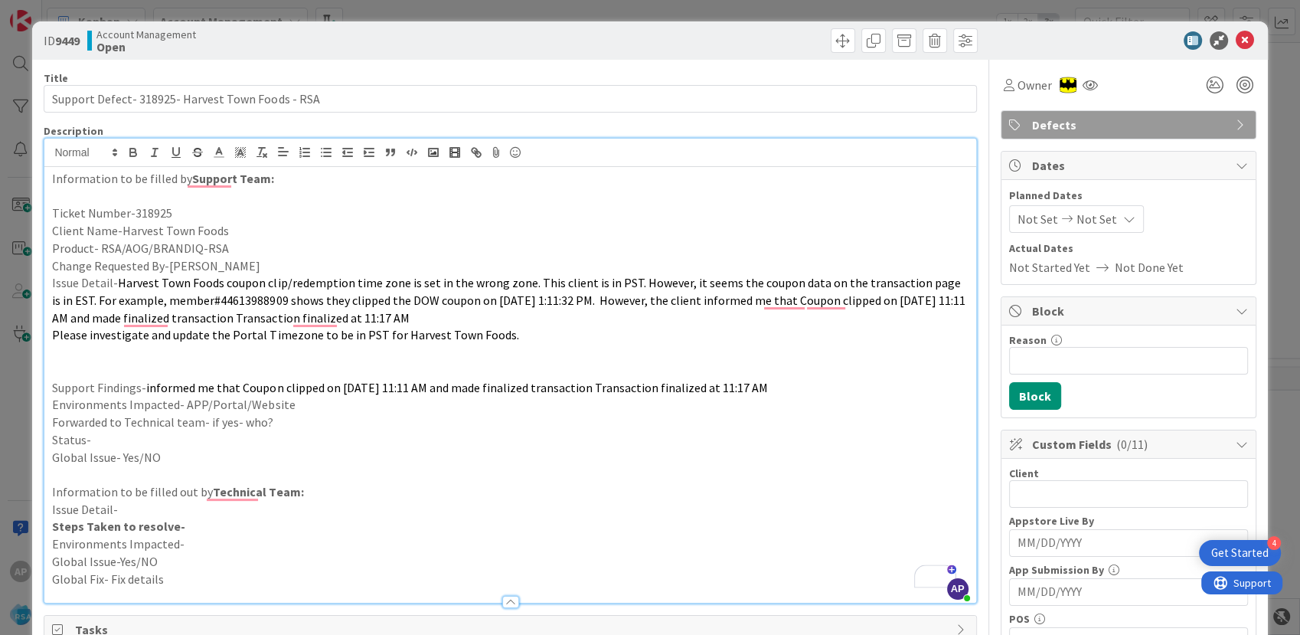
click at [296, 401] on p "Environments Impacted- APP/Portal/Website" at bounding box center [509, 405] width 915 height 18
click at [318, 423] on p "Forwarded to Technical team- if yes- who?" at bounding box center [509, 422] width 915 height 18
click at [109, 443] on p "Status-" at bounding box center [509, 440] width 915 height 18
click at [1023, 212] on span "Not Set" at bounding box center [1037, 219] width 41 height 18
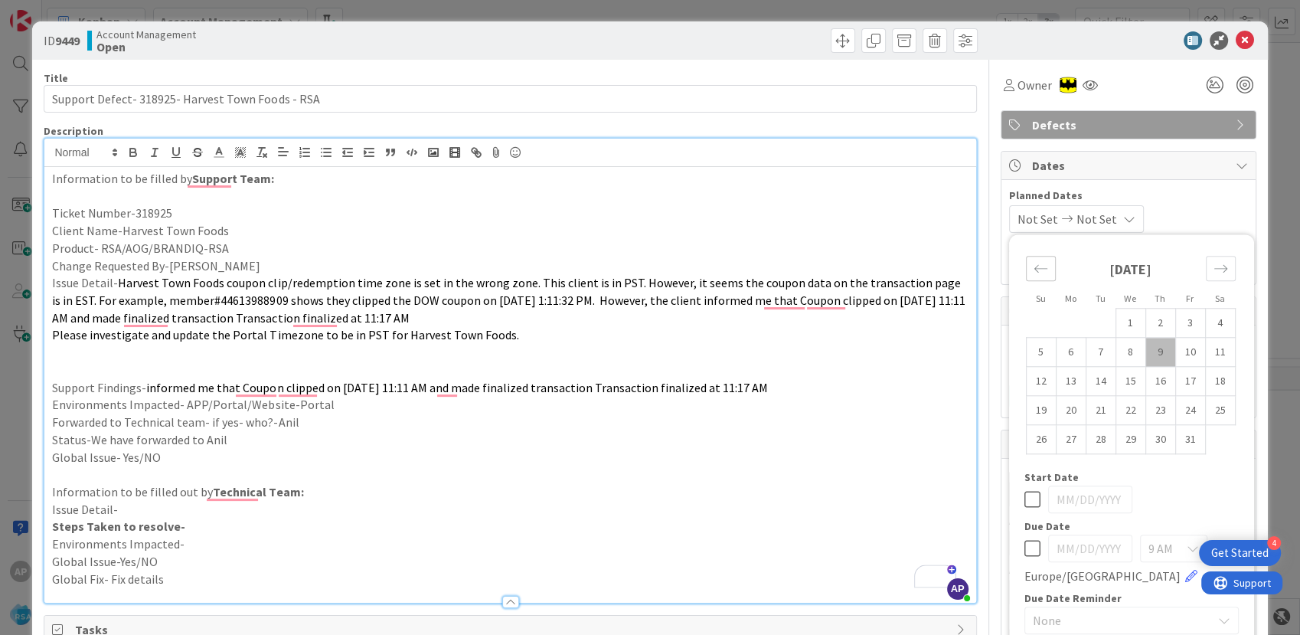
click at [1033, 263] on icon "Move backward to switch to the previous month." at bounding box center [1040, 268] width 15 height 15
click at [1056, 436] on td "29" at bounding box center [1071, 439] width 30 height 29
click at [1213, 269] on icon "Move forward to switch to the next month." at bounding box center [1220, 268] width 15 height 15
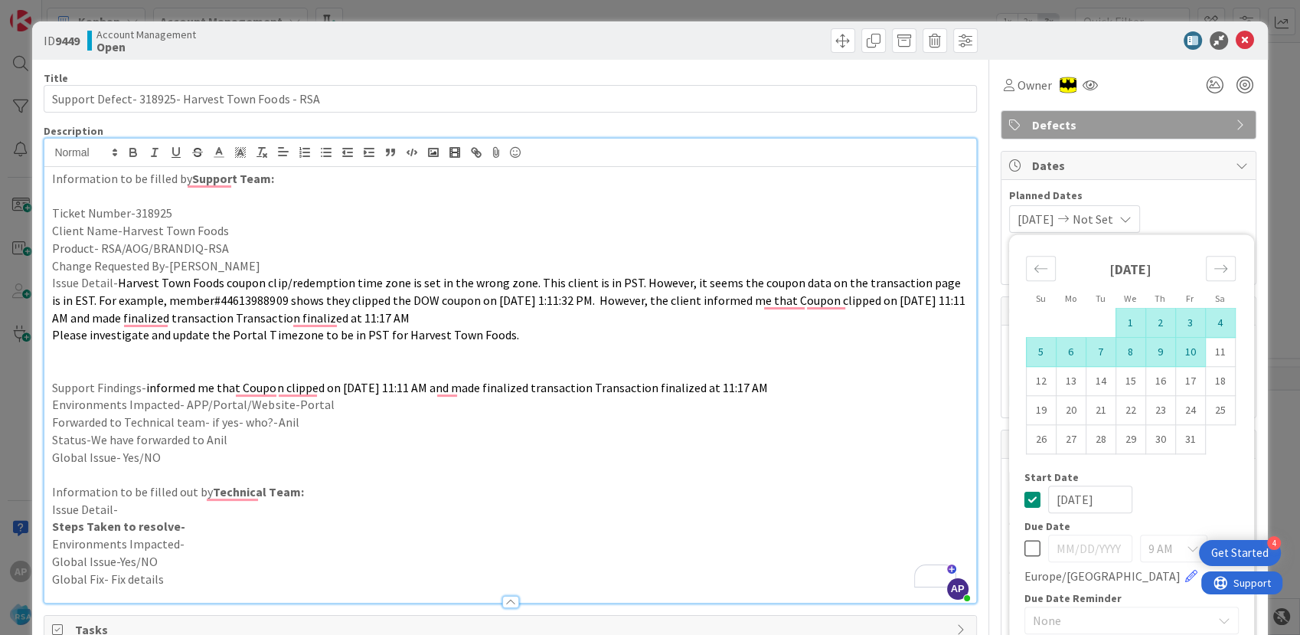
click at [1183, 352] on td "10" at bounding box center [1190, 352] width 30 height 29
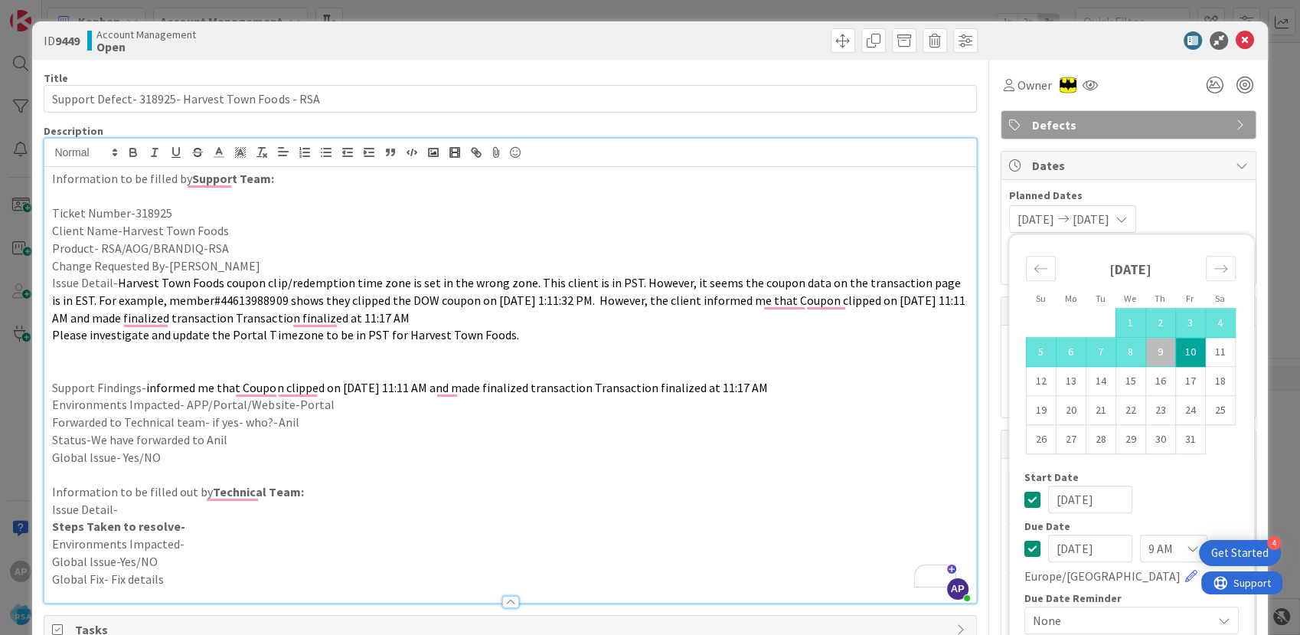
click at [876, 478] on p "To enrich screen reader interactions, please activate Accessibility in Grammarl…" at bounding box center [509, 474] width 915 height 18
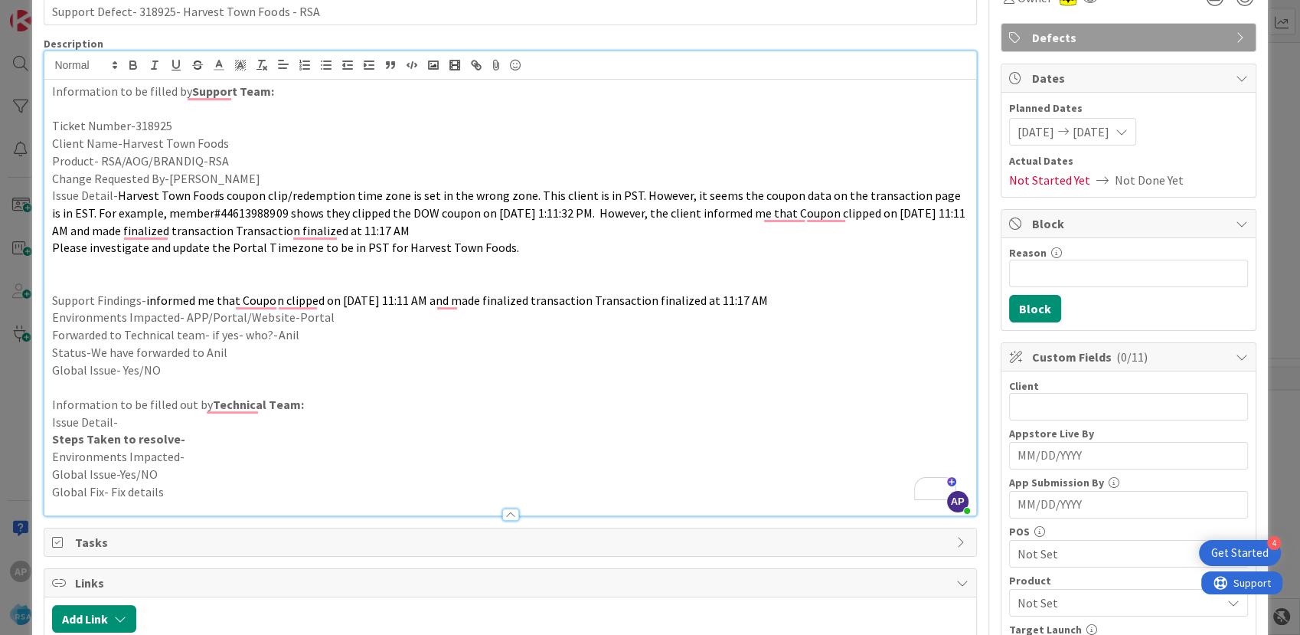
scroll to position [170, 0]
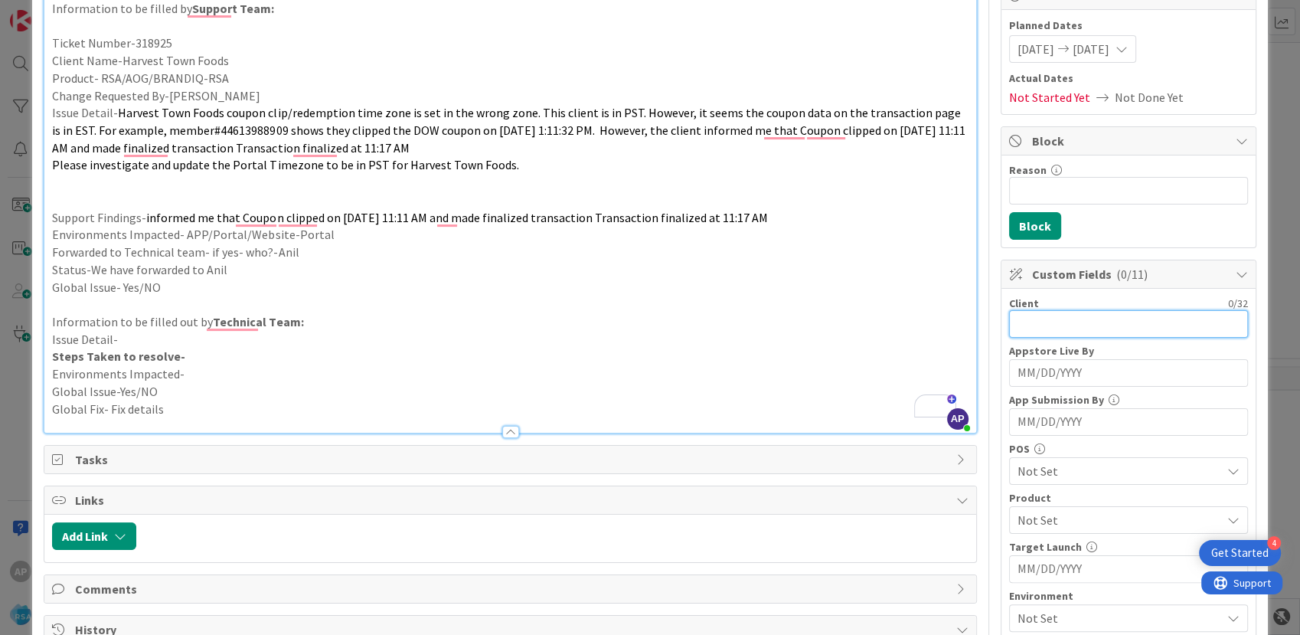
click at [1017, 320] on input "text" at bounding box center [1128, 324] width 239 height 28
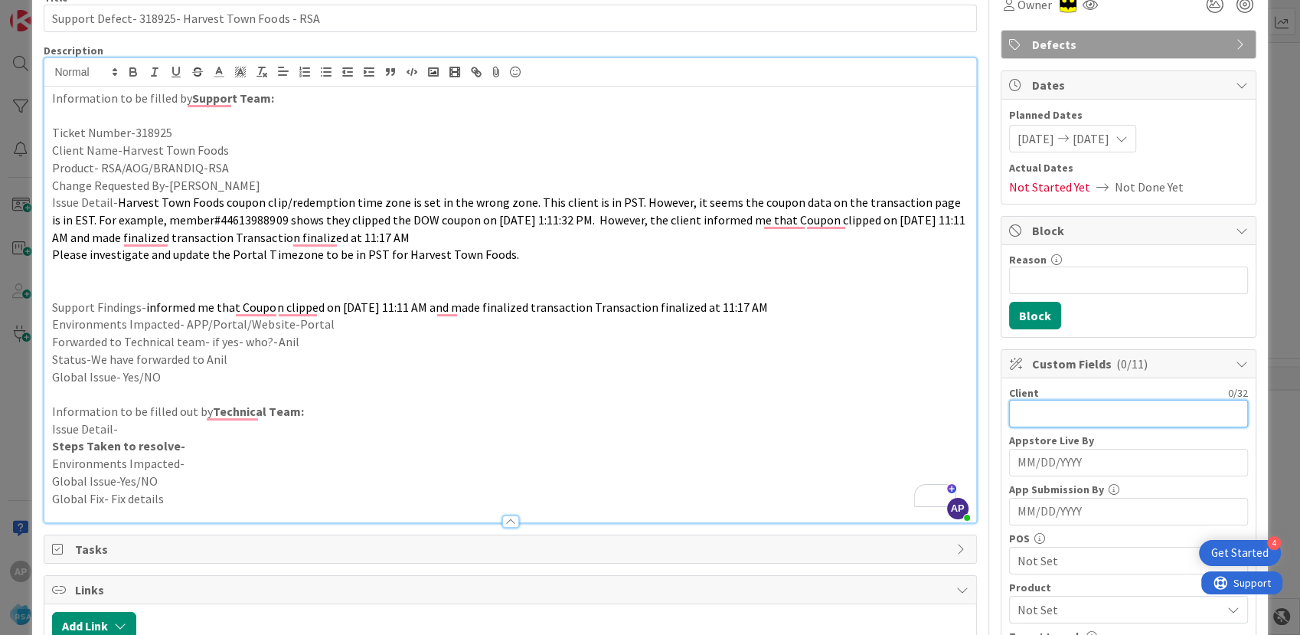
scroll to position [0, 0]
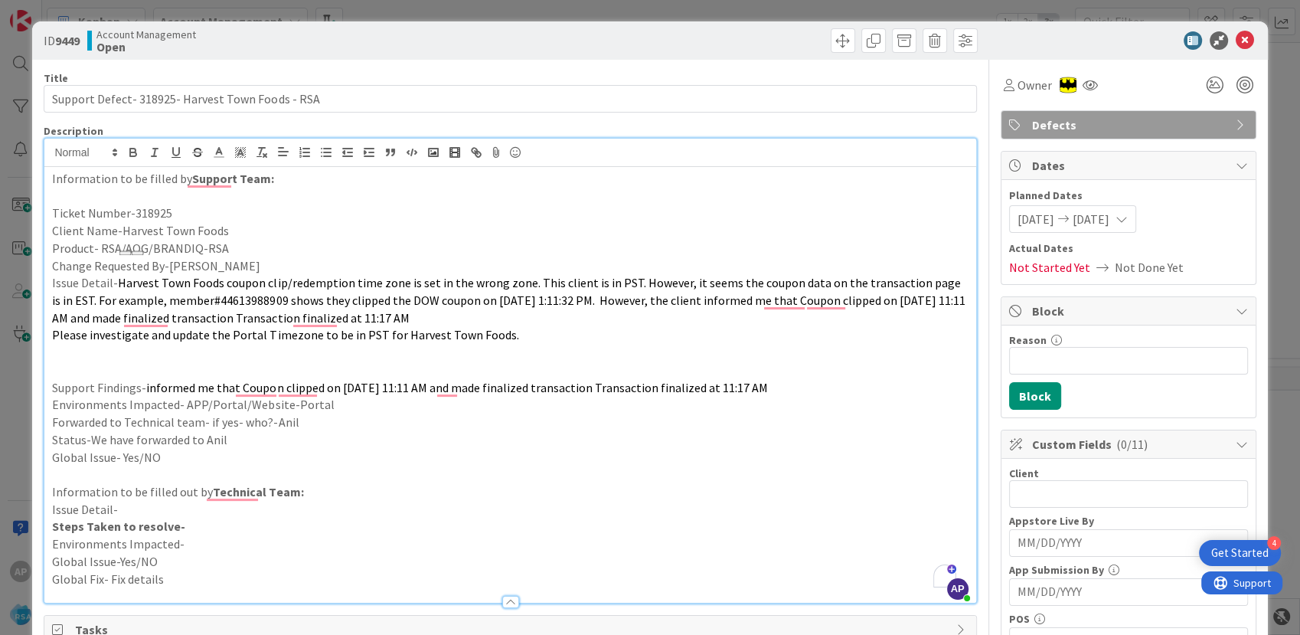
copy p "Harvest Town Foods"
drag, startPoint x: 181, startPoint y: 230, endPoint x: 118, endPoint y: 230, distance: 63.5
click at [118, 230] on p "Client Name-Harvest Town Foods" at bounding box center [509, 231] width 915 height 18
click at [1020, 501] on input "text" at bounding box center [1128, 494] width 239 height 28
paste input "Harvest Town Foods"
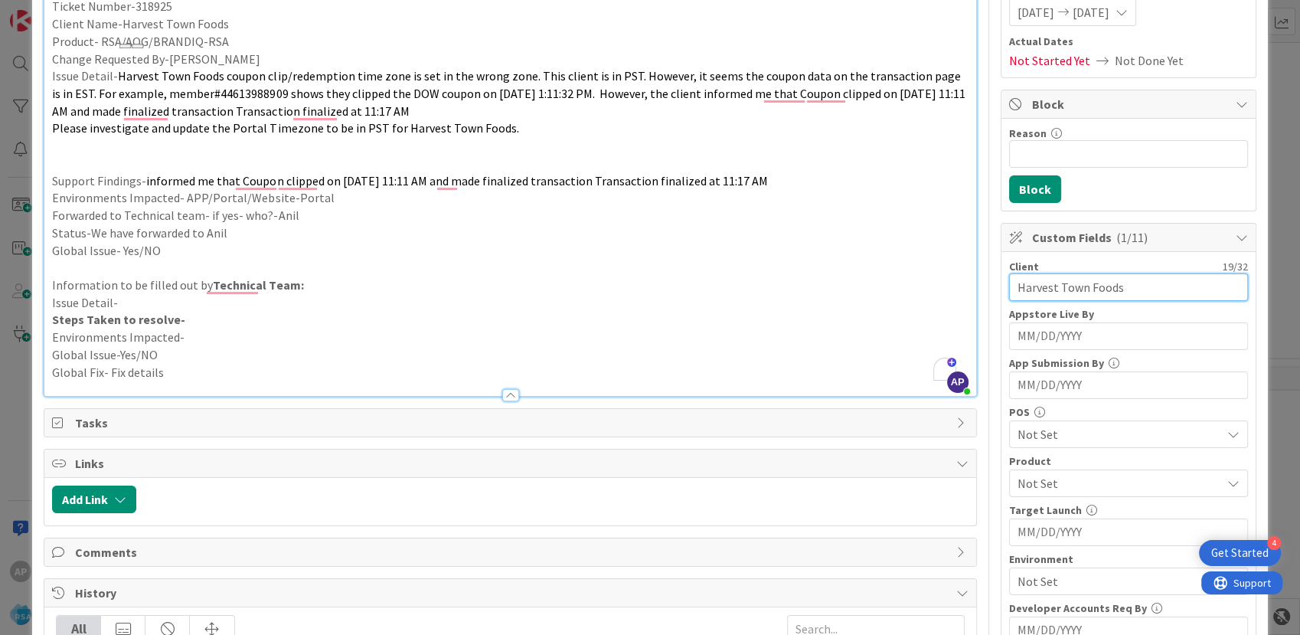
scroll to position [255, 0]
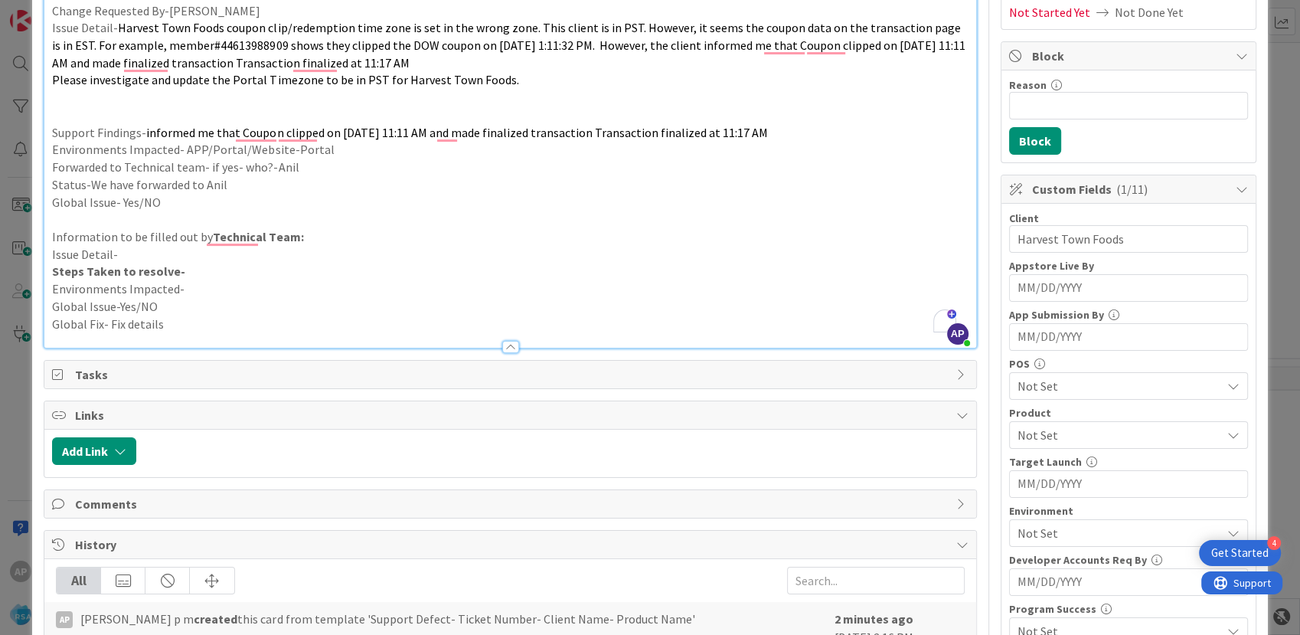
drag, startPoint x: 1043, startPoint y: 440, endPoint x: 1036, endPoint y: 417, distance: 24.2
click at [1044, 439] on span "Not Set" at bounding box center [1119, 435] width 204 height 18
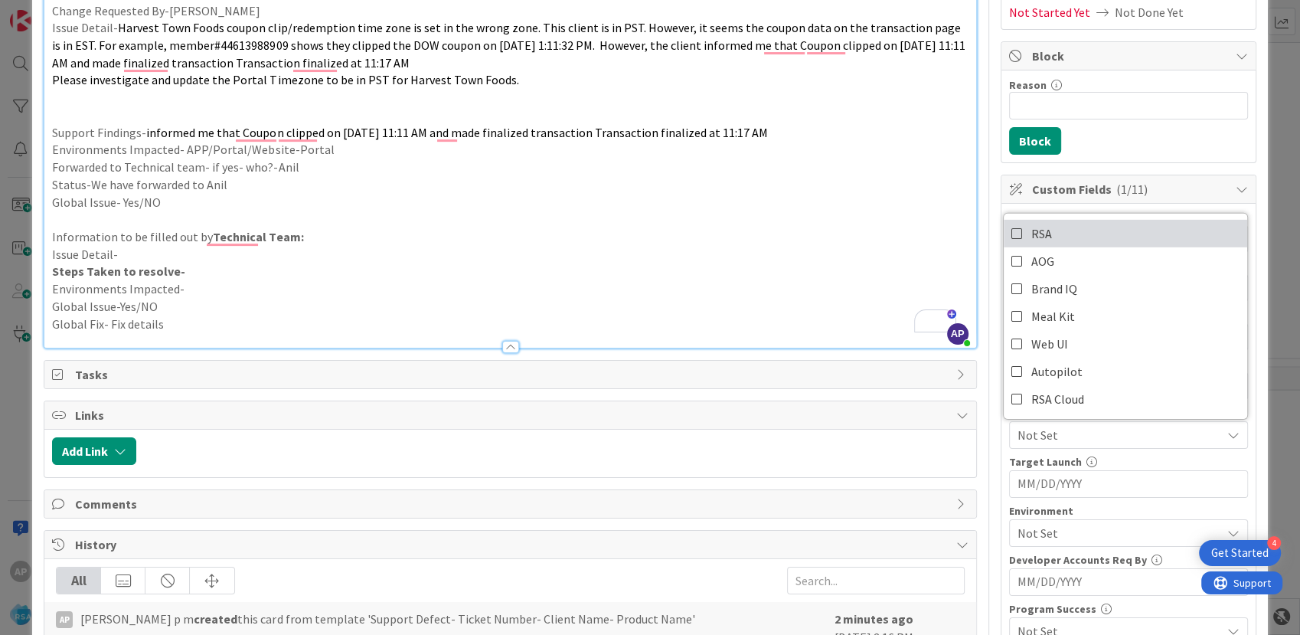
click at [1033, 240] on span "RSA" at bounding box center [1041, 233] width 21 height 23
click at [723, 240] on p "Information to be filled out by Technical Team:" at bounding box center [509, 237] width 915 height 18
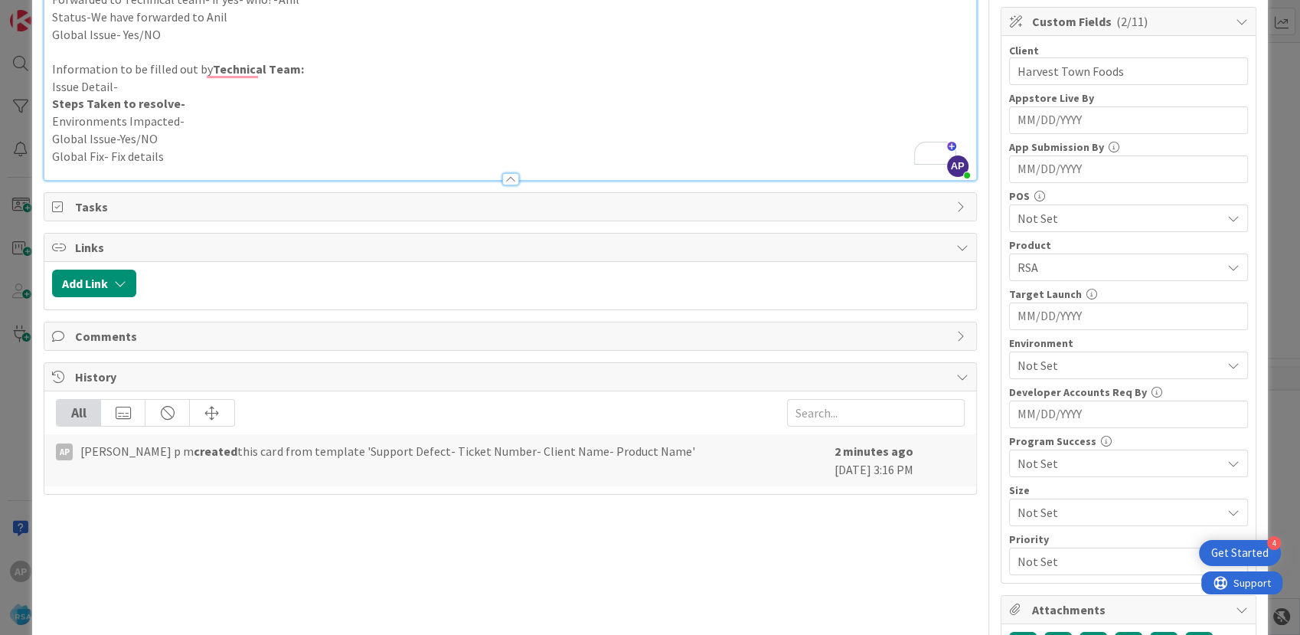
scroll to position [425, 0]
click at [1030, 358] on span "Not Set" at bounding box center [1119, 363] width 204 height 18
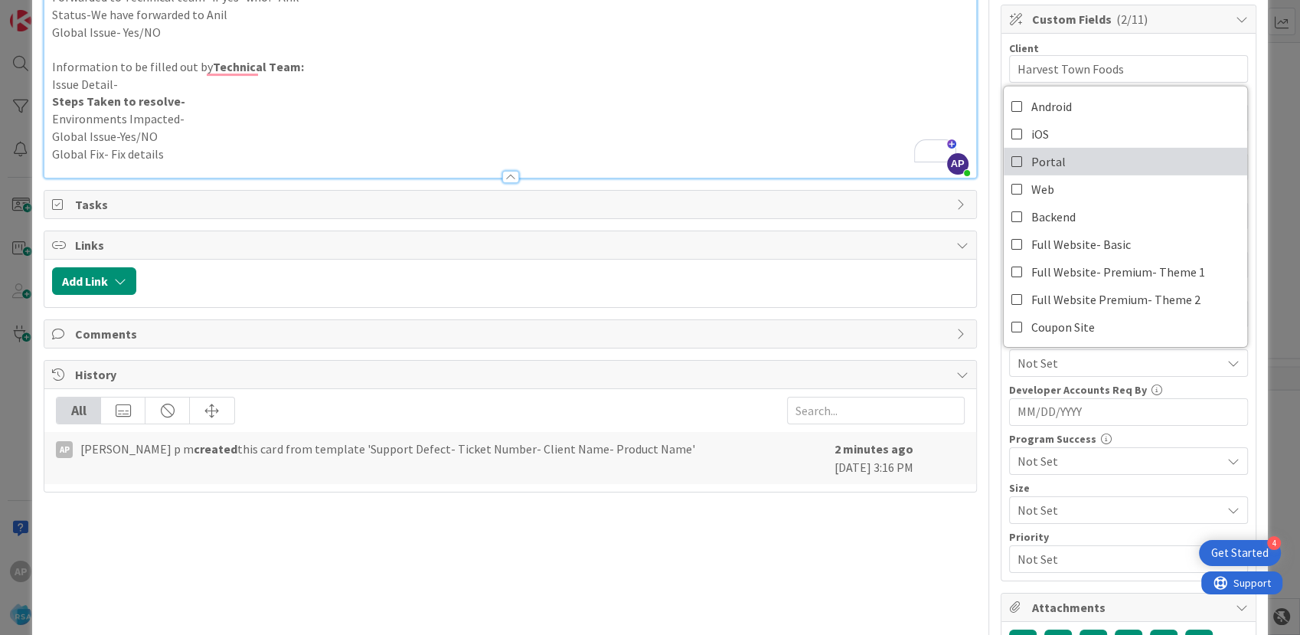
click at [1037, 166] on span "Portal" at bounding box center [1048, 161] width 34 height 23
click at [726, 44] on p "To enrich screen reader interactions, please activate Accessibility in Grammarl…" at bounding box center [509, 50] width 915 height 18
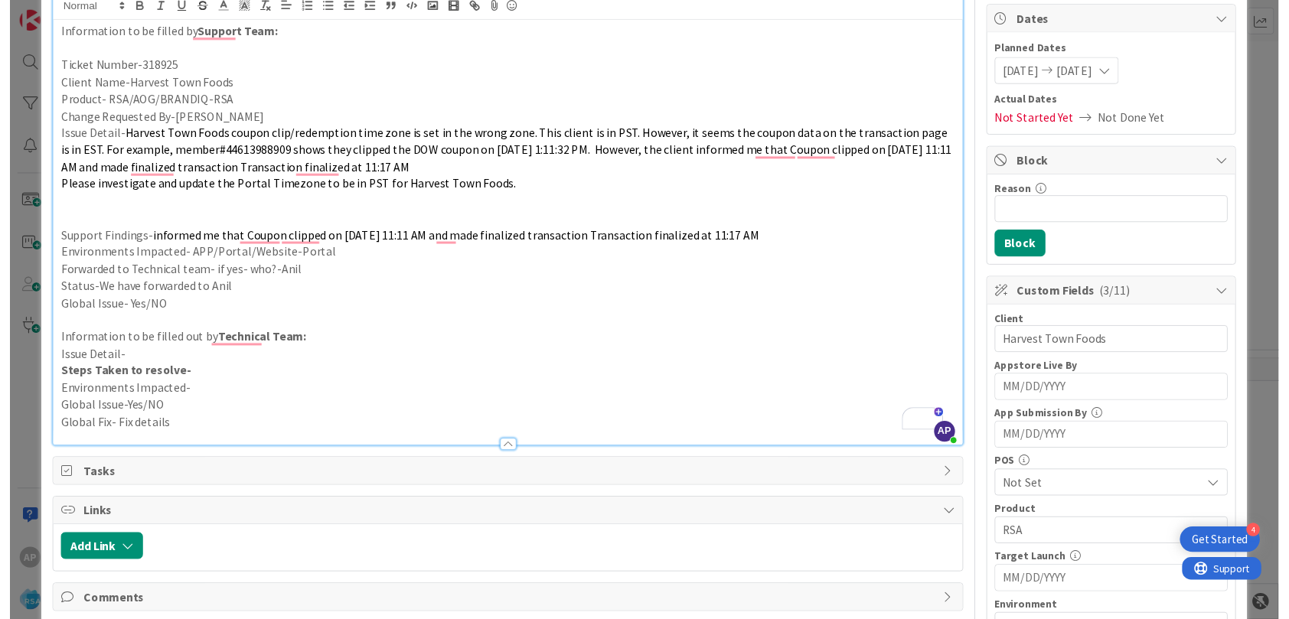
scroll to position [0, 0]
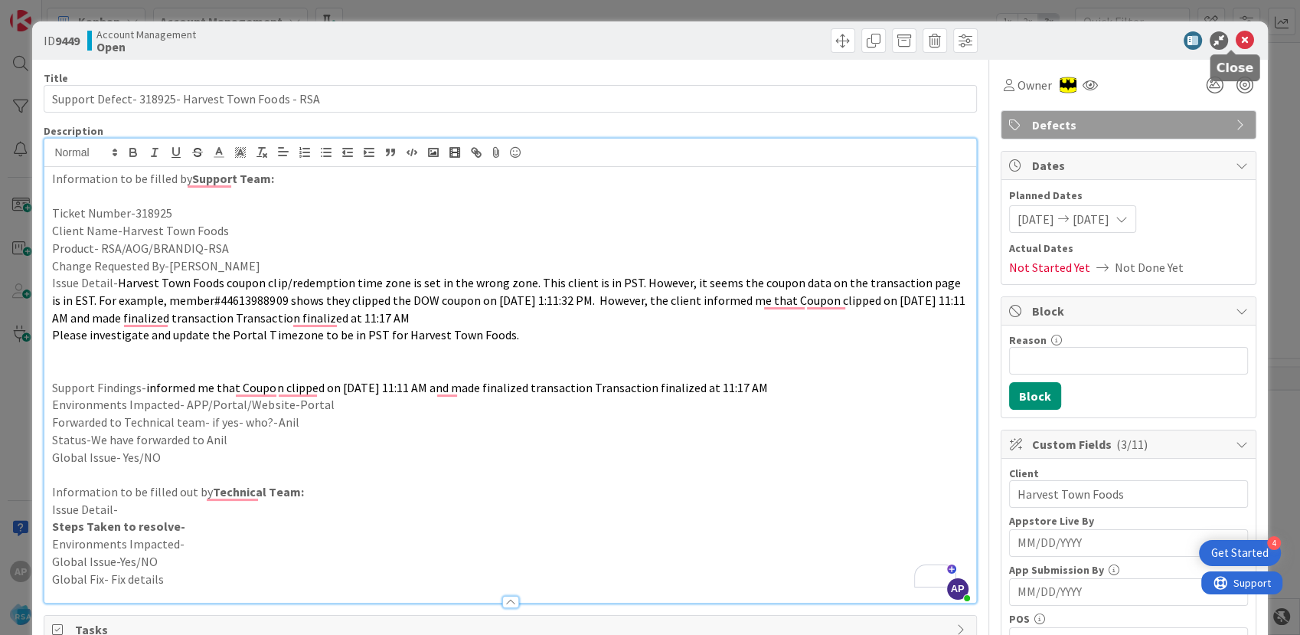
click at [1235, 34] on icon at bounding box center [1244, 40] width 18 height 18
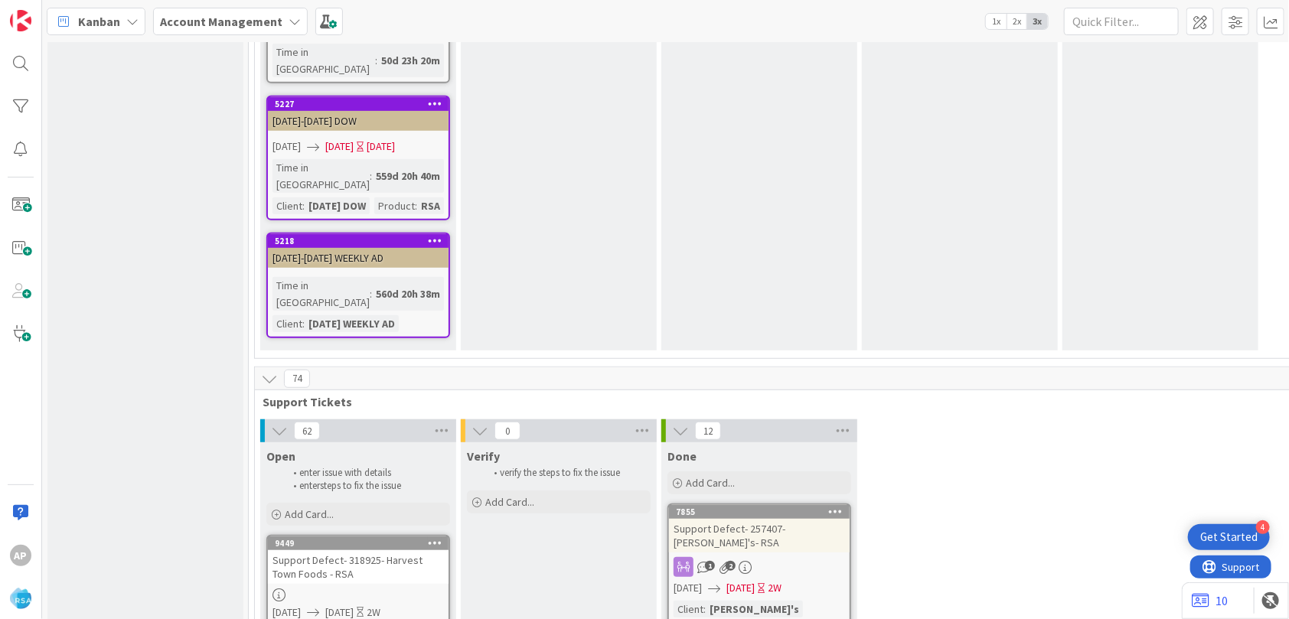
scroll to position [3062, 0]
